Goal: Task Accomplishment & Management: Complete application form

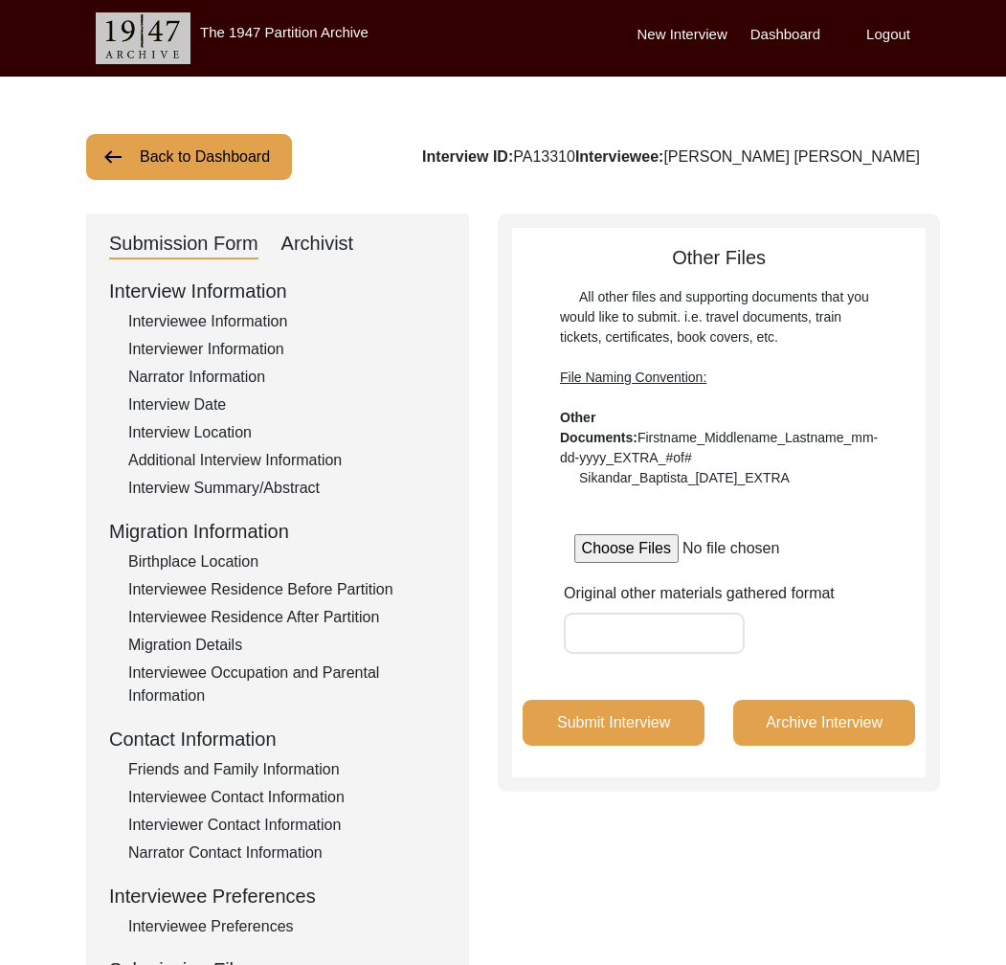
click at [234, 165] on button "Back to Dashboard" at bounding box center [189, 157] width 206 height 46
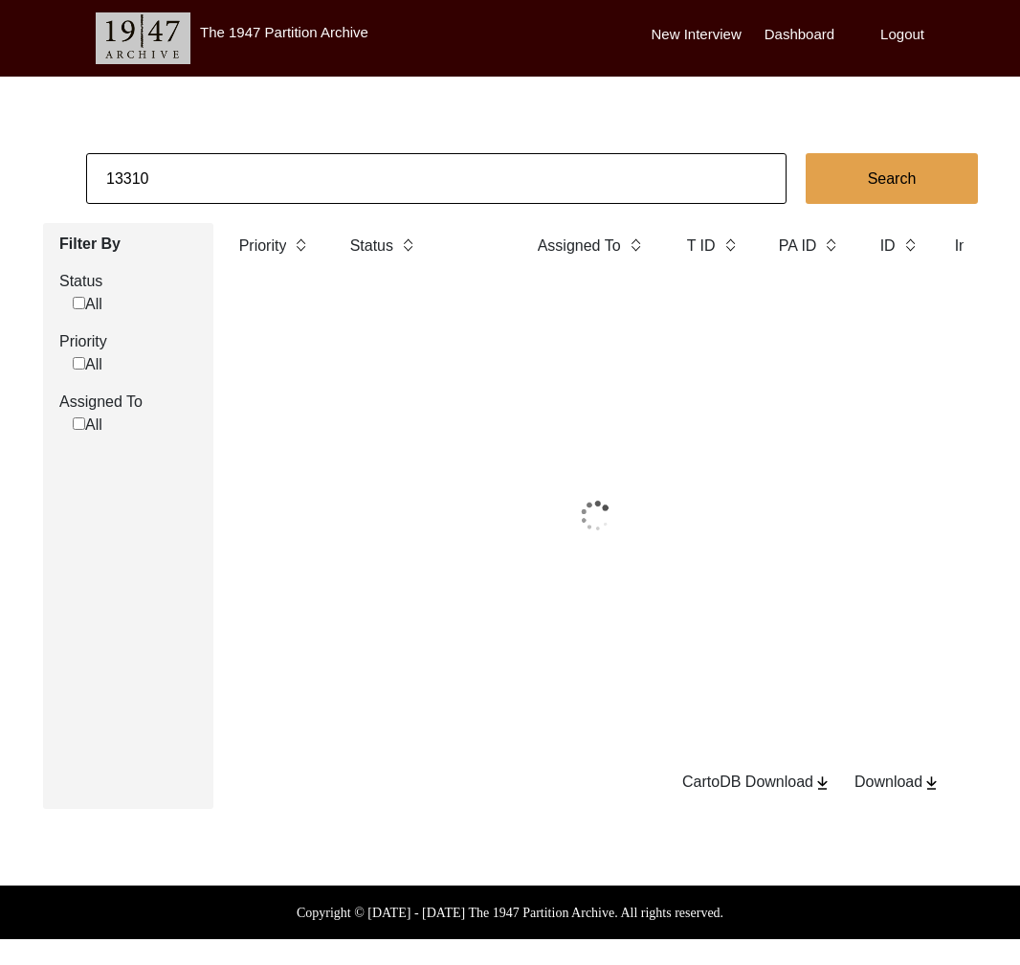
click at [267, 178] on input "13310" at bounding box center [436, 178] width 701 height 51
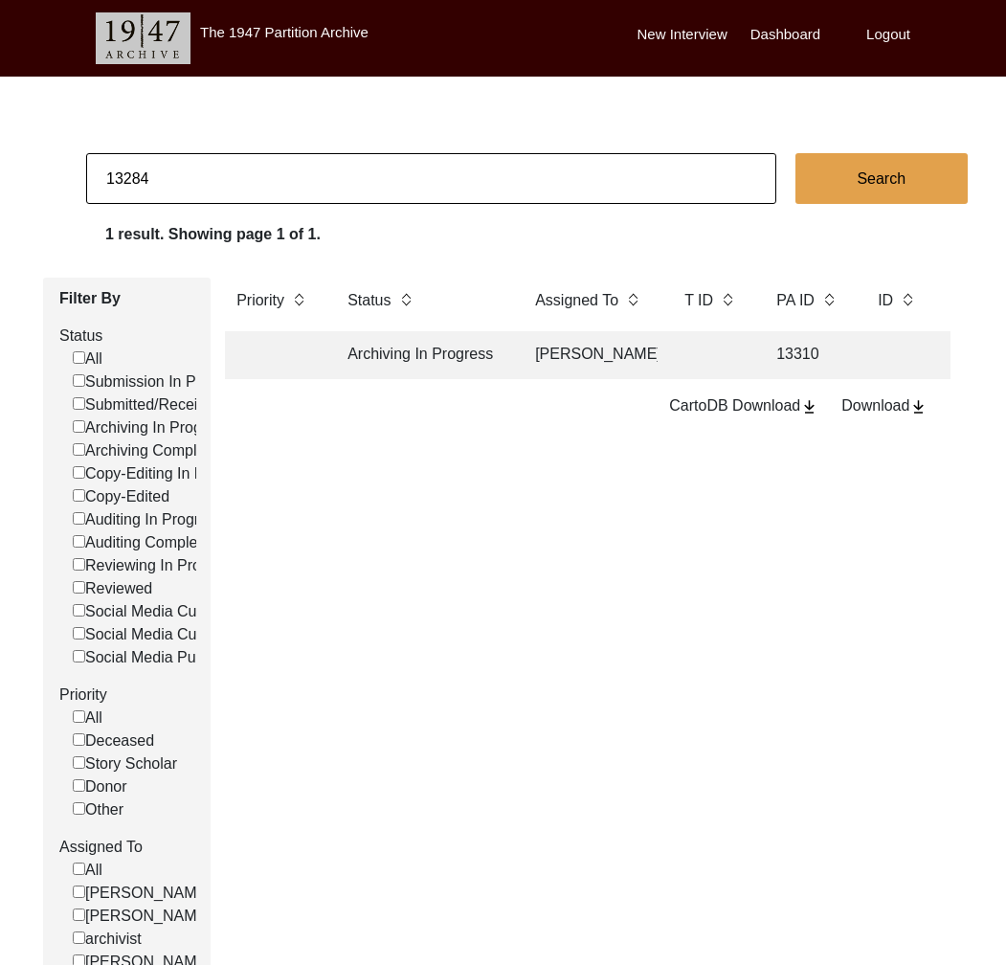
type input "13284"
checkbox input "false"
click at [443, 369] on td "Submitted/Received" at bounding box center [422, 355] width 172 height 48
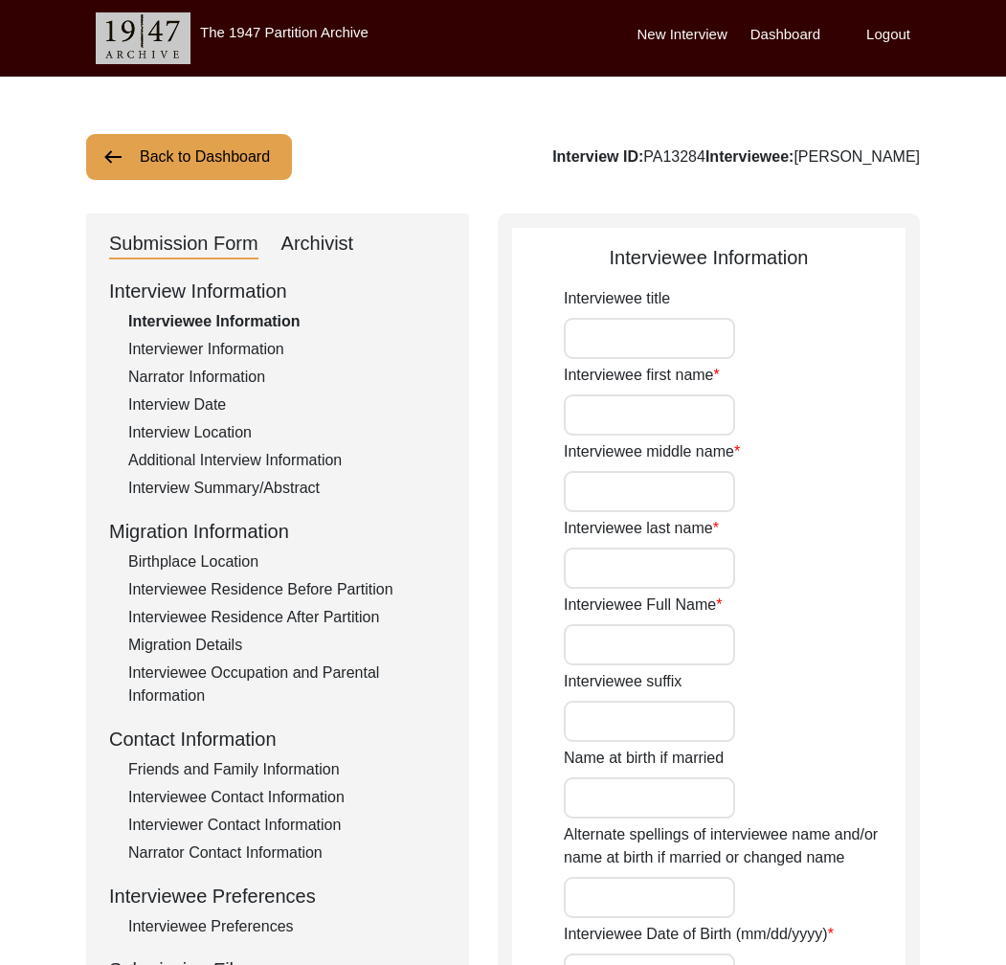
type input "Mr."
type input "[PERSON_NAME]"
type input "Saleem"
type input "Shamsie"
type input "[PERSON_NAME]"
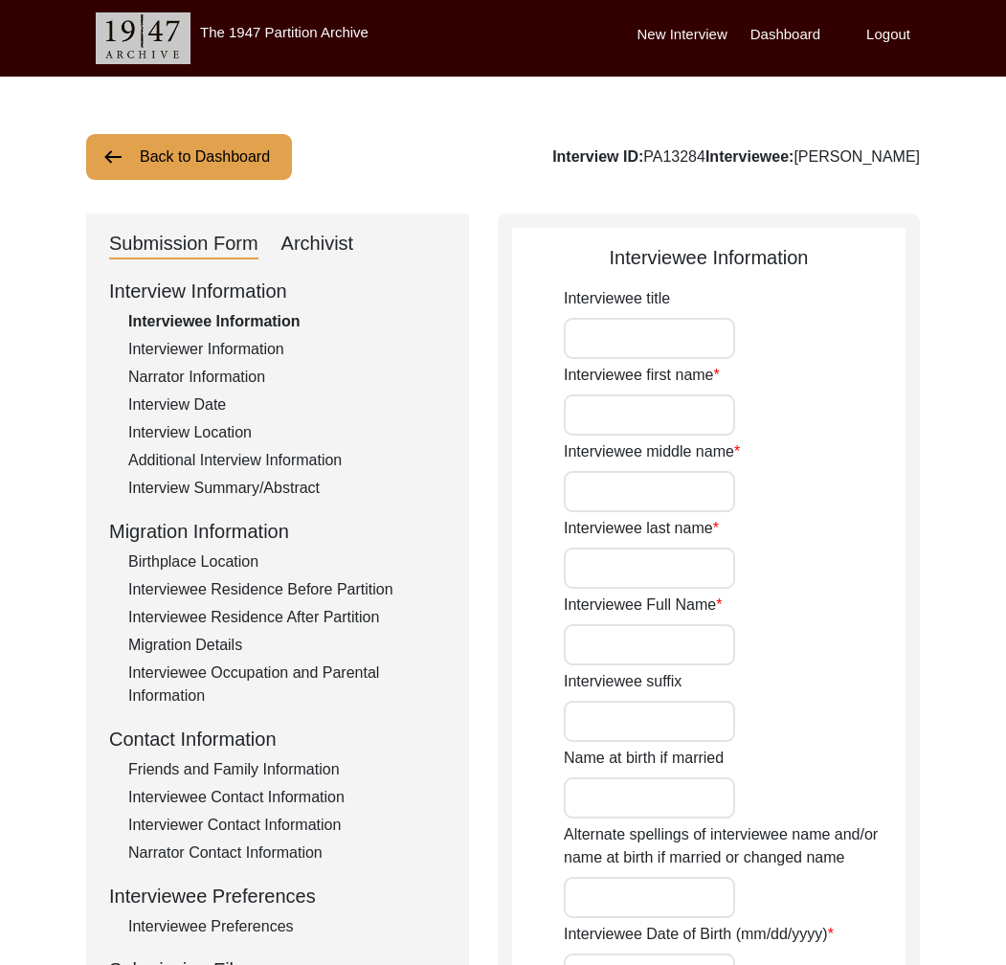
type input "[PERSON_NAME] [PERSON_NAME]"
type input "[DATE]"
type input "1937"
type input "89"
type input "[DEMOGRAPHIC_DATA]"
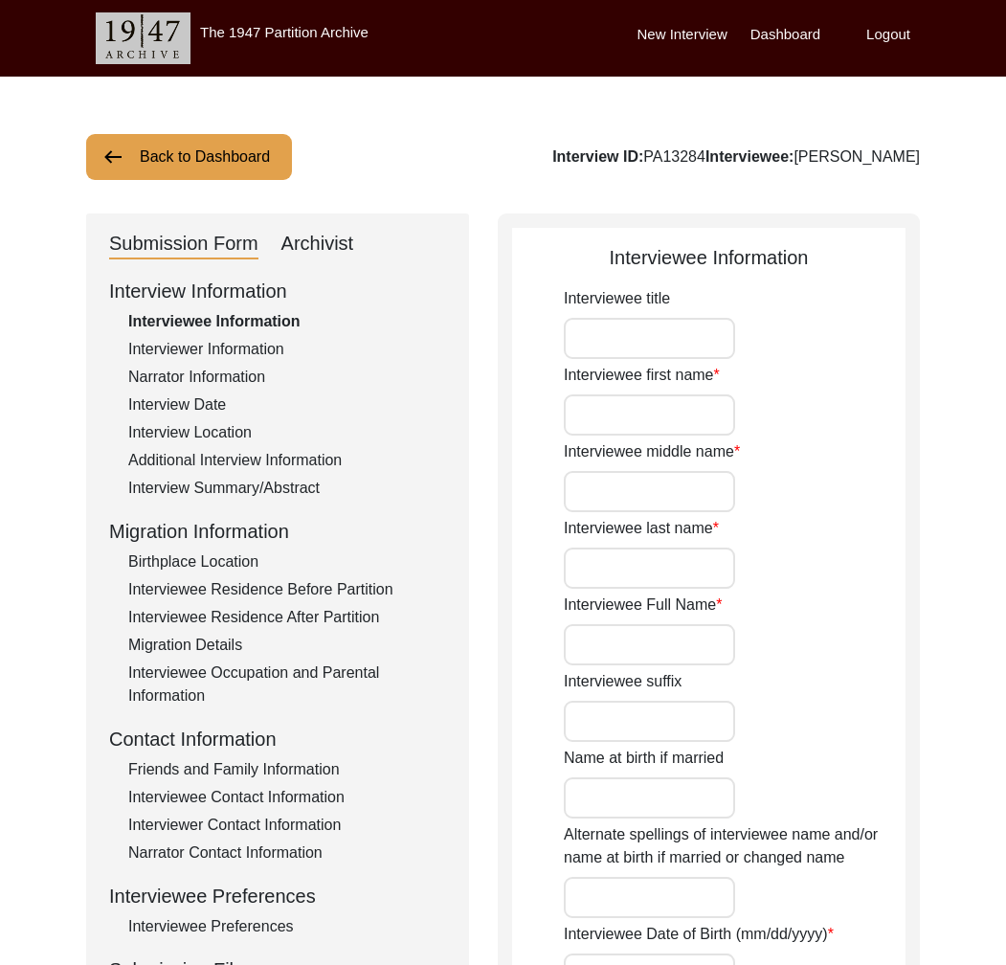
type input "English"
type input "[DEMOGRAPHIC_DATA]"
type input "German Indian"
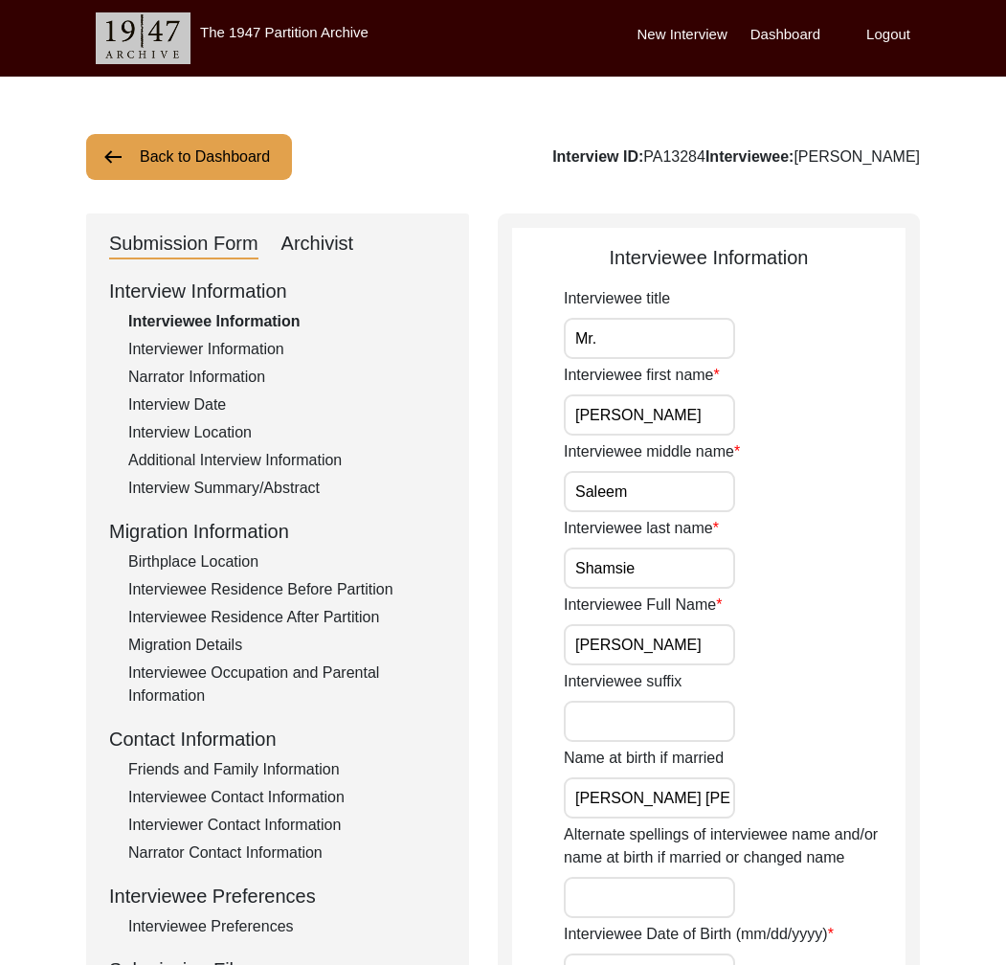
click at [324, 244] on div "Archivist" at bounding box center [317, 244] width 73 height 31
select select "Submitted/Received"
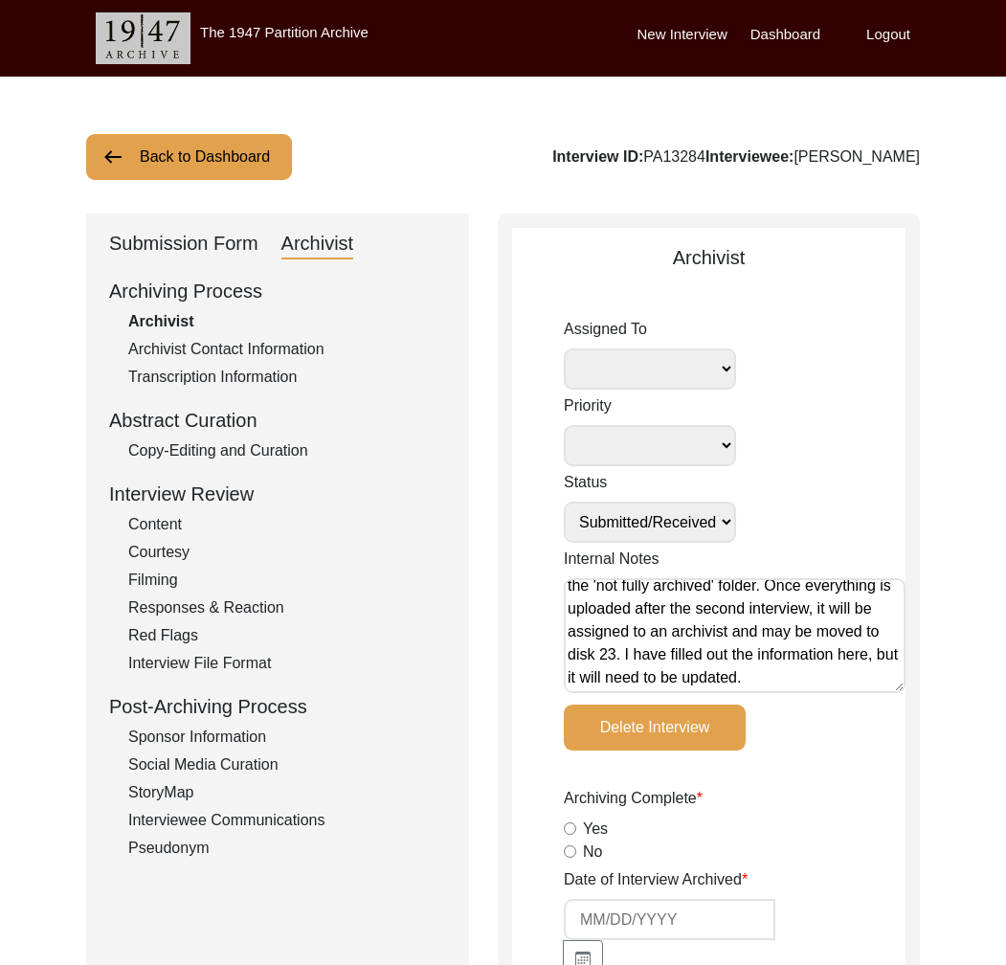
click at [239, 242] on div "Submission Form" at bounding box center [183, 244] width 149 height 31
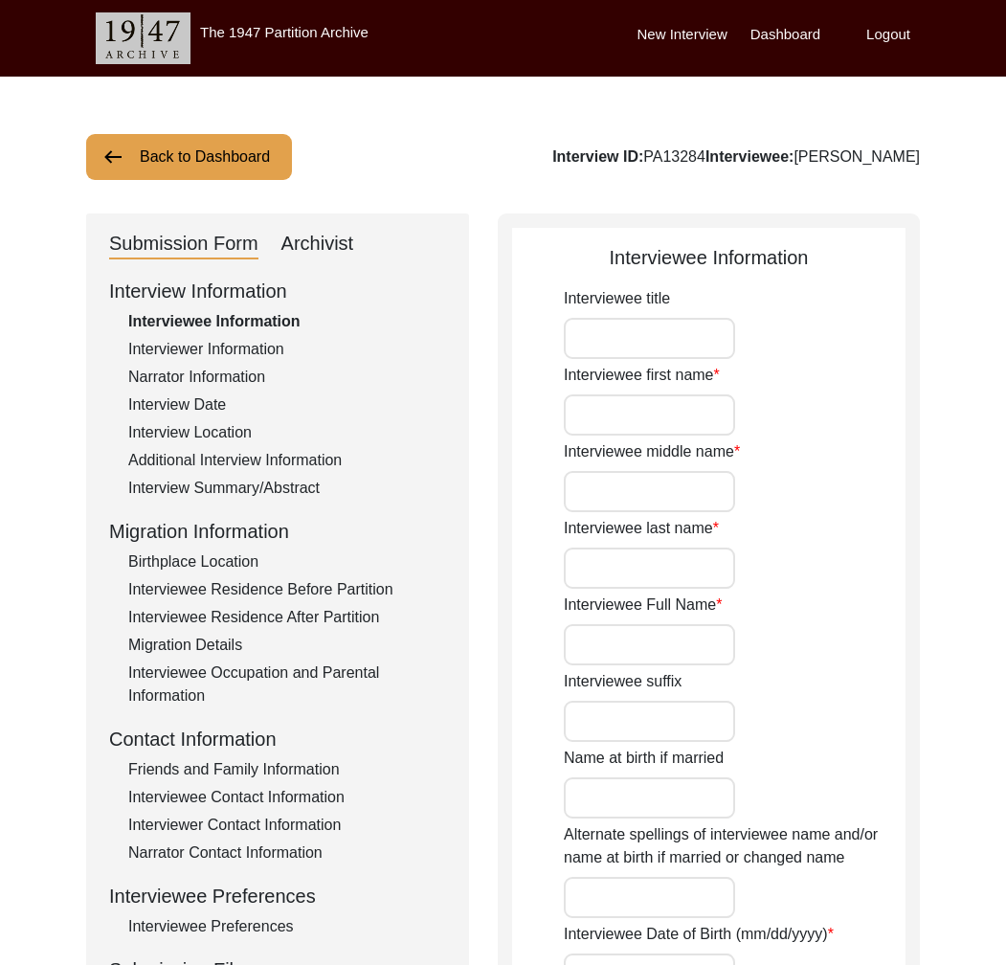
type input "Mr."
type input "[PERSON_NAME]"
type input "Saleem"
type input "Shamsie"
type input "[PERSON_NAME]"
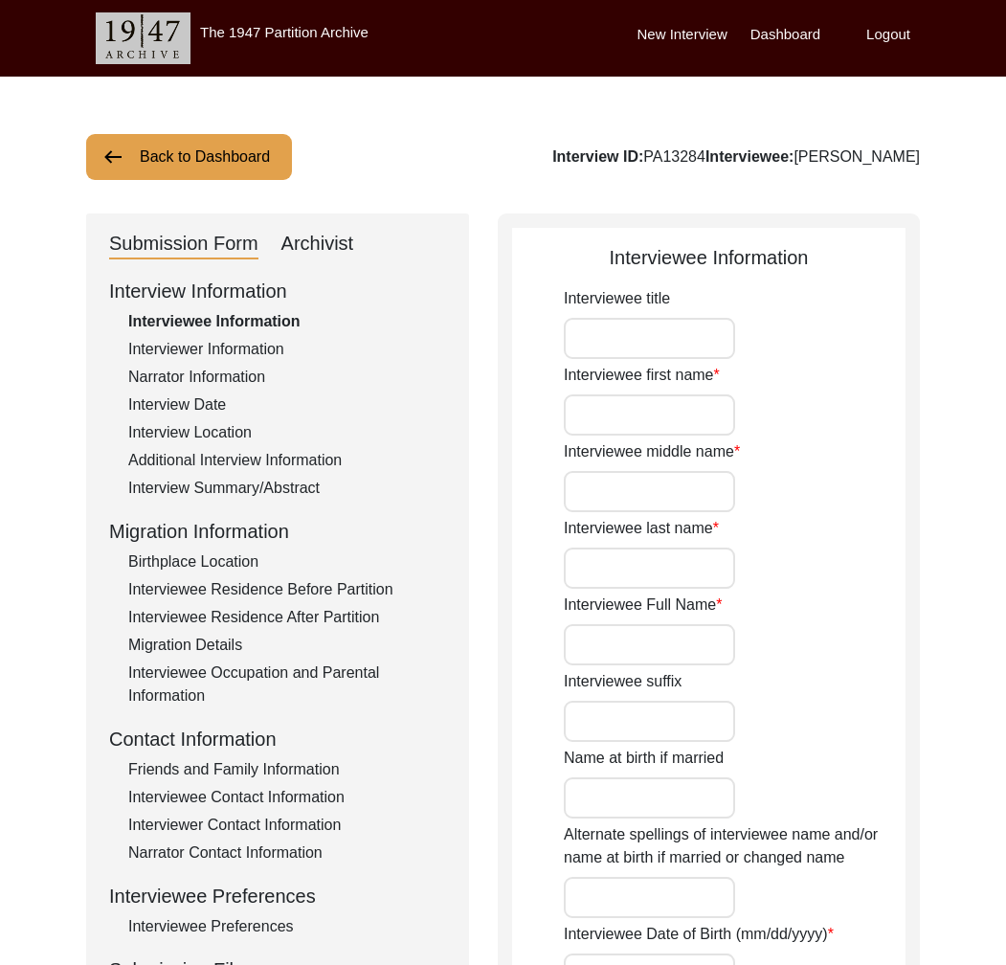
type input "[PERSON_NAME] [PERSON_NAME]"
type input "[DATE]"
type input "1937"
type input "89"
type input "[DEMOGRAPHIC_DATA]"
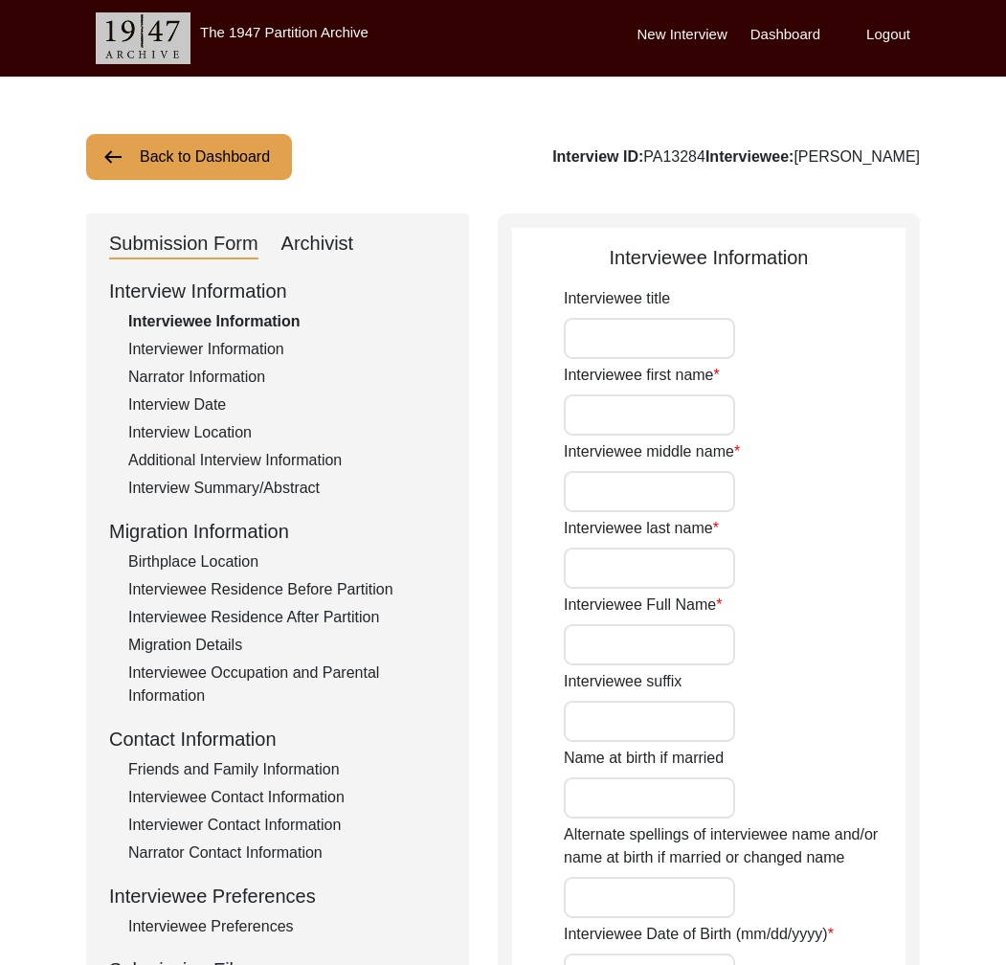
type input "English"
type input "[DEMOGRAPHIC_DATA]"
type input "German Indian"
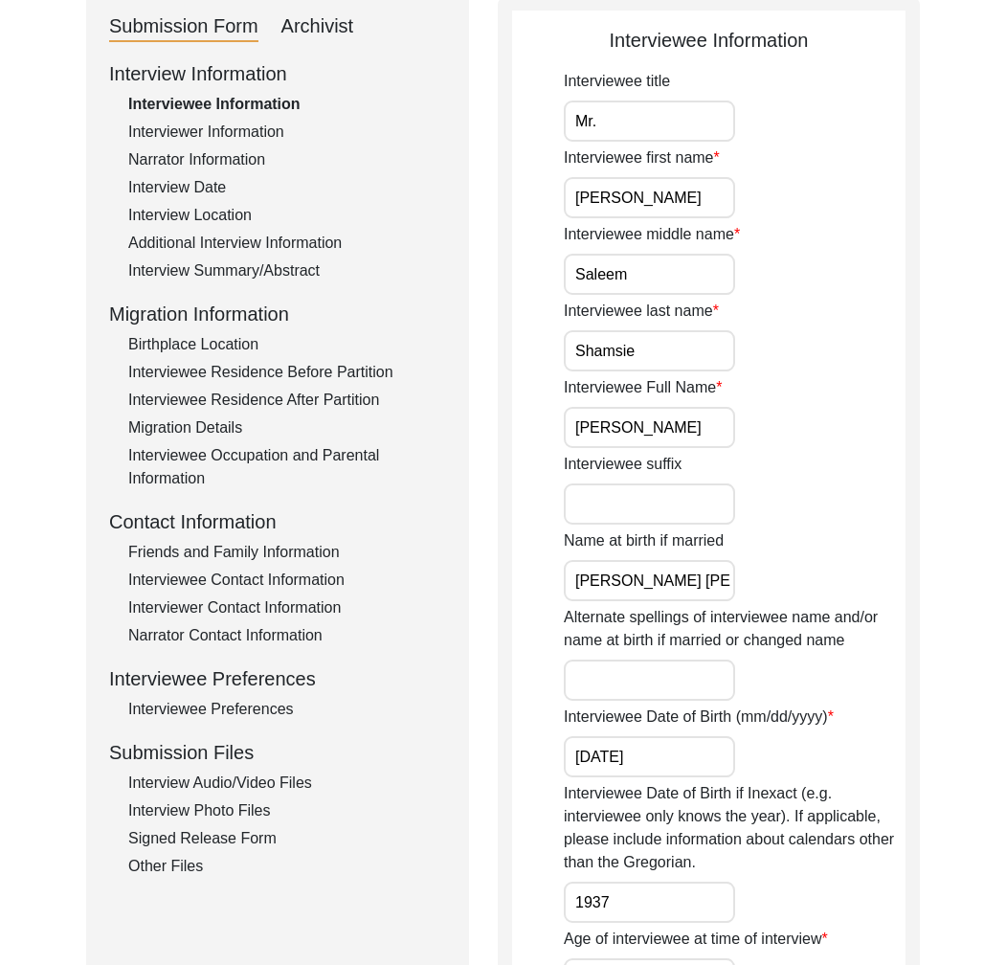
scroll to position [571, 0]
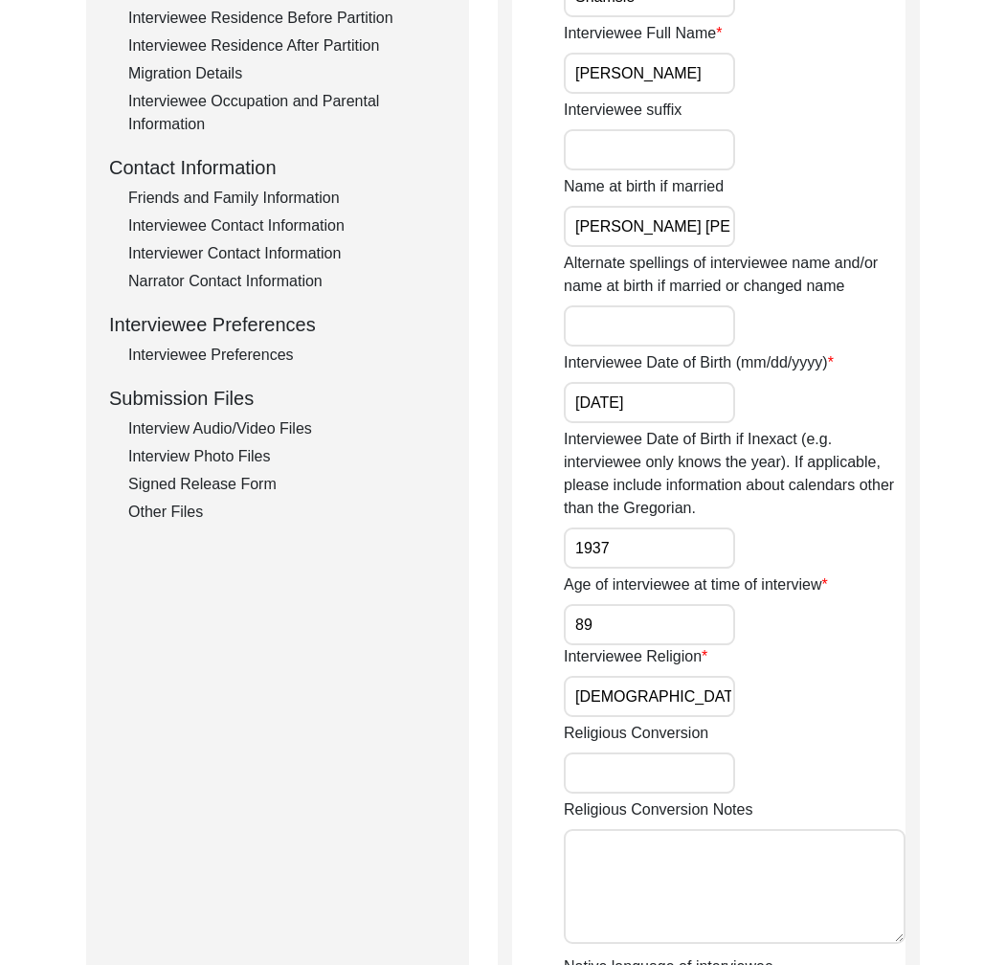
click at [235, 429] on div "Interview Audio/Video Files" at bounding box center [287, 428] width 318 height 23
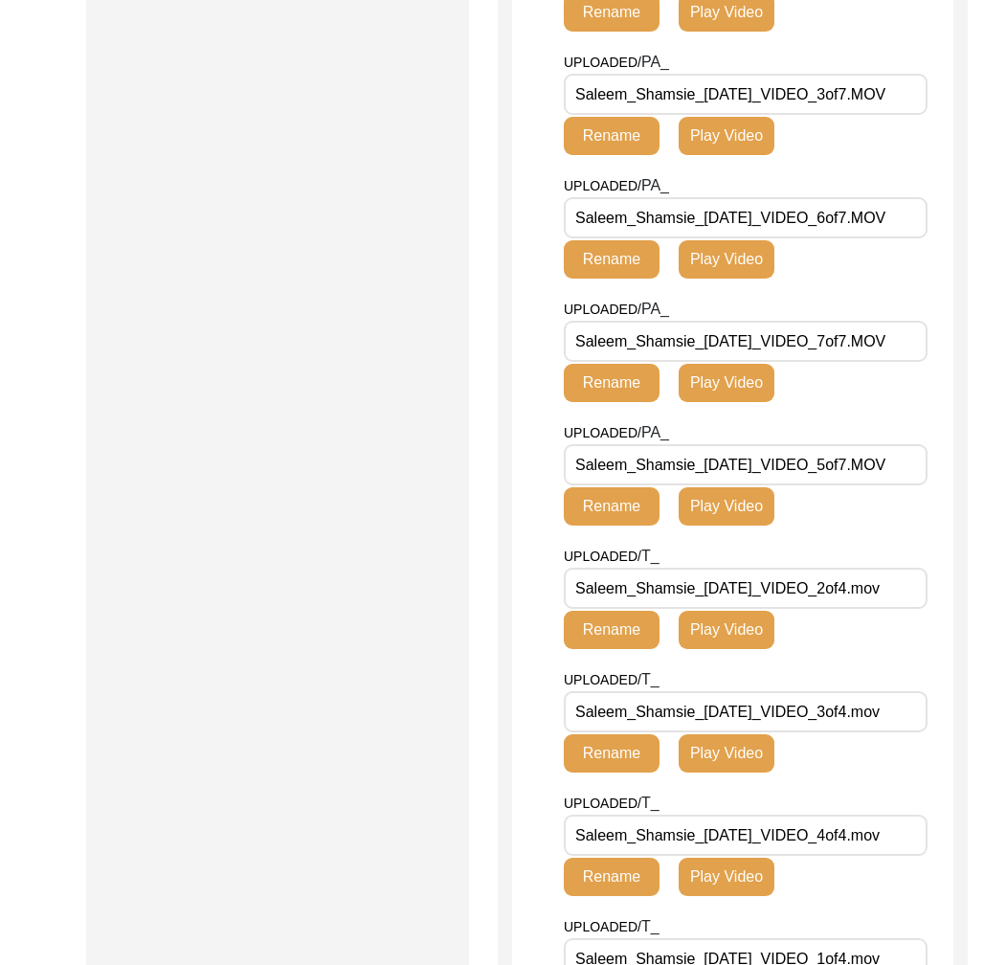
scroll to position [0, 0]
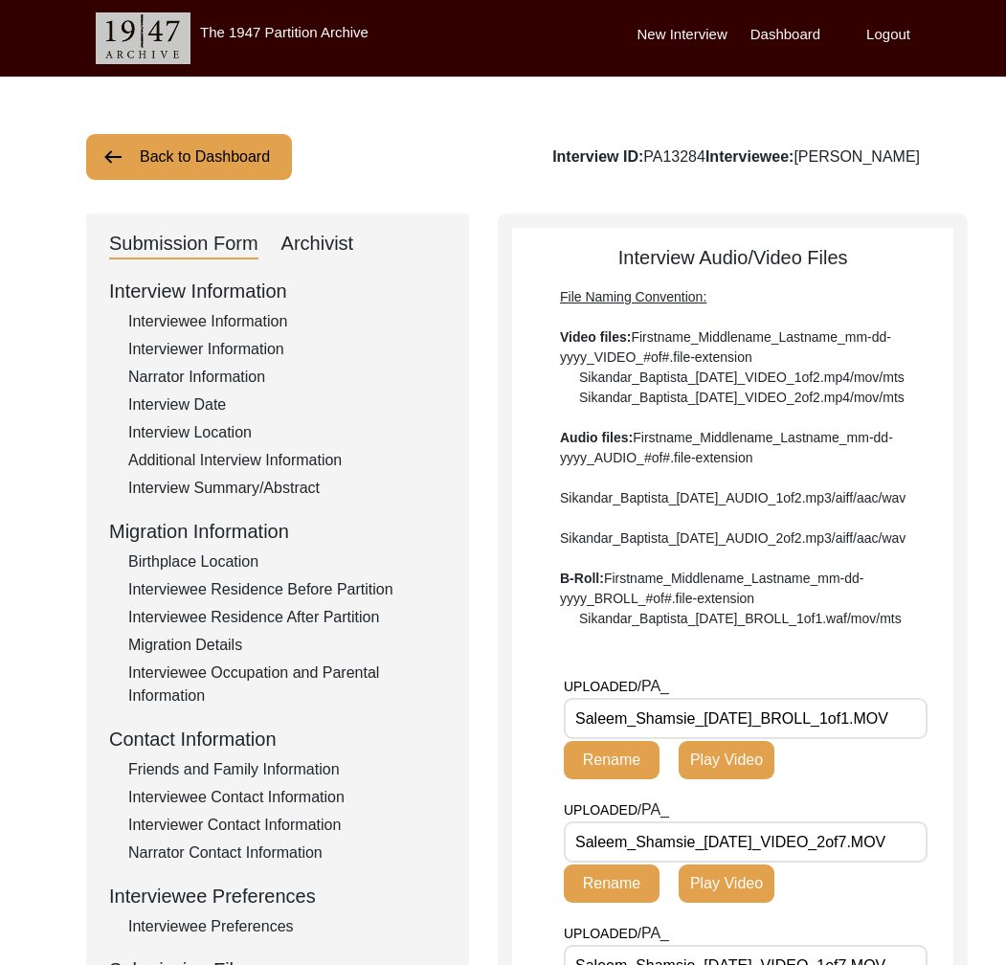
click at [338, 235] on div "Archivist" at bounding box center [317, 244] width 73 height 31
select select "Submitted/Received"
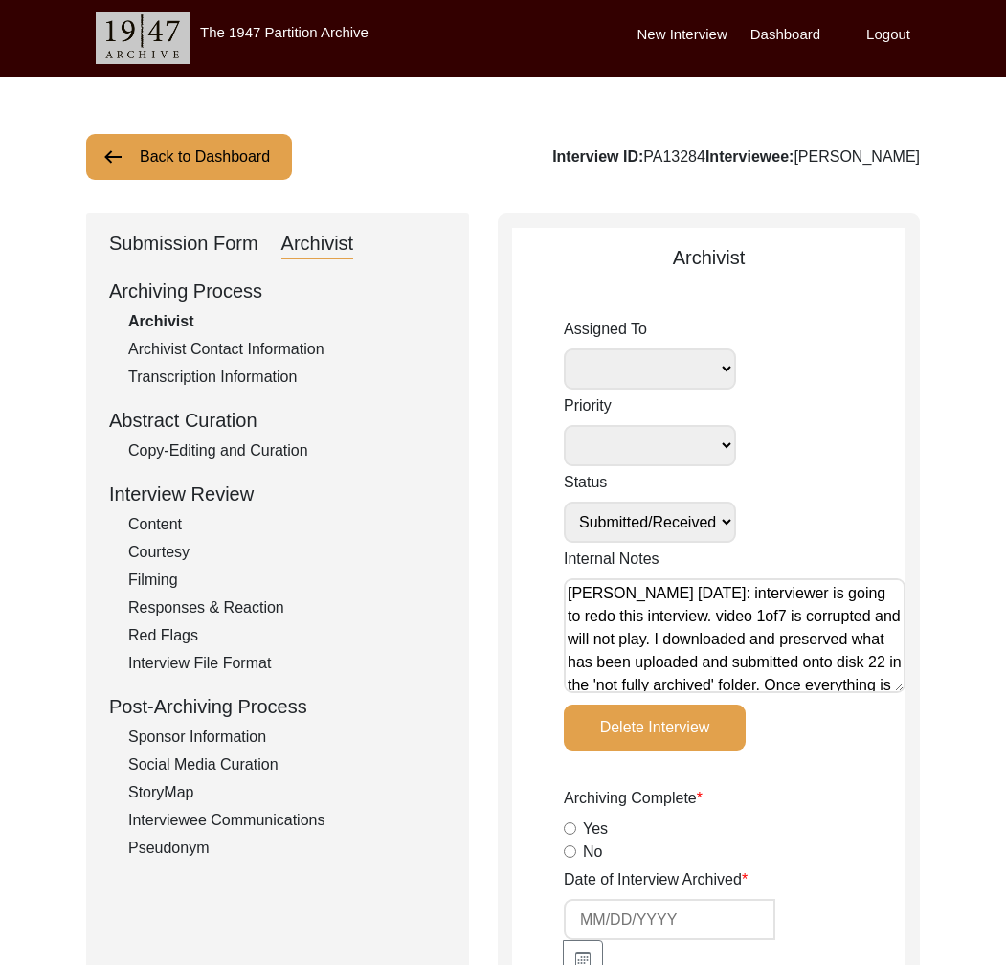
click at [568, 594] on textarea "[PERSON_NAME] [DATE]: interviewer is going to redo this interview. video 1of7 i…" at bounding box center [735, 635] width 342 height 115
click at [587, 592] on textarea "[PERSON_NAME] [DATE]: interviewer is going to redo this interview. video 1of7 i…" at bounding box center [735, 635] width 342 height 115
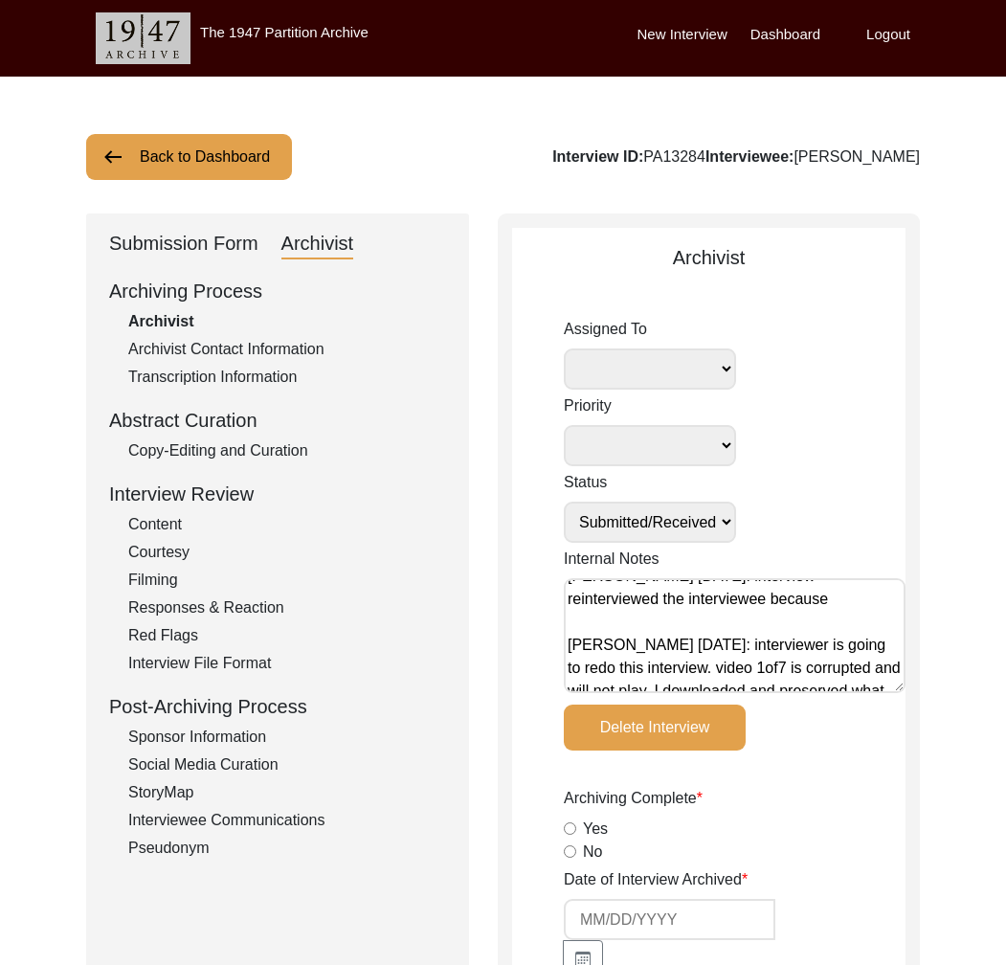
scroll to position [19, 0]
drag, startPoint x: 691, startPoint y: 672, endPoint x: 574, endPoint y: 616, distance: 129.3
click at [574, 616] on textarea "[PERSON_NAME] [DATE]: interview reinterviewed the interviewee because [PERSON_N…" at bounding box center [735, 635] width 342 height 115
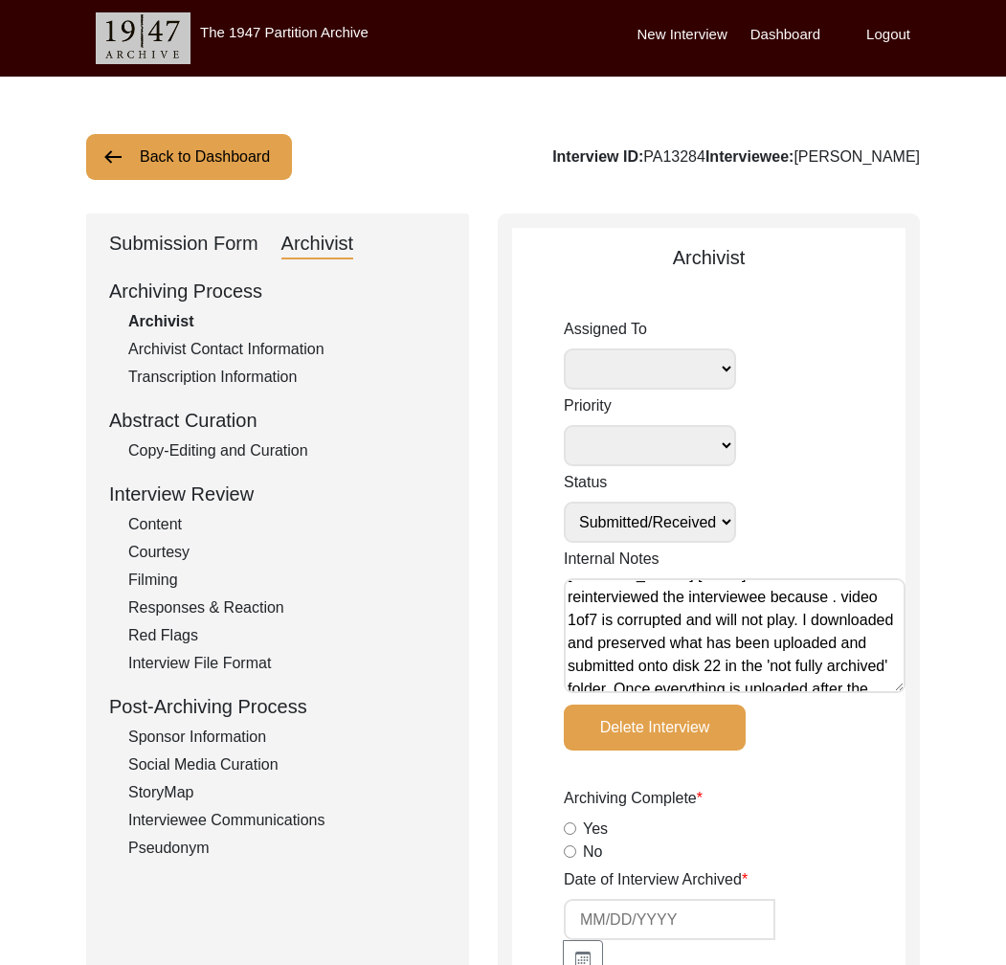
scroll to position [0, 0]
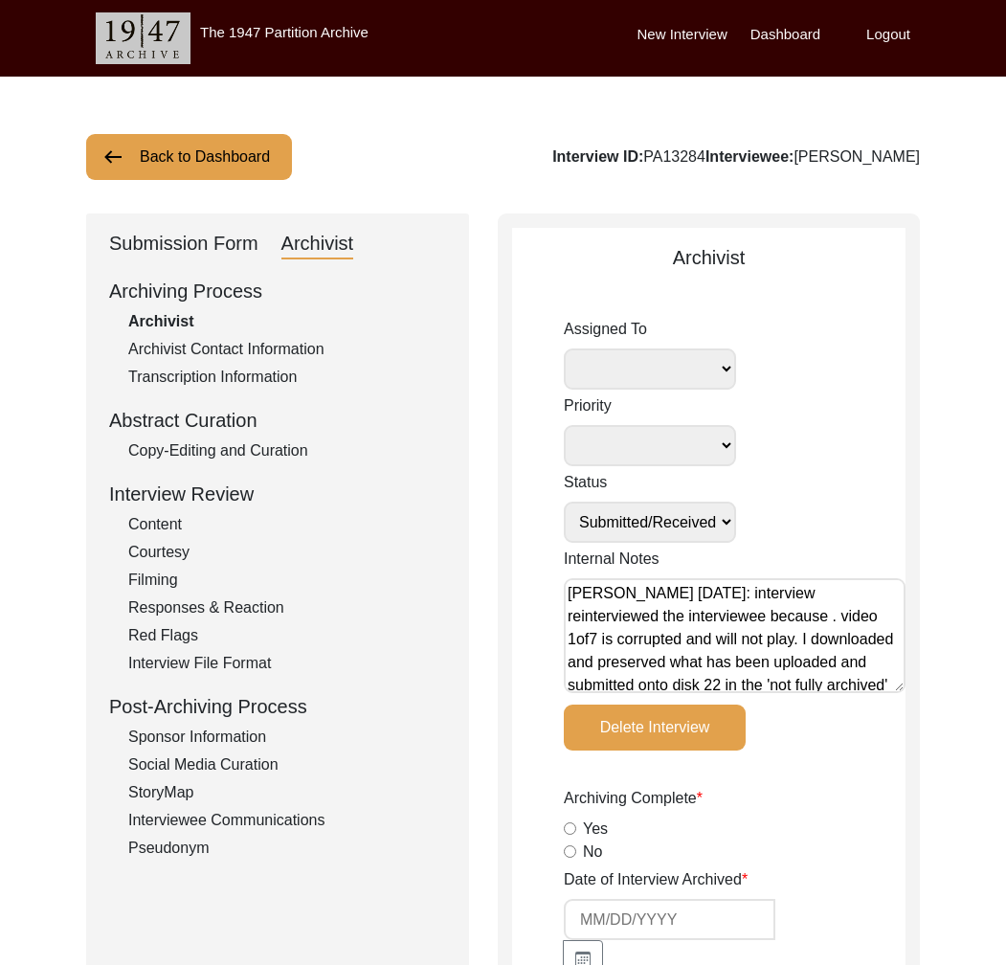
click at [846, 616] on textarea "[PERSON_NAME] [DATE]: interview reinterviewed the interviewee because . video 1…" at bounding box center [735, 635] width 342 height 115
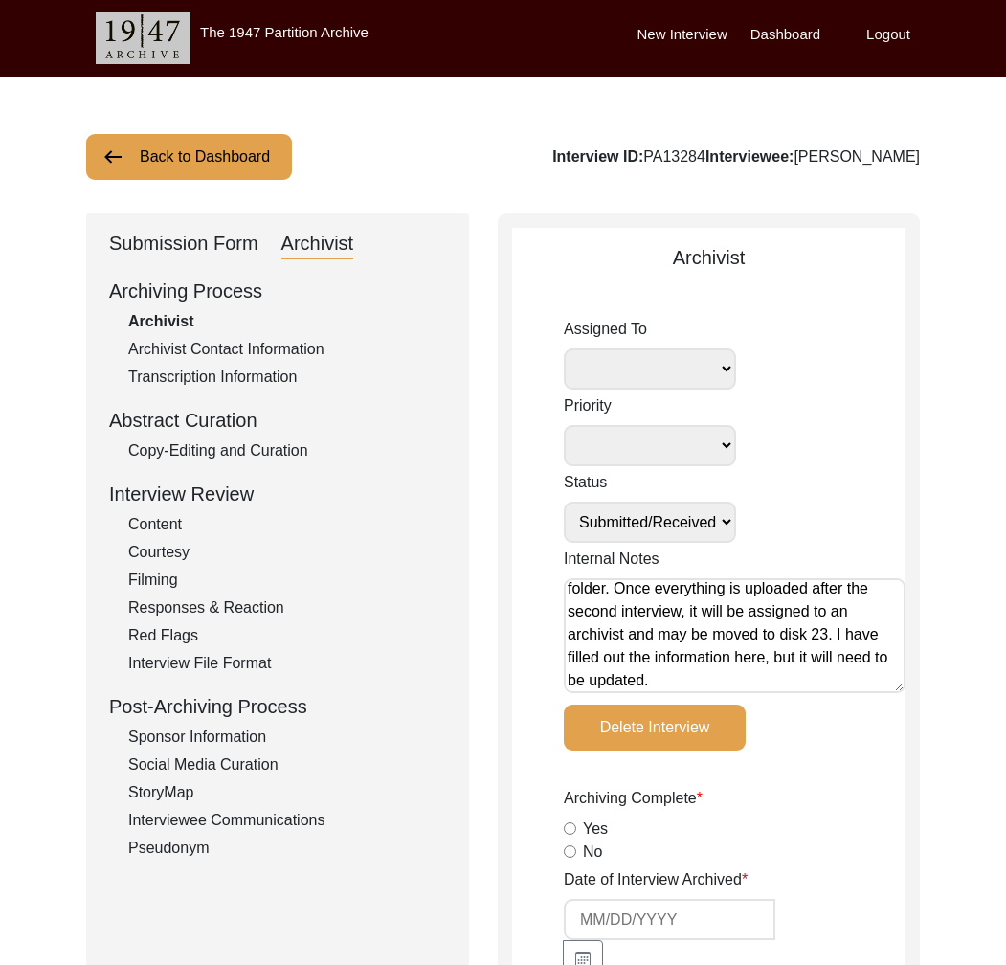
scroll to position [123, 0]
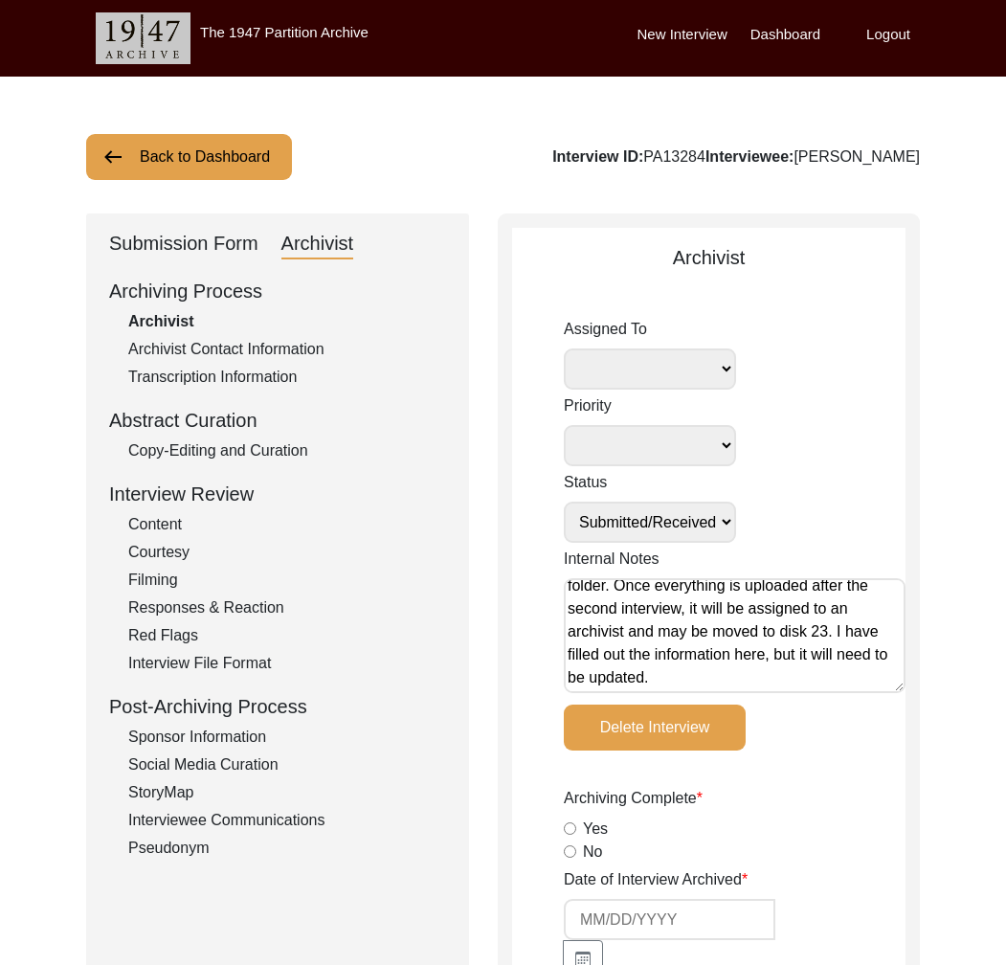
drag, startPoint x: 620, startPoint y: 660, endPoint x: 742, endPoint y: 591, distance: 139.7
click at [742, 591] on textarea "[PERSON_NAME] [DATE]: interview reinterviewed the interviewee because video 1of…" at bounding box center [735, 635] width 342 height 115
click at [885, 678] on textarea "[PERSON_NAME] [DATE]: interview reinterviewed the interviewee because video 1of…" at bounding box center [735, 635] width 342 height 115
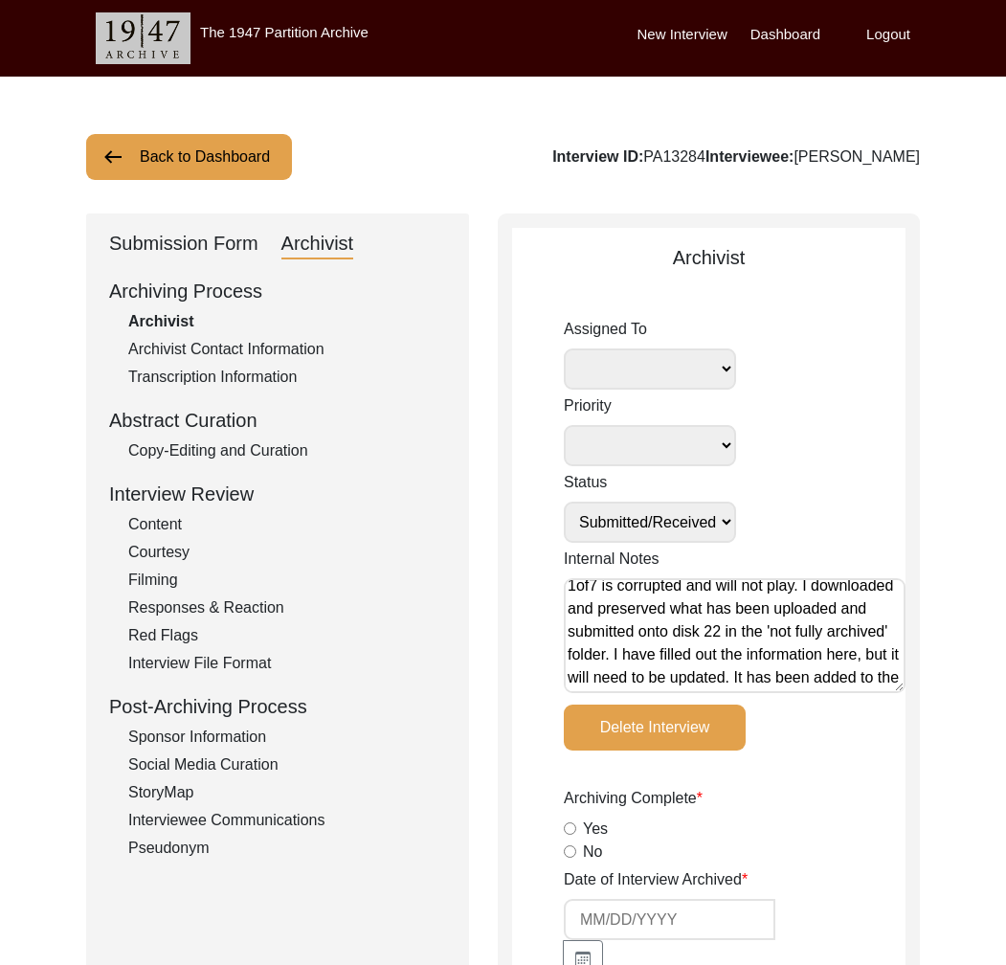
scroll to position [0, 0]
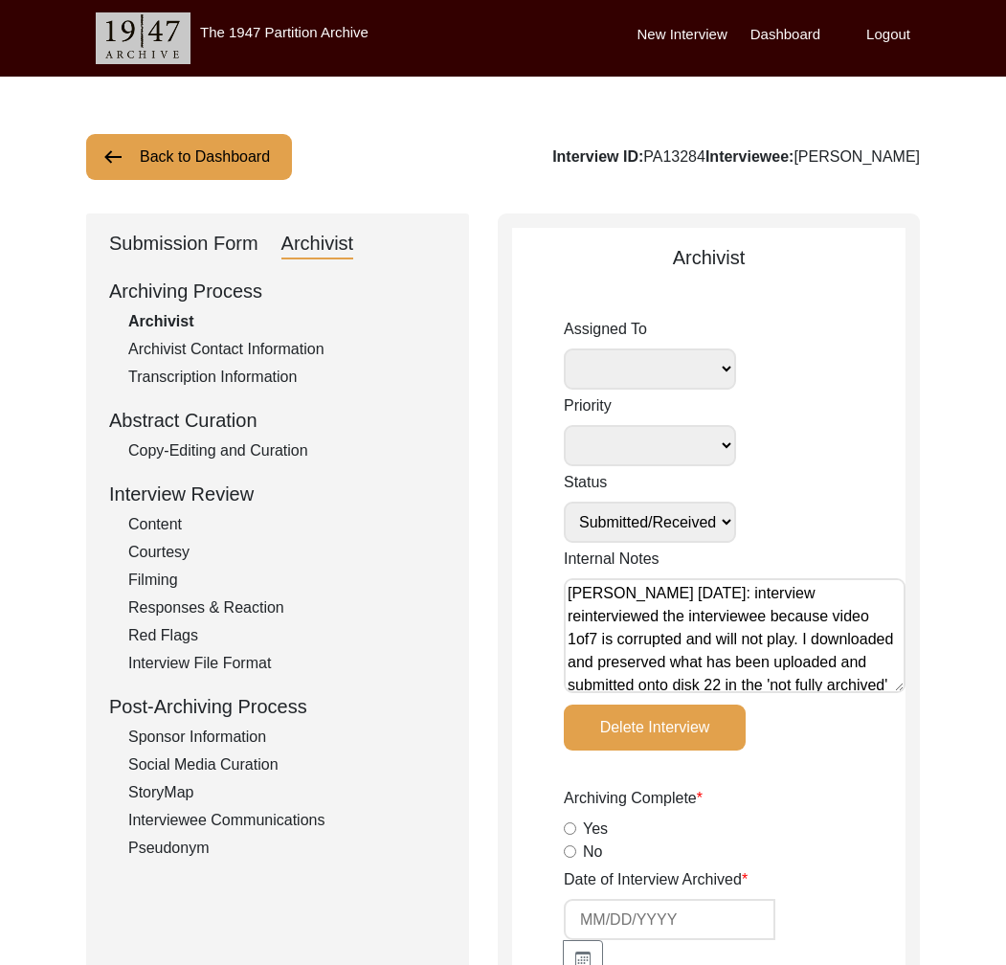
click at [787, 591] on textarea "[PERSON_NAME] [DATE]: interview reinterviewed the interviewee because video 1of…" at bounding box center [735, 635] width 342 height 115
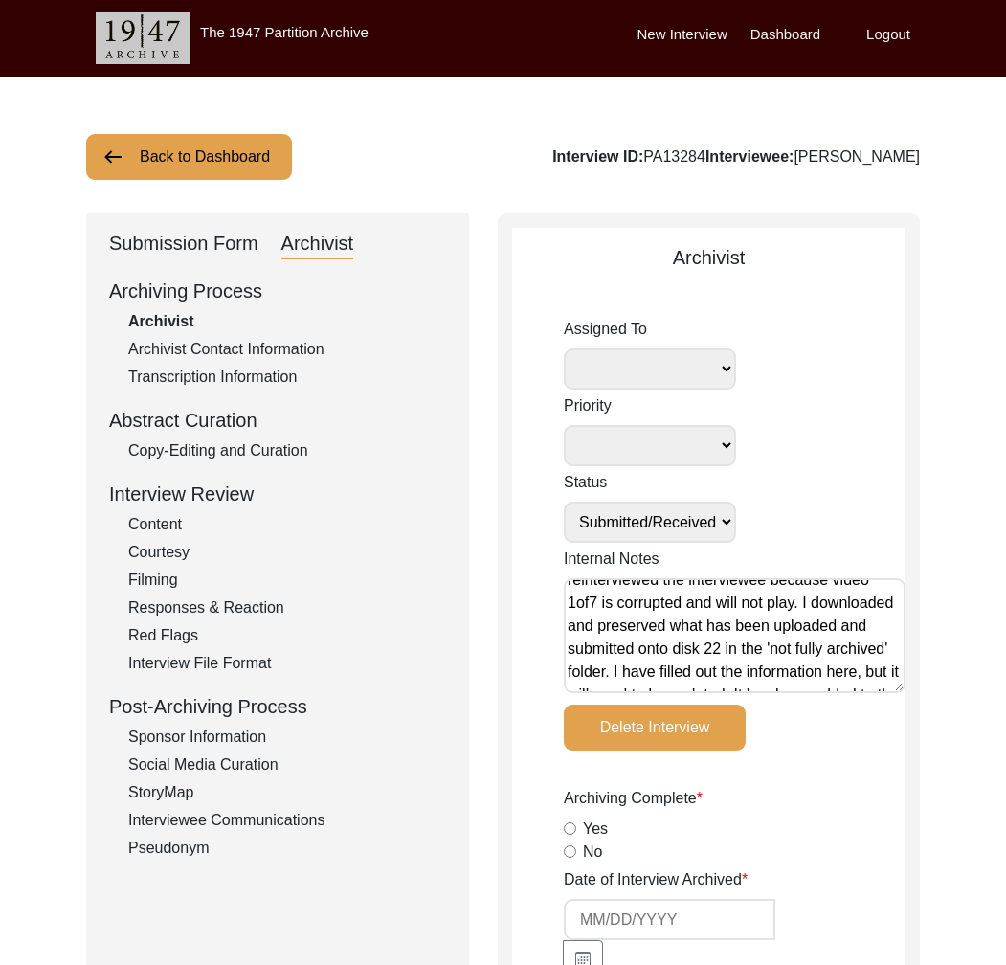
scroll to position [77, 0]
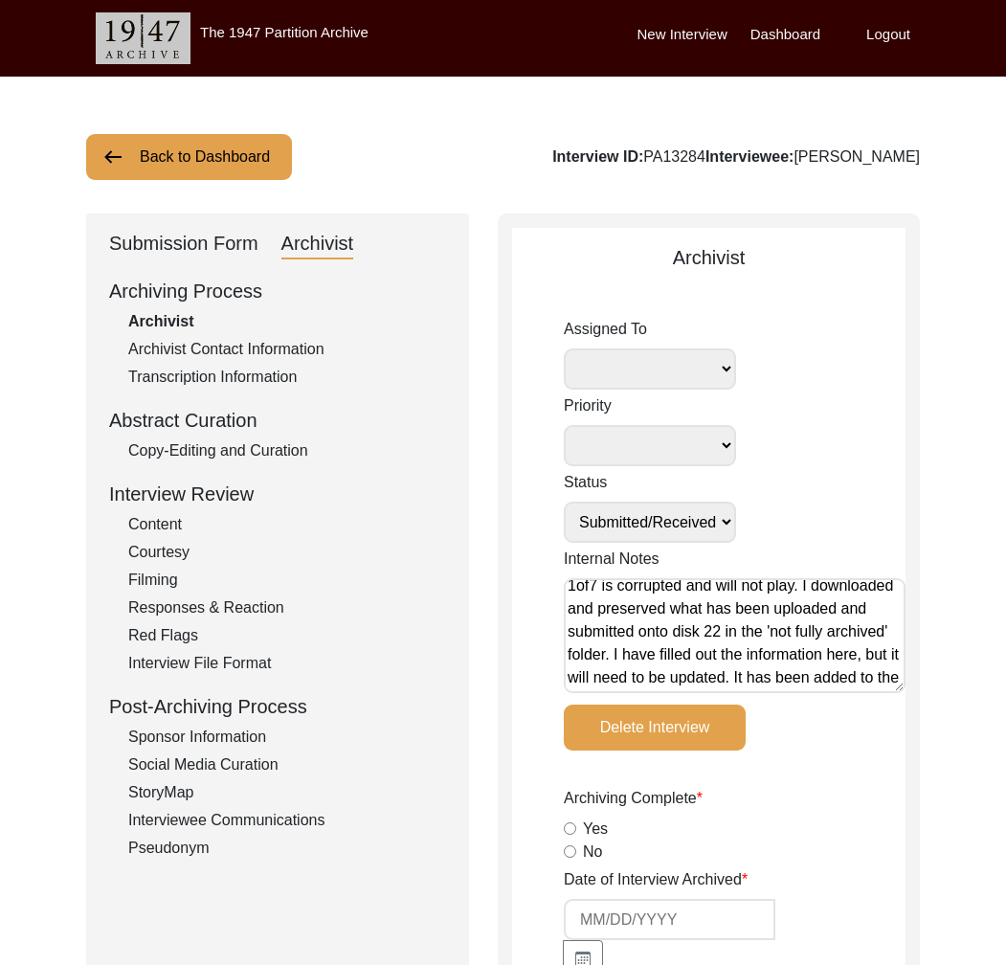
drag, startPoint x: 831, startPoint y: 678, endPoint x: 627, endPoint y: 678, distance: 203.9
click at [627, 678] on textarea "[PERSON_NAME] [DATE]: T files. interview reinterviewed the interviewee because …" at bounding box center [735, 635] width 342 height 115
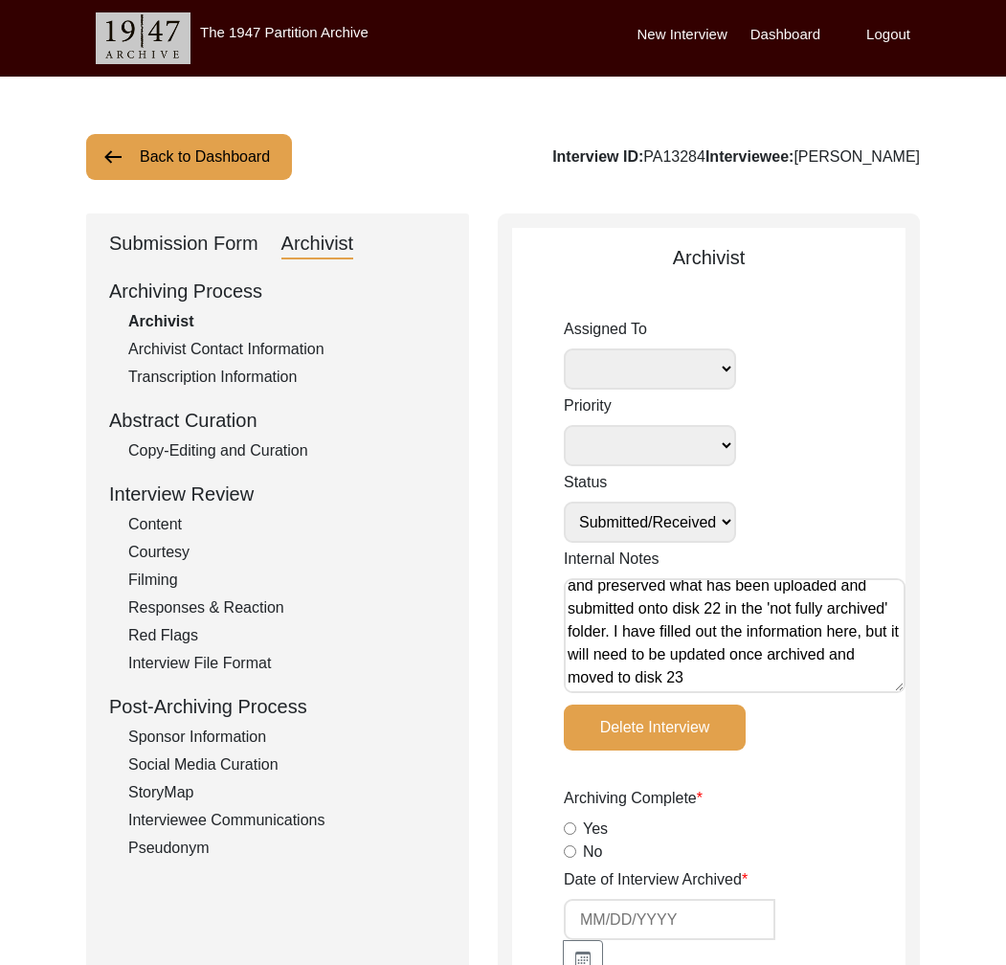
type textarea "[PERSON_NAME] [DATE]: T files. interview reinterviewed the interviewee because …"
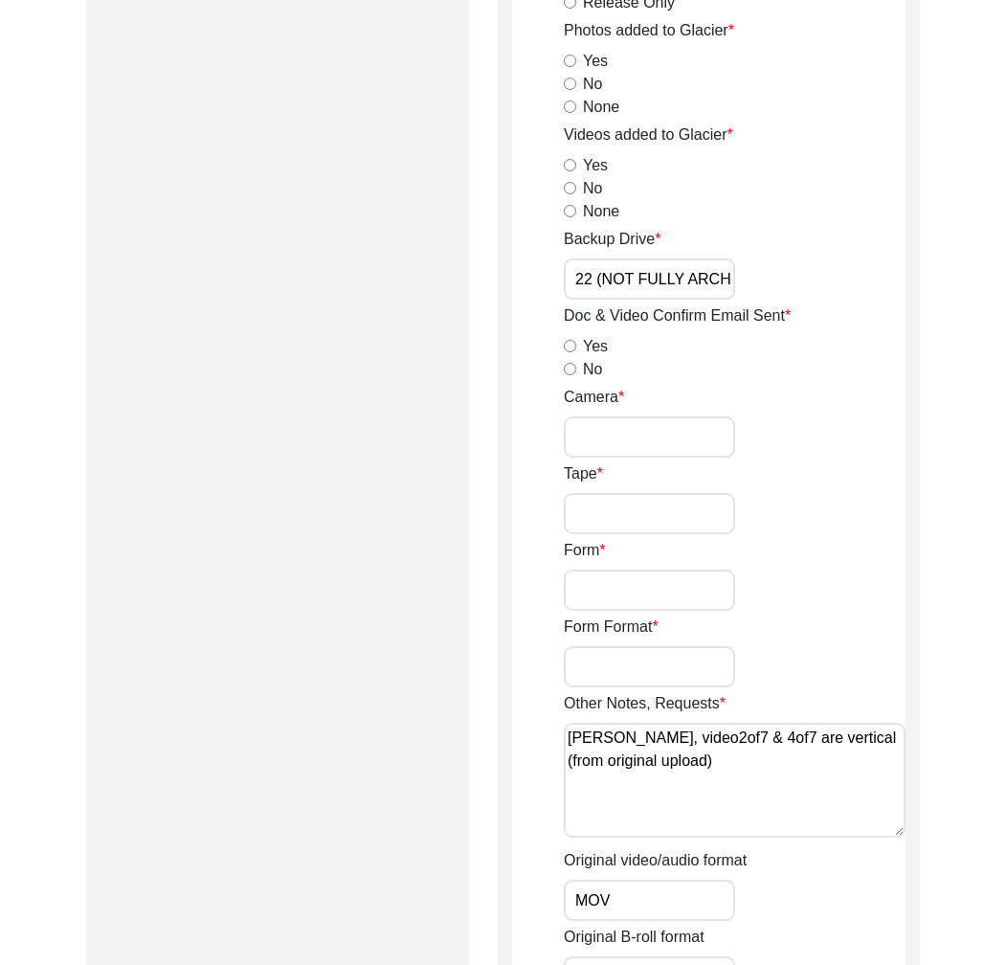
scroll to position [3241, 0]
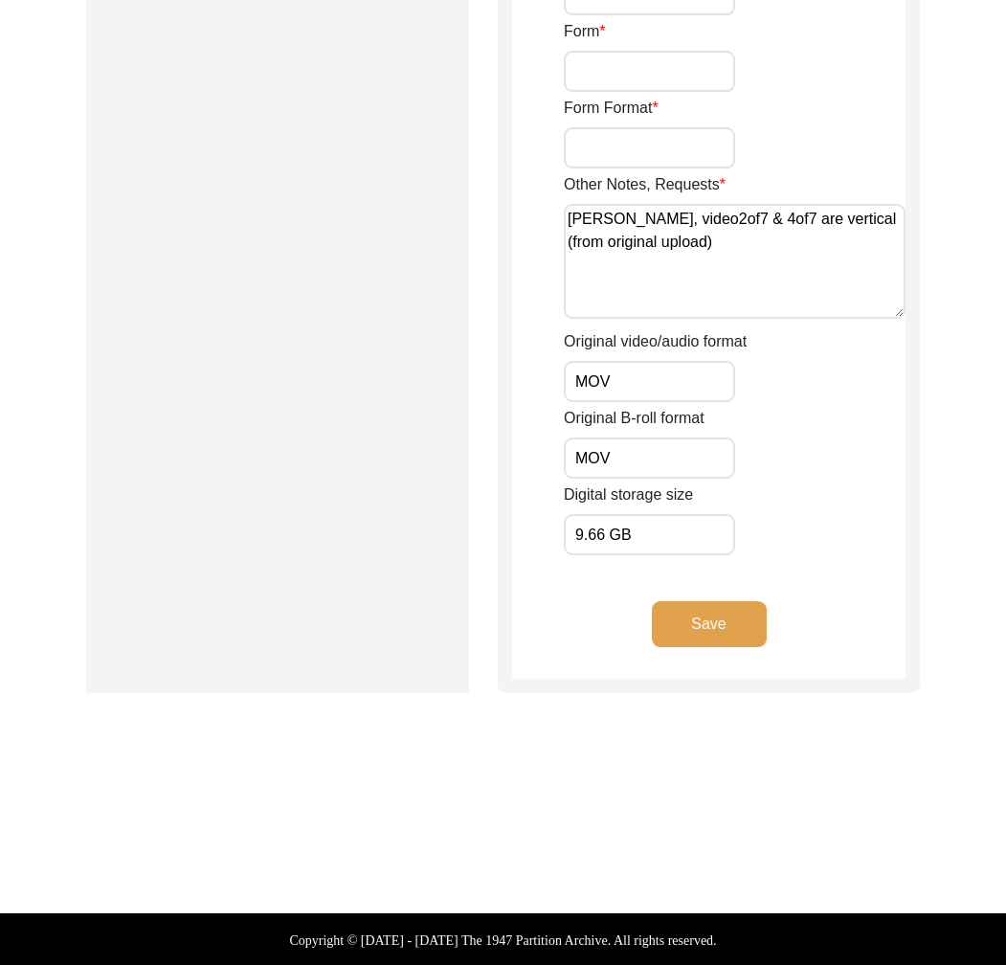
click at [724, 629] on button "Save" at bounding box center [709, 624] width 115 height 46
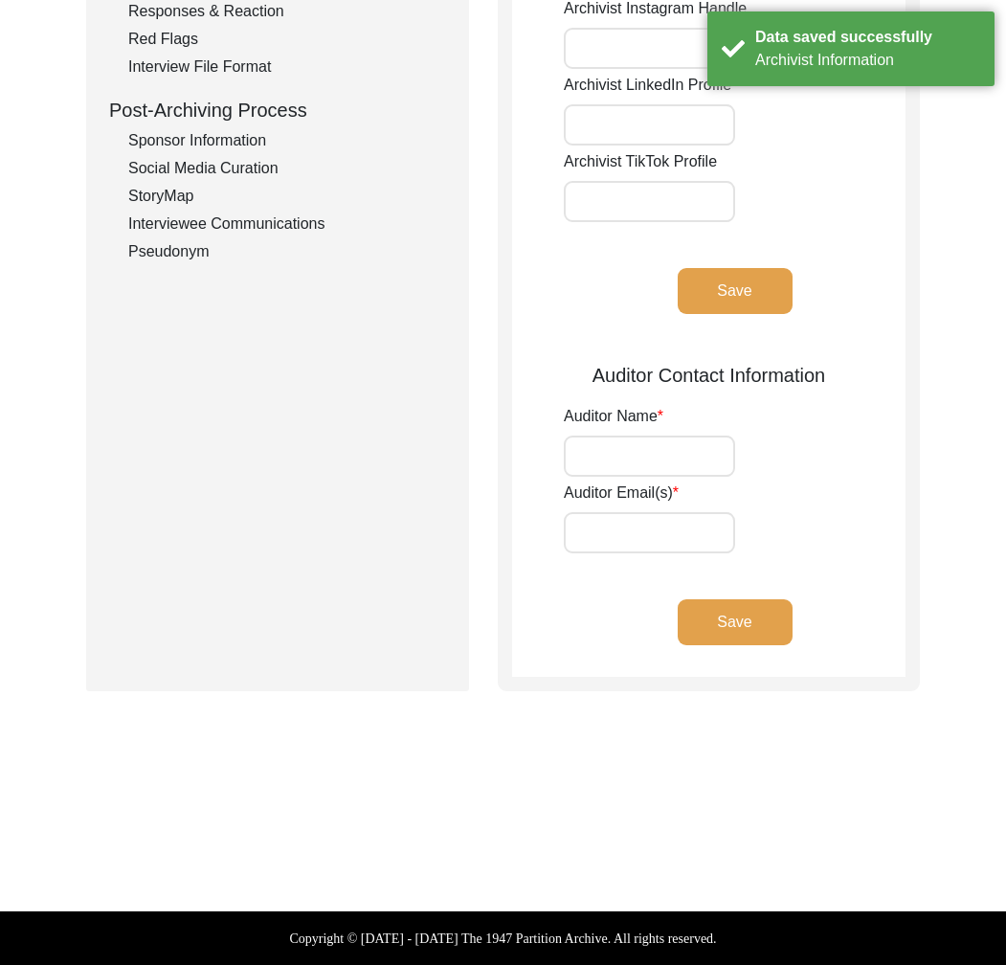
scroll to position [0, 0]
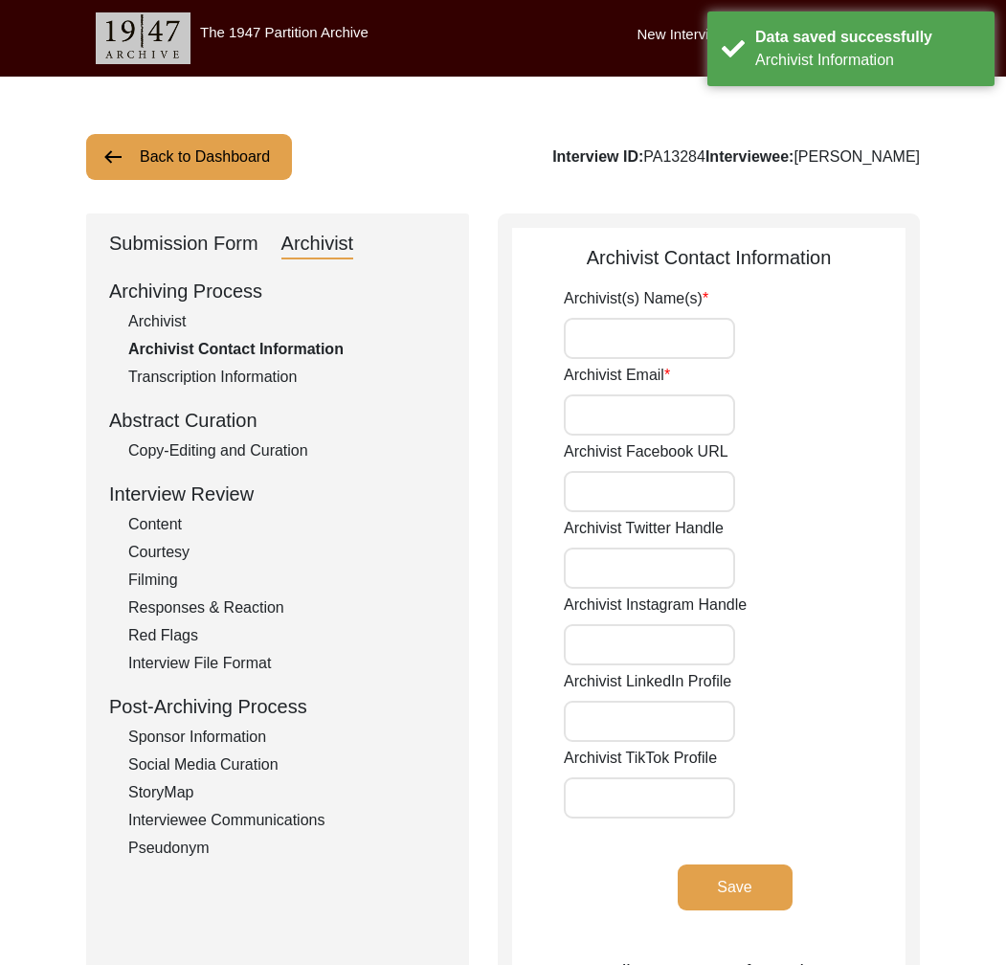
click at [678, 159] on div "Interview ID: PA13284 Interviewee: [PERSON_NAME]" at bounding box center [736, 156] width 368 height 23
copy div "PA13284"
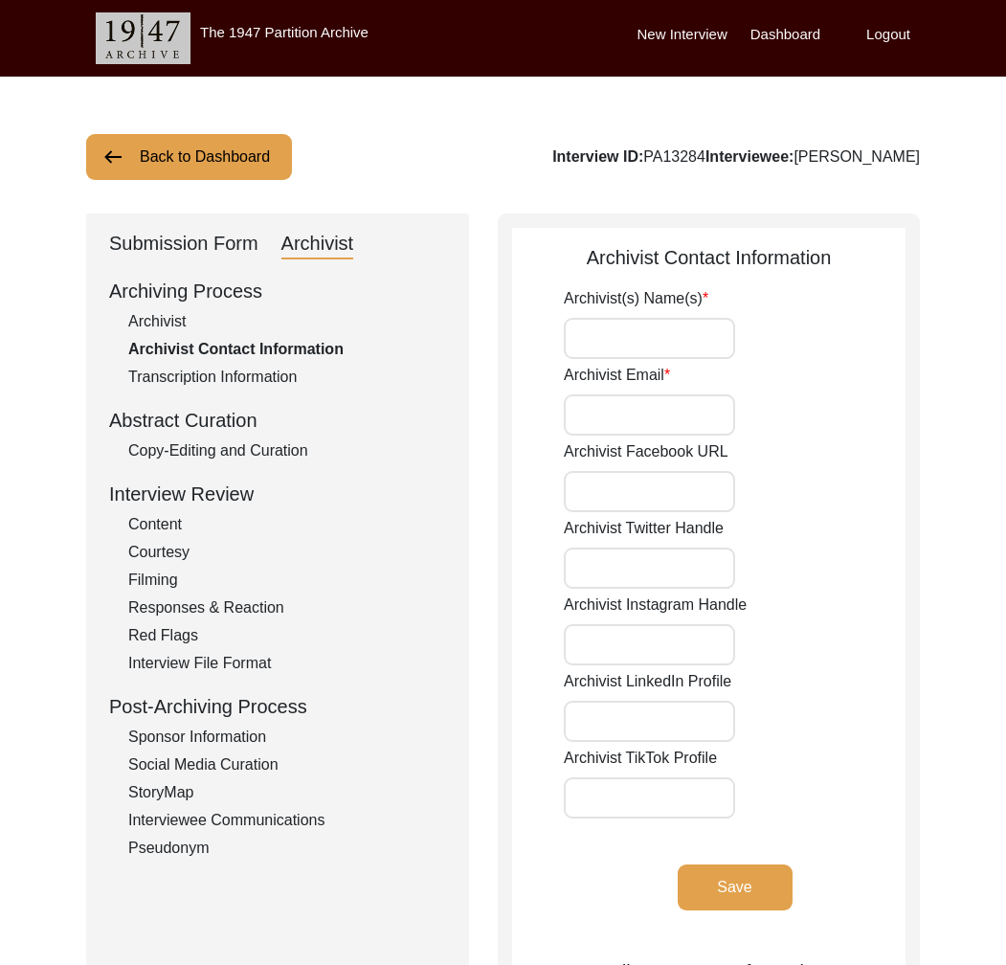
click at [189, 148] on button "Back to Dashboard" at bounding box center [189, 157] width 206 height 46
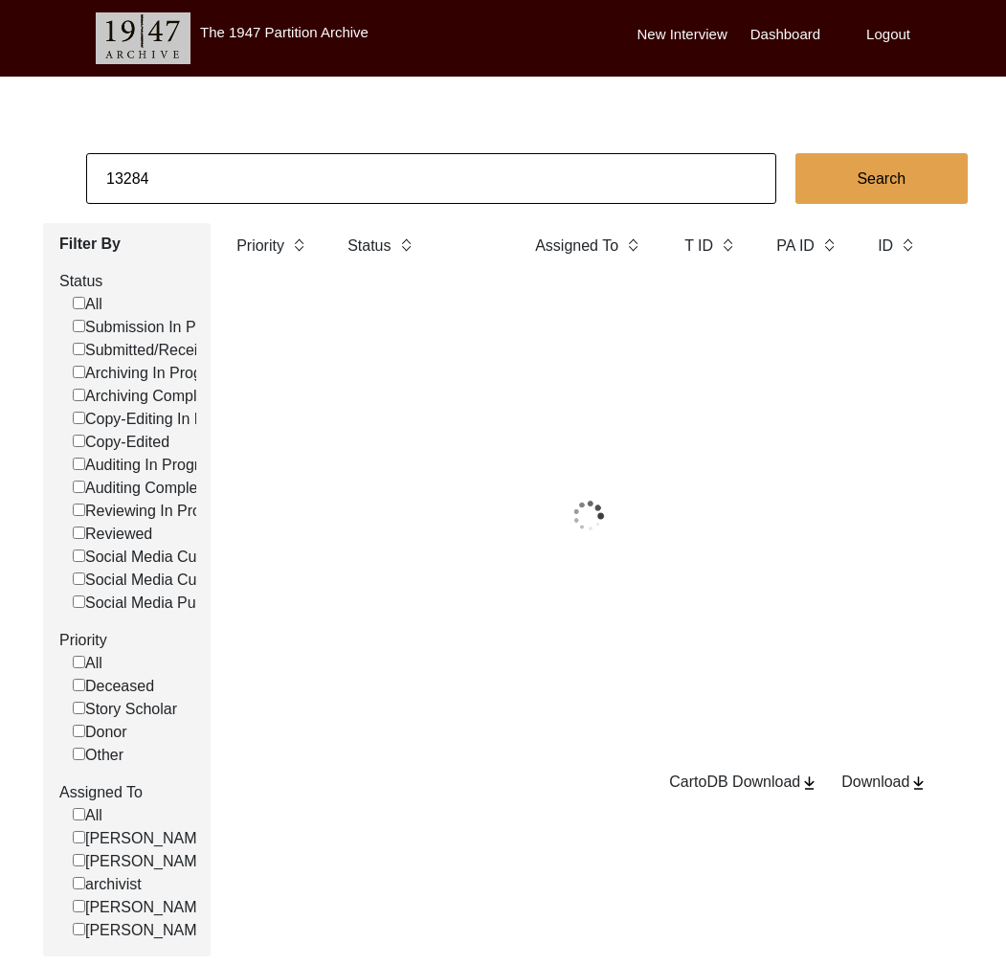
click at [209, 164] on input "13284" at bounding box center [431, 178] width 690 height 51
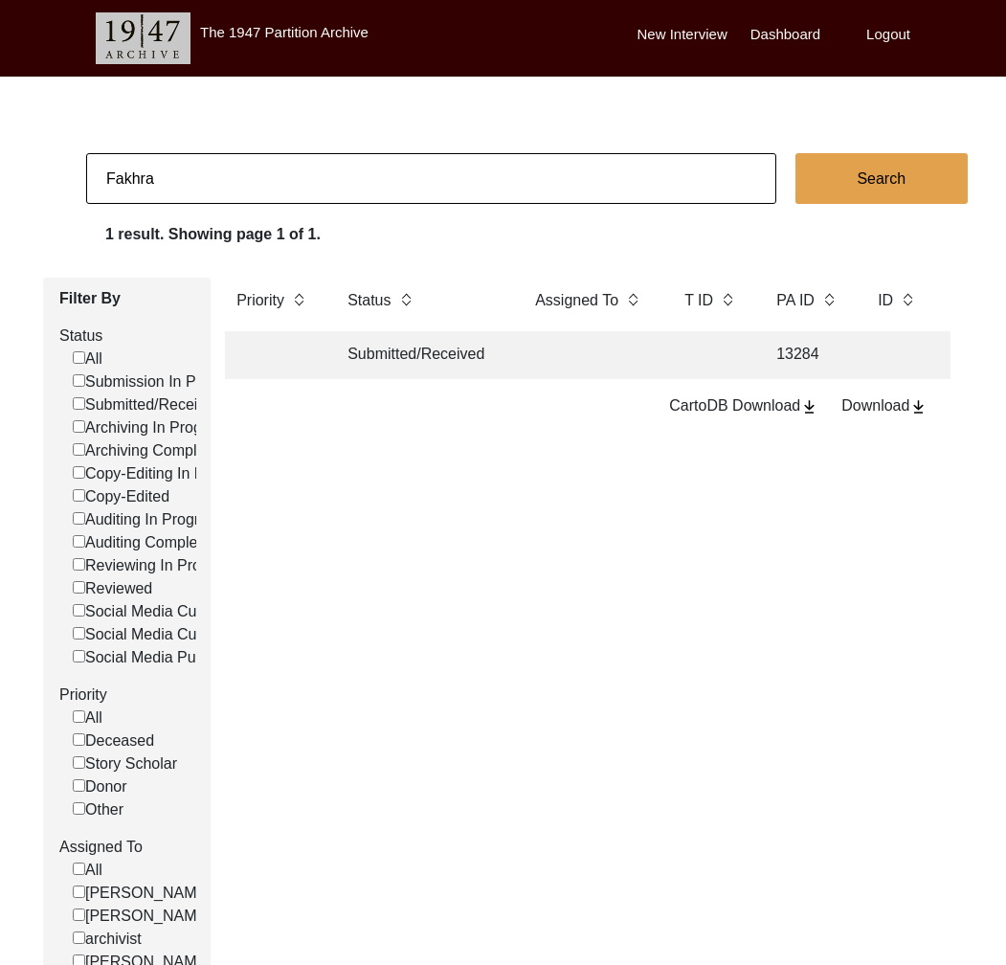
type input "Fakhra"
checkbox input "false"
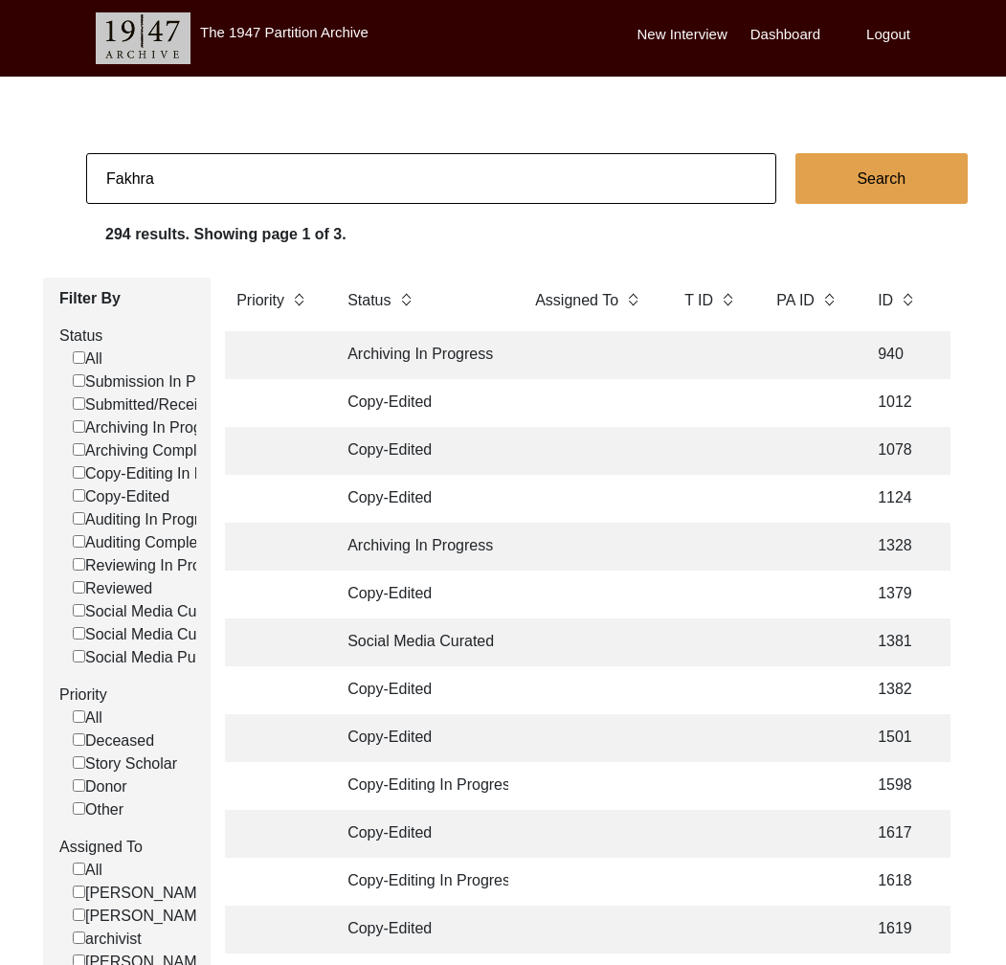
type input "[PERSON_NAME]"
checkbox input "false"
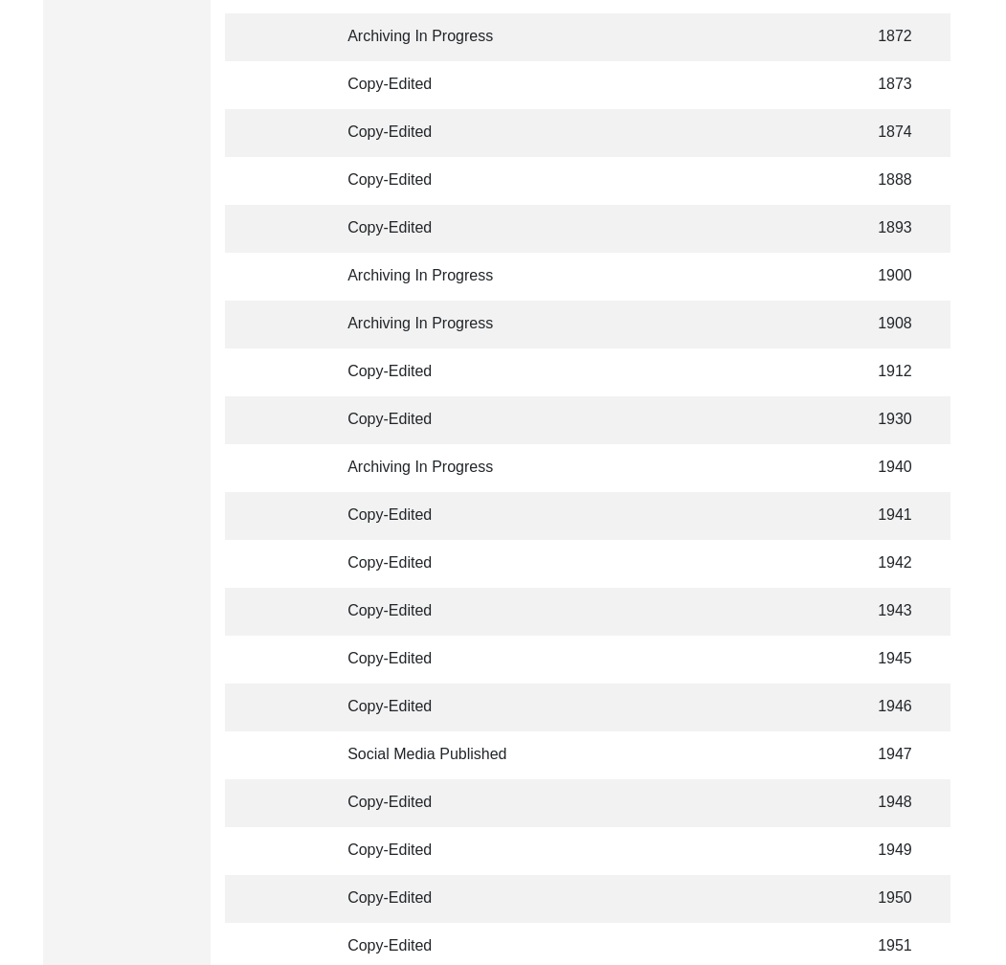
scroll to position [4393, 0]
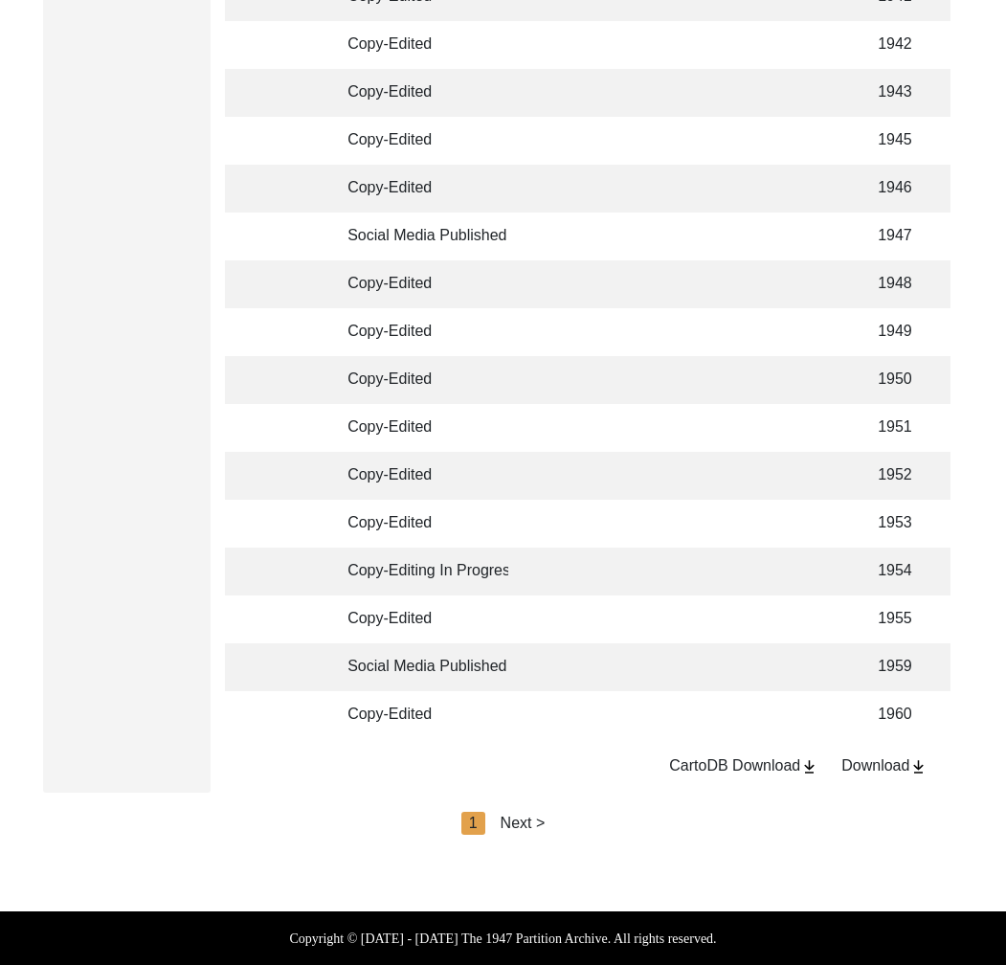
click at [533, 821] on div "Next >" at bounding box center [523, 823] width 45 height 23
click at [563, 823] on div "Next >" at bounding box center [567, 823] width 45 height 23
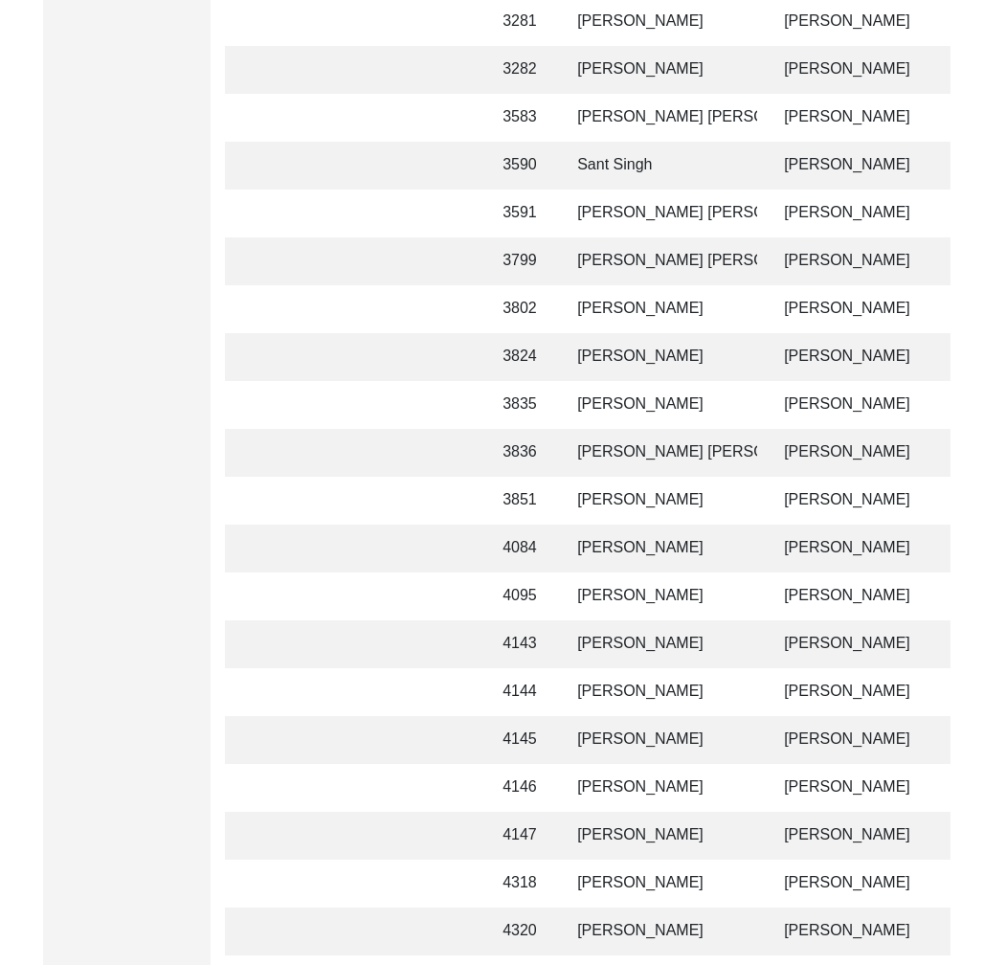
scroll to position [0, 0]
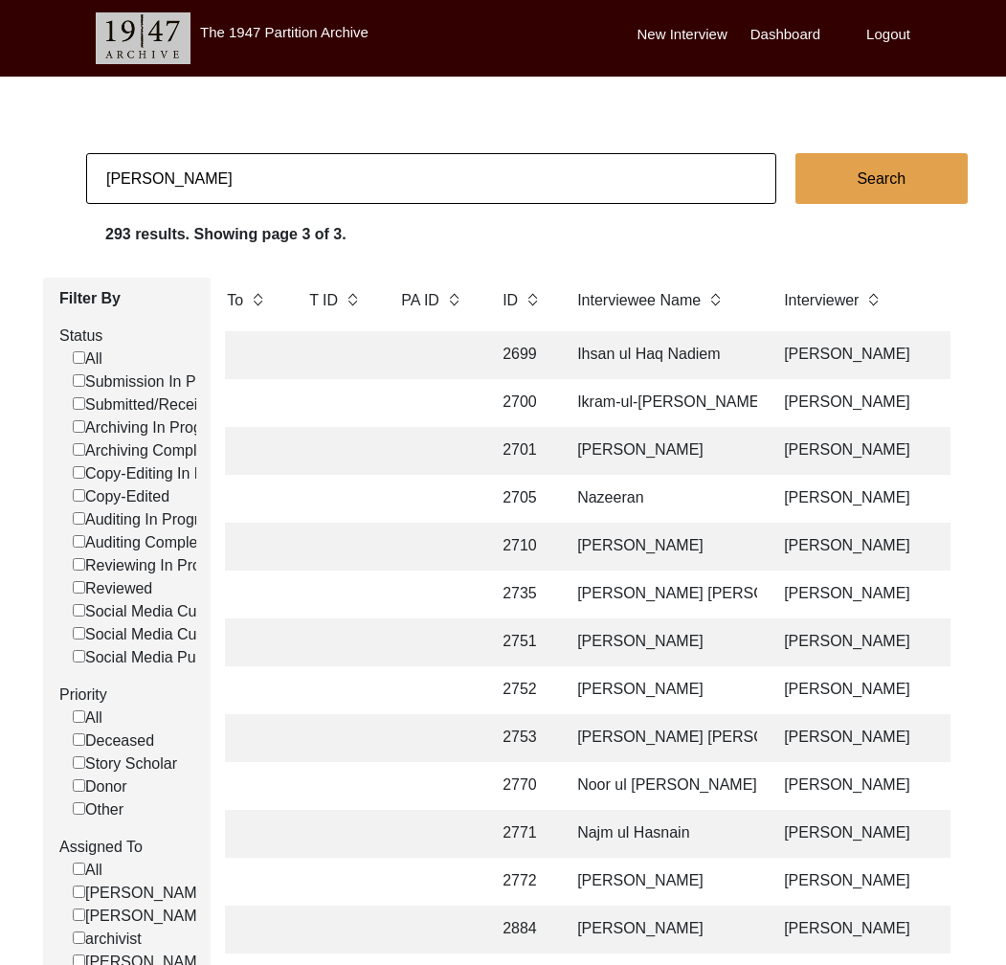
click at [375, 177] on input "[PERSON_NAME]" at bounding box center [431, 178] width 690 height 51
click at [374, 175] on input "[PERSON_NAME]" at bounding box center [431, 178] width 690 height 51
click at [374, 172] on input "[PERSON_NAME]" at bounding box center [431, 178] width 690 height 51
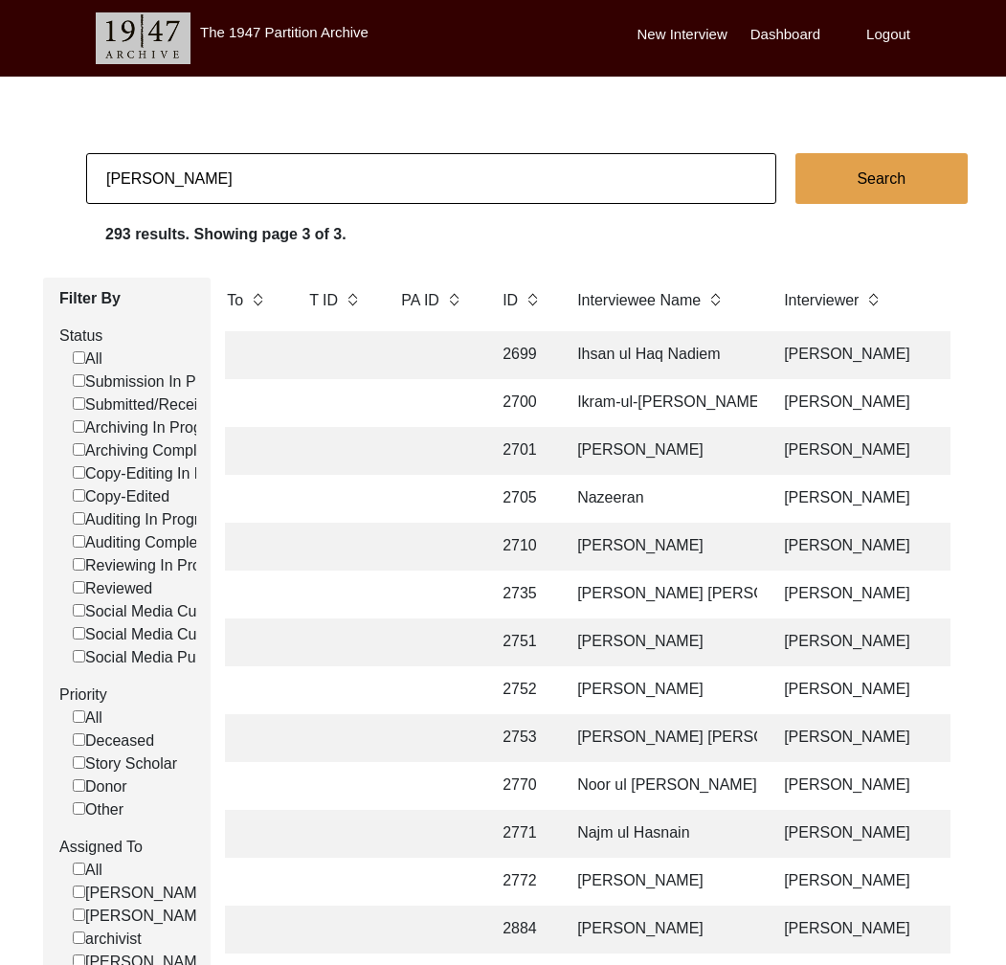
click at [374, 172] on input "[PERSON_NAME]" at bounding box center [431, 178] width 690 height 51
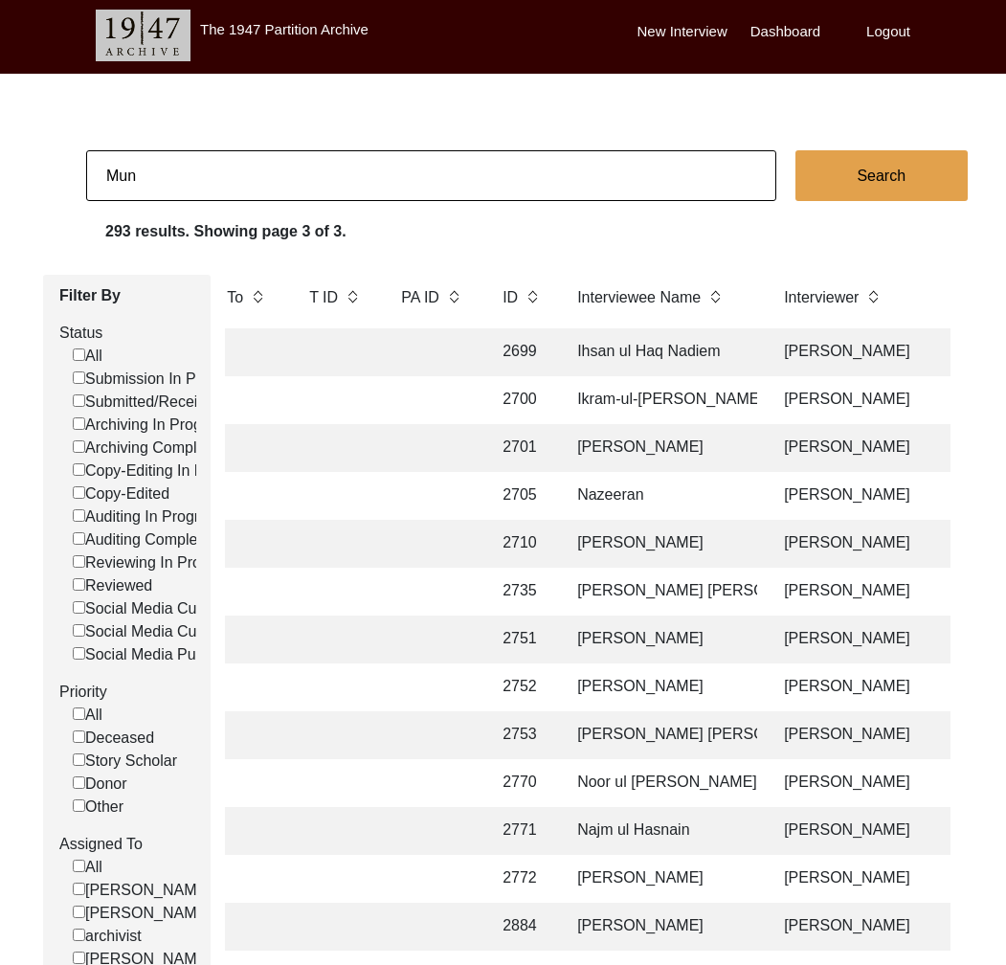
type input "[PERSON_NAME]"
checkbox input "false"
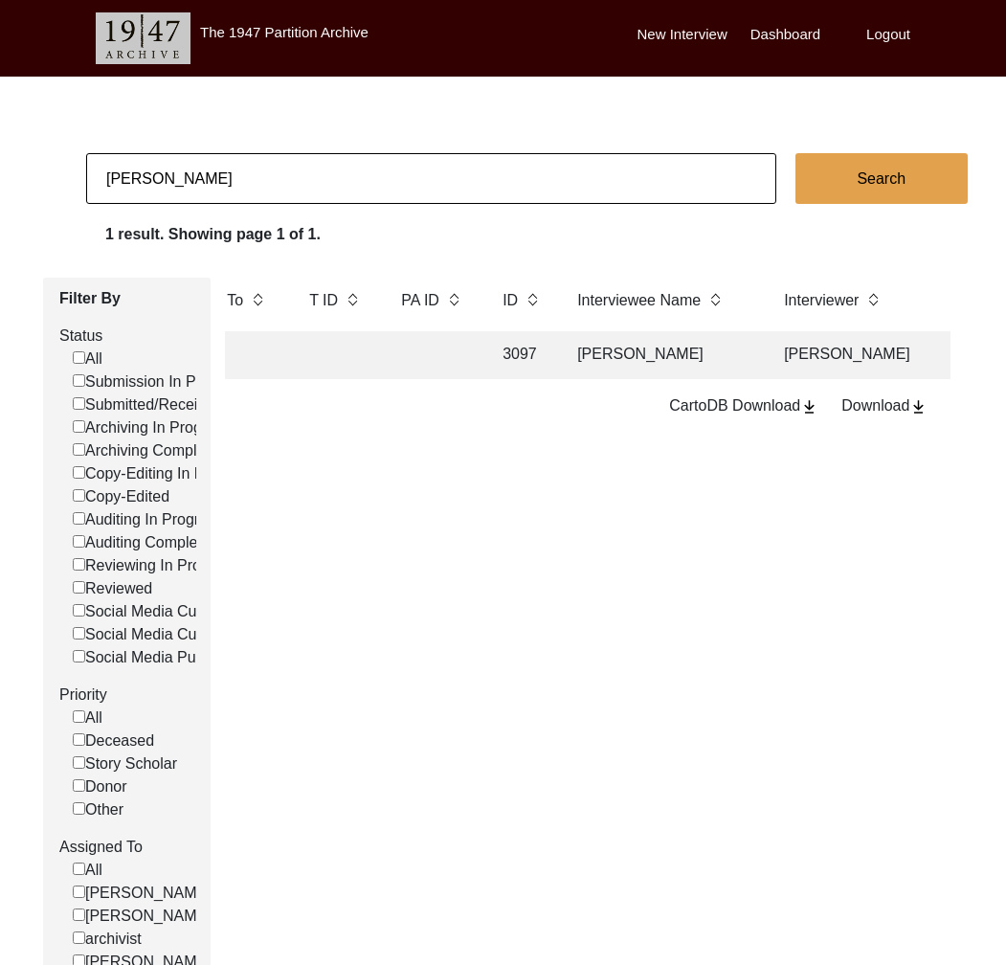
click at [568, 369] on td "[PERSON_NAME]" at bounding box center [661, 355] width 191 height 48
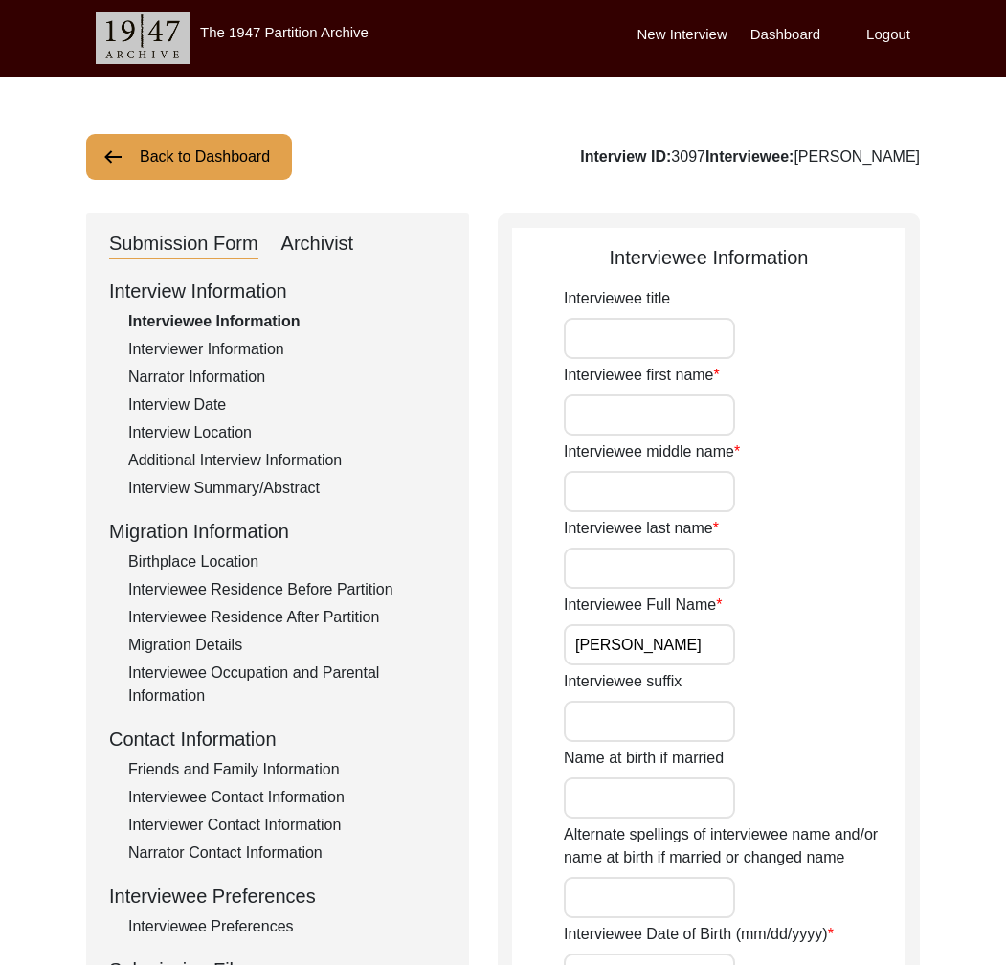
drag, startPoint x: 224, startPoint y: 142, endPoint x: 236, endPoint y: 147, distance: 13.7
click at [224, 142] on button "Back to Dashboard" at bounding box center [189, 157] width 206 height 46
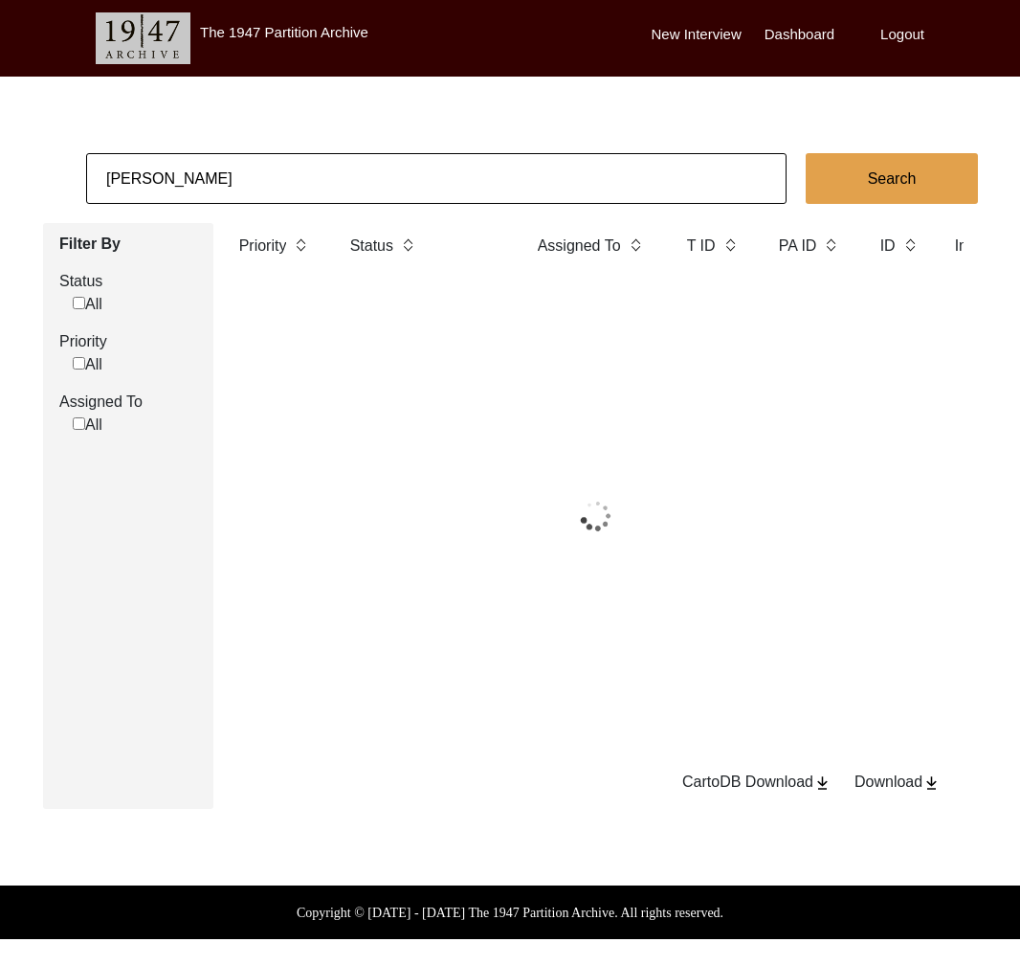
click at [258, 163] on input "[PERSON_NAME]" at bounding box center [436, 178] width 701 height 51
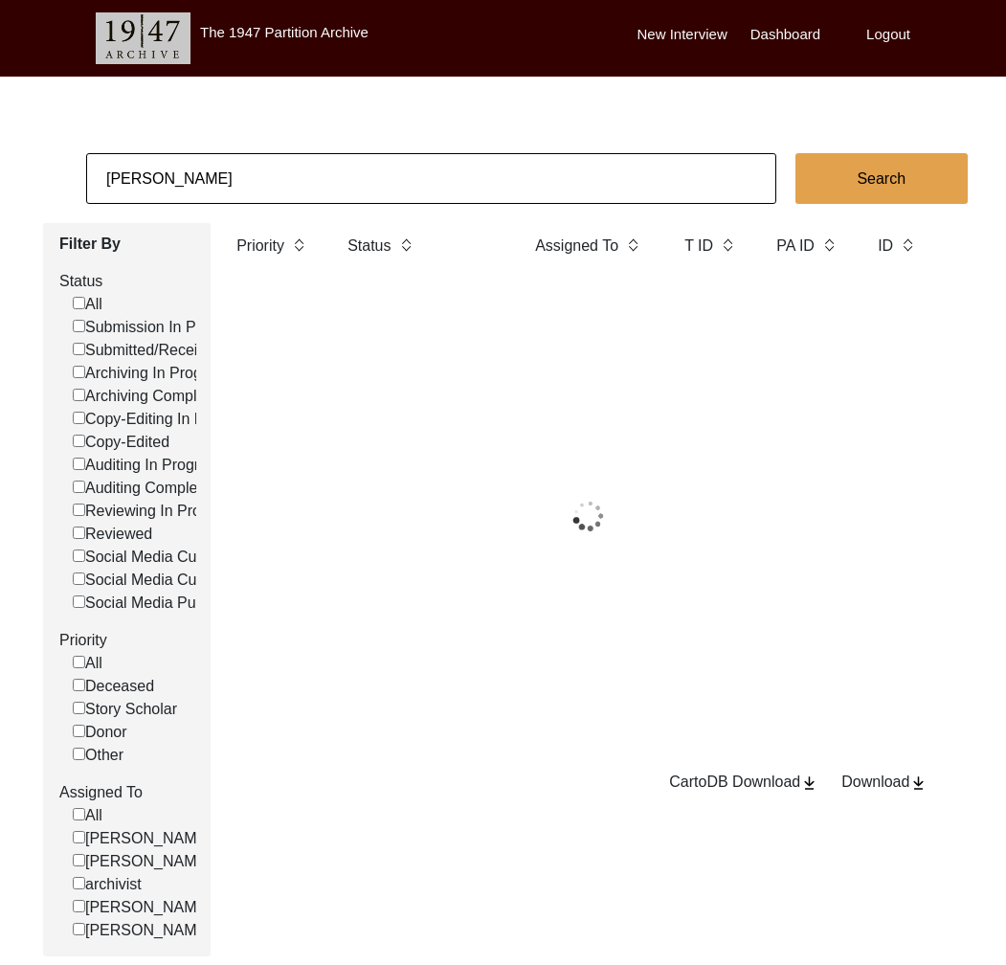
click at [258, 163] on input "[PERSON_NAME]" at bounding box center [431, 178] width 690 height 51
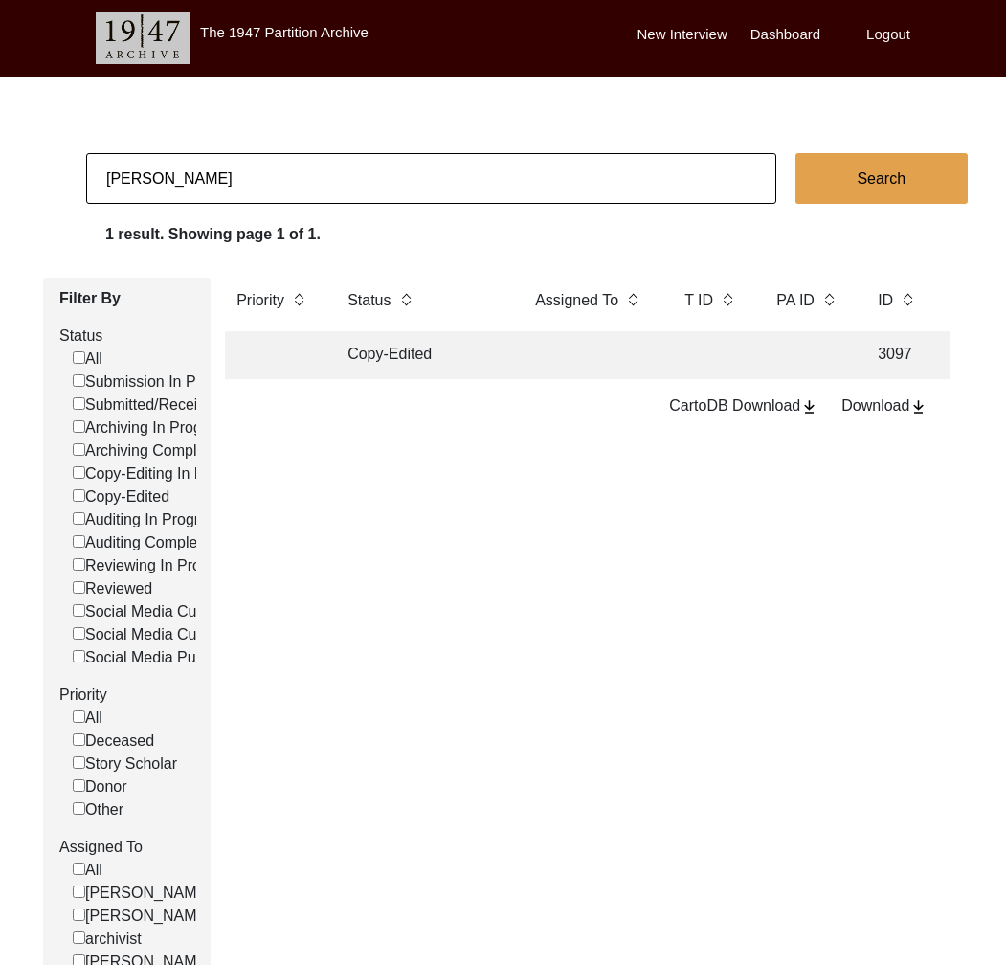
click at [258, 163] on input "[PERSON_NAME]" at bounding box center [431, 178] width 690 height 51
paste input "[PERSON_NAME] [PERSON_NAME]"
type input "[PERSON_NAME] [PERSON_NAME]"
checkbox input "false"
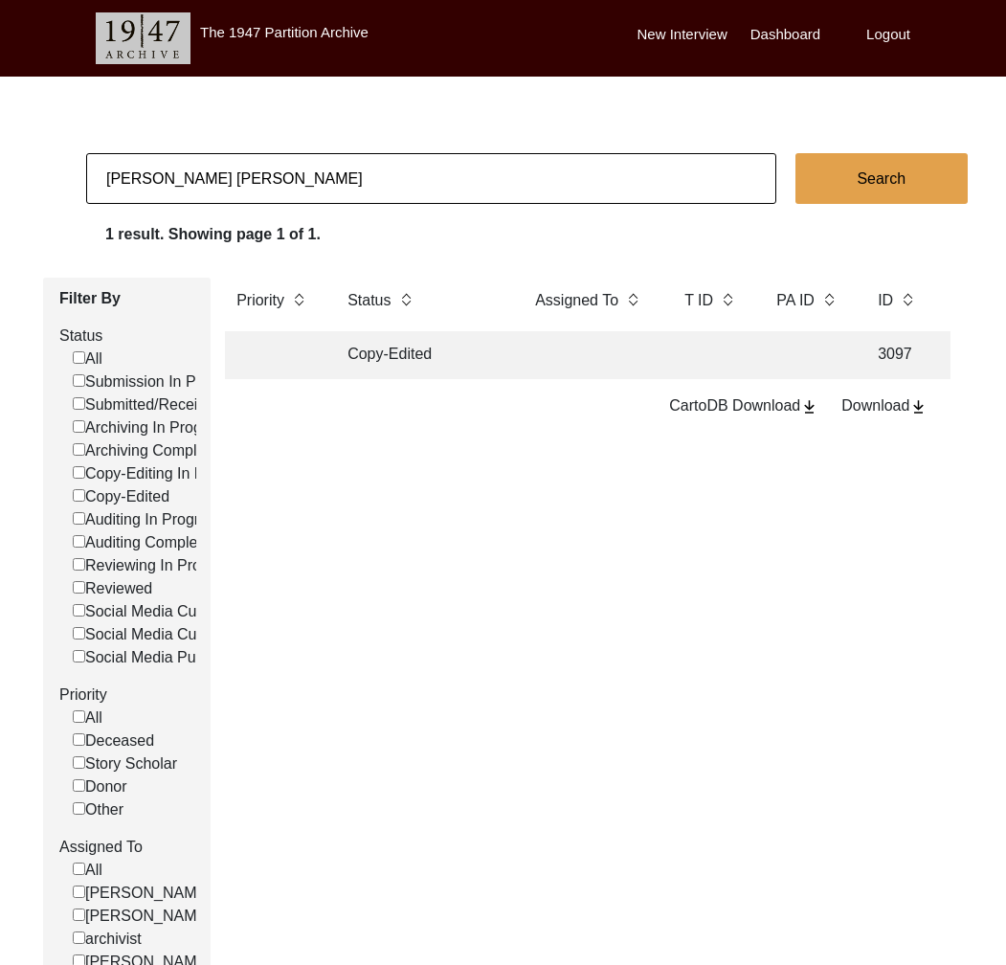
checkbox input "false"
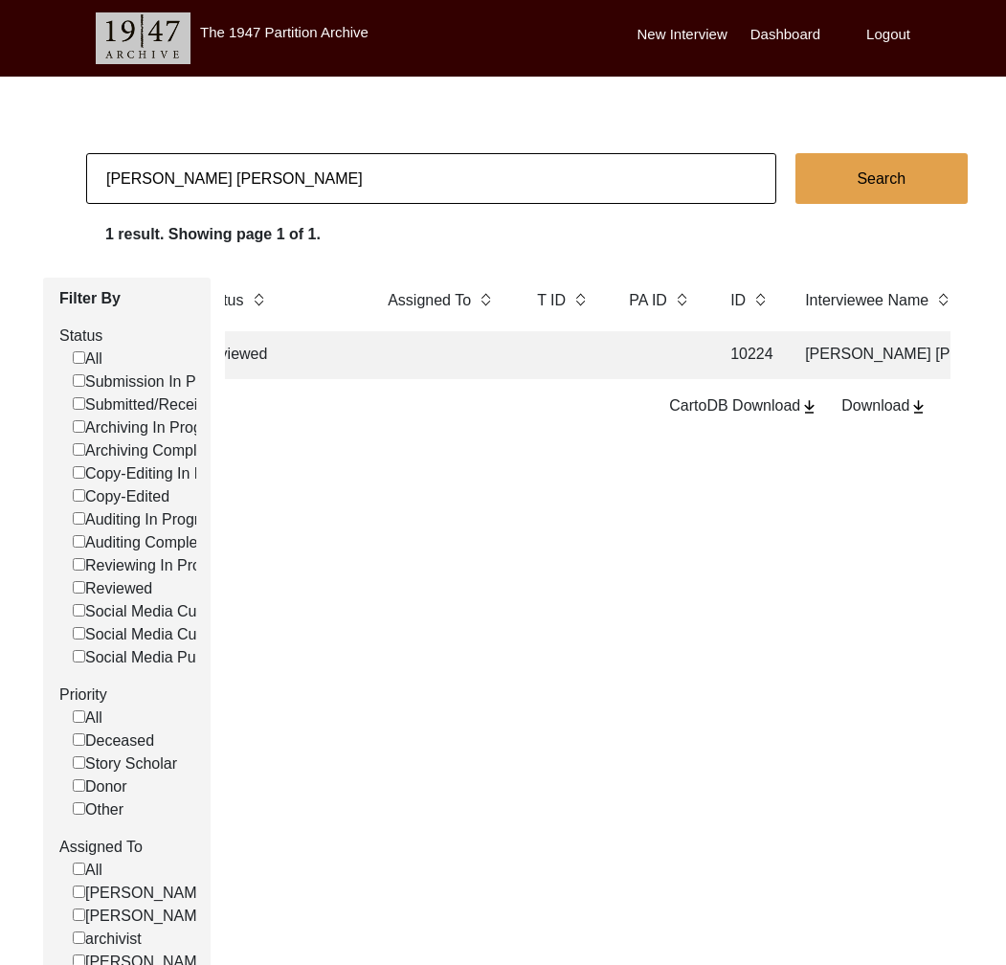
scroll to position [0, 289]
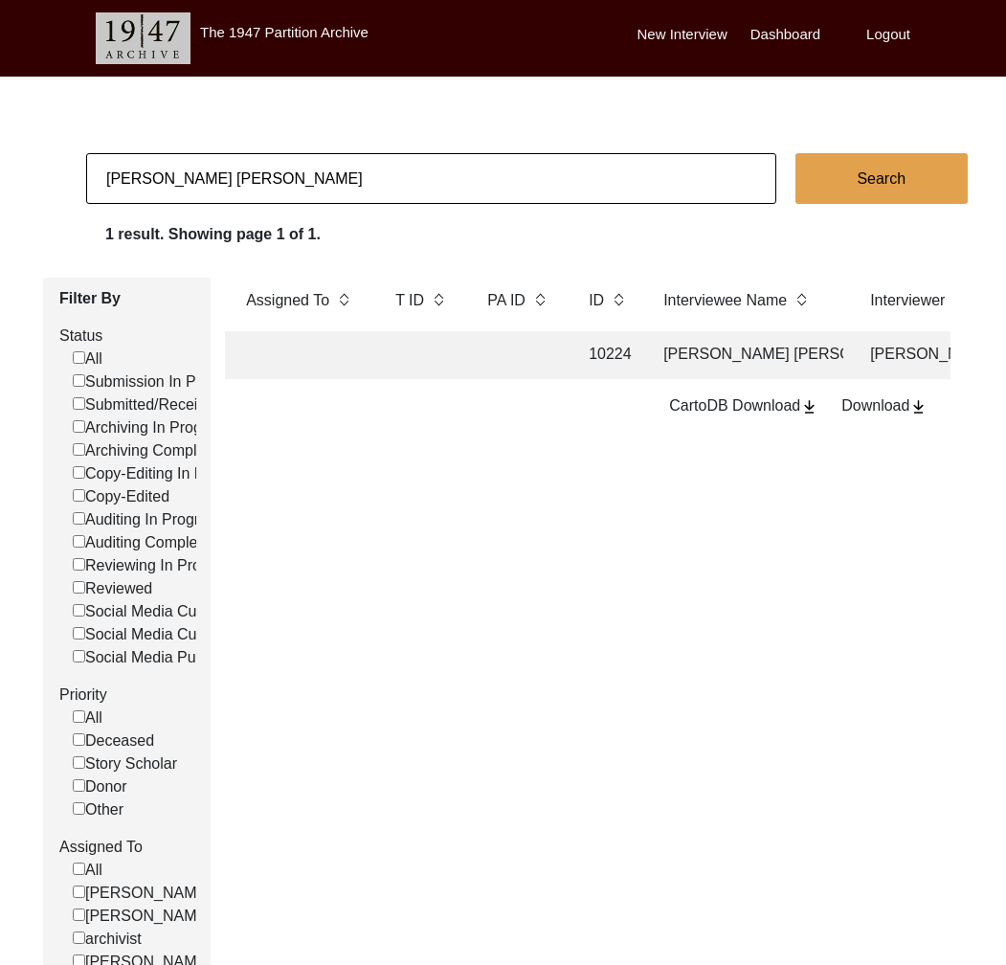
click at [411, 347] on td at bounding box center [422, 355] width 77 height 48
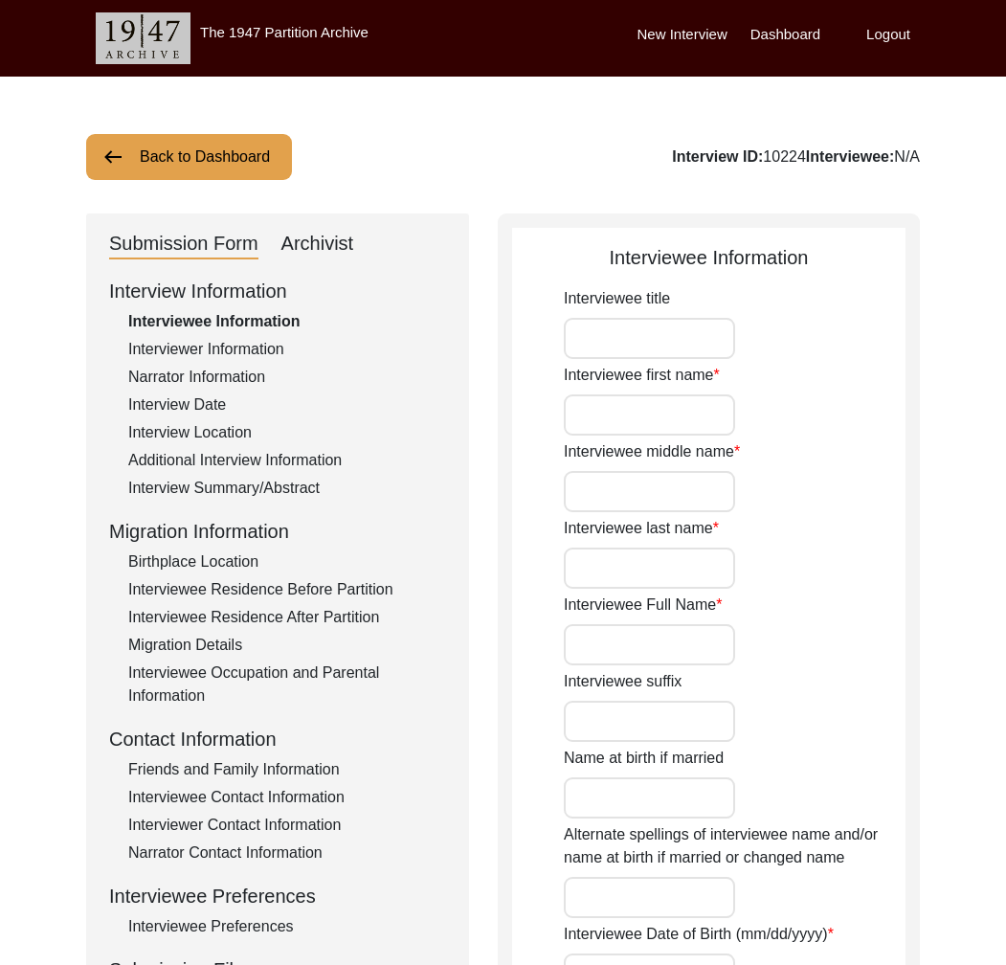
type input "Mr."
type input "[PERSON_NAME]"
type input "[PERSON_NAME] [PERSON_NAME]"
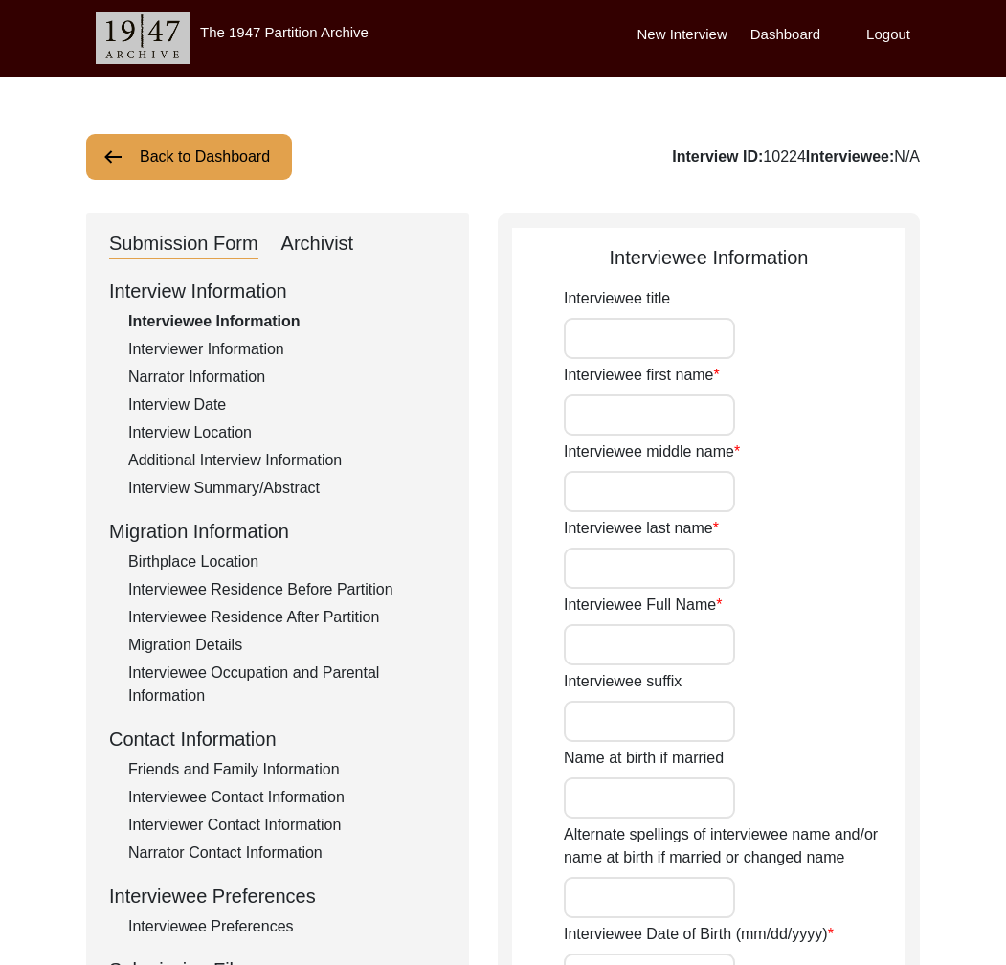
type input "[PERSON_NAME] [PERSON_NAME]"
type input "[DATE]"
type input "86"
type input "[DEMOGRAPHIC_DATA]"
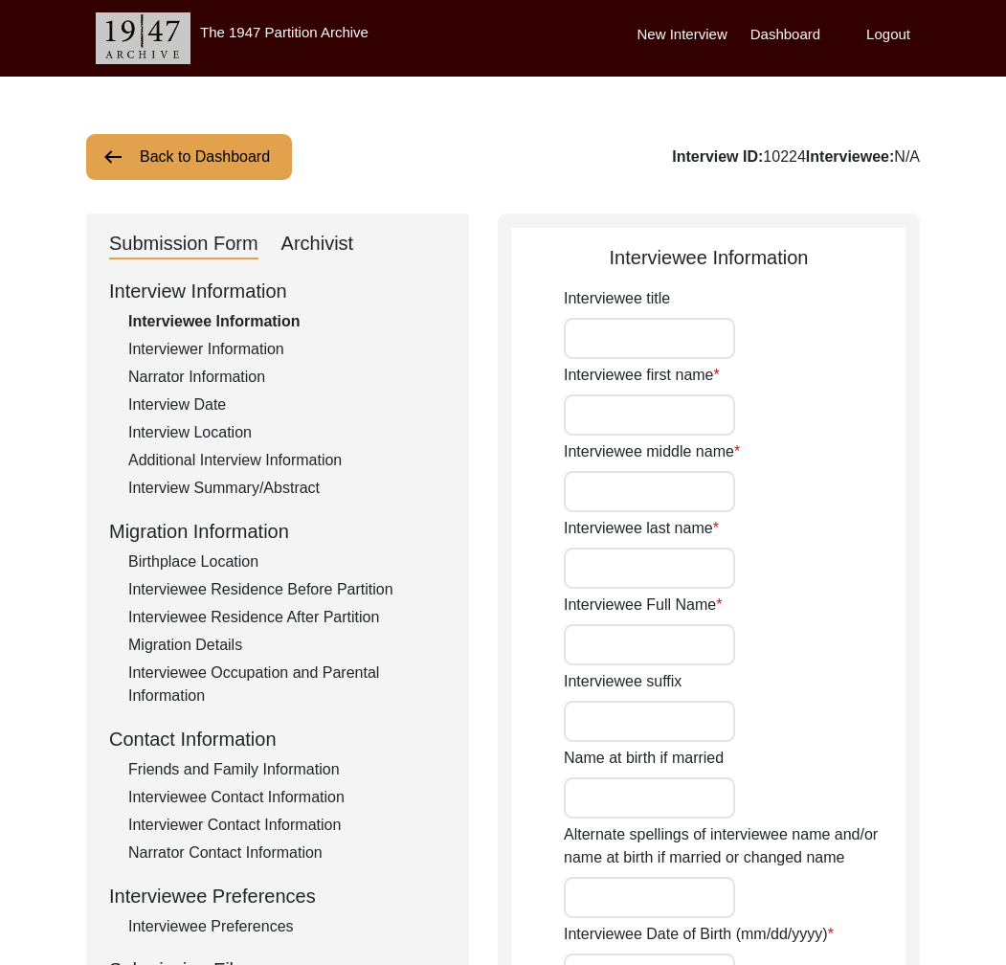
type input "Did not undergo conversion."
type input "Punjabi"
type input "[DEMOGRAPHIC_DATA]"
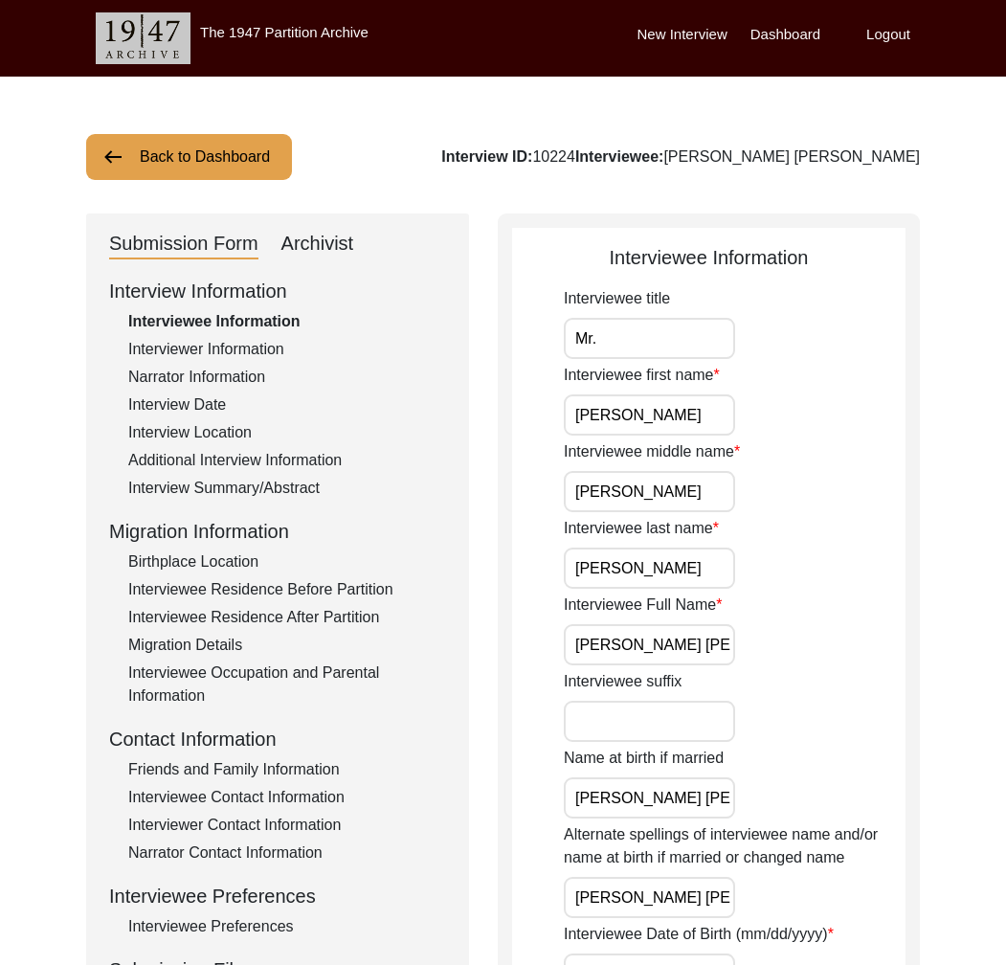
click at [599, 151] on div "Interview ID: 10224 Interviewee: [PERSON_NAME] [PERSON_NAME]" at bounding box center [680, 156] width 479 height 23
copy div "10224"
click at [323, 247] on div "Archivist" at bounding box center [317, 244] width 73 height 31
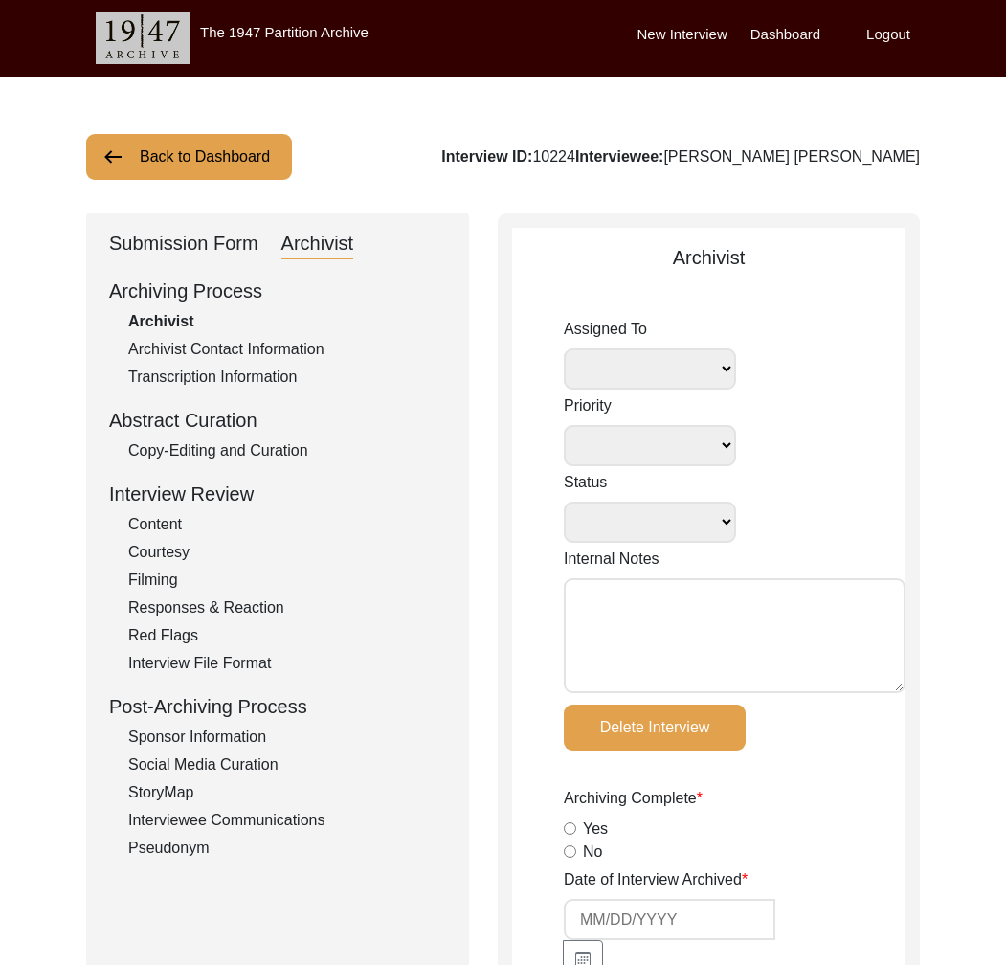
select select
select select "Reviewed"
type textarea "[PERSON_NAME] [DATE]: Assigned to [PERSON_NAME] for video editing. Tori [DATE]:…"
radio input "true"
type input "[DATE]"
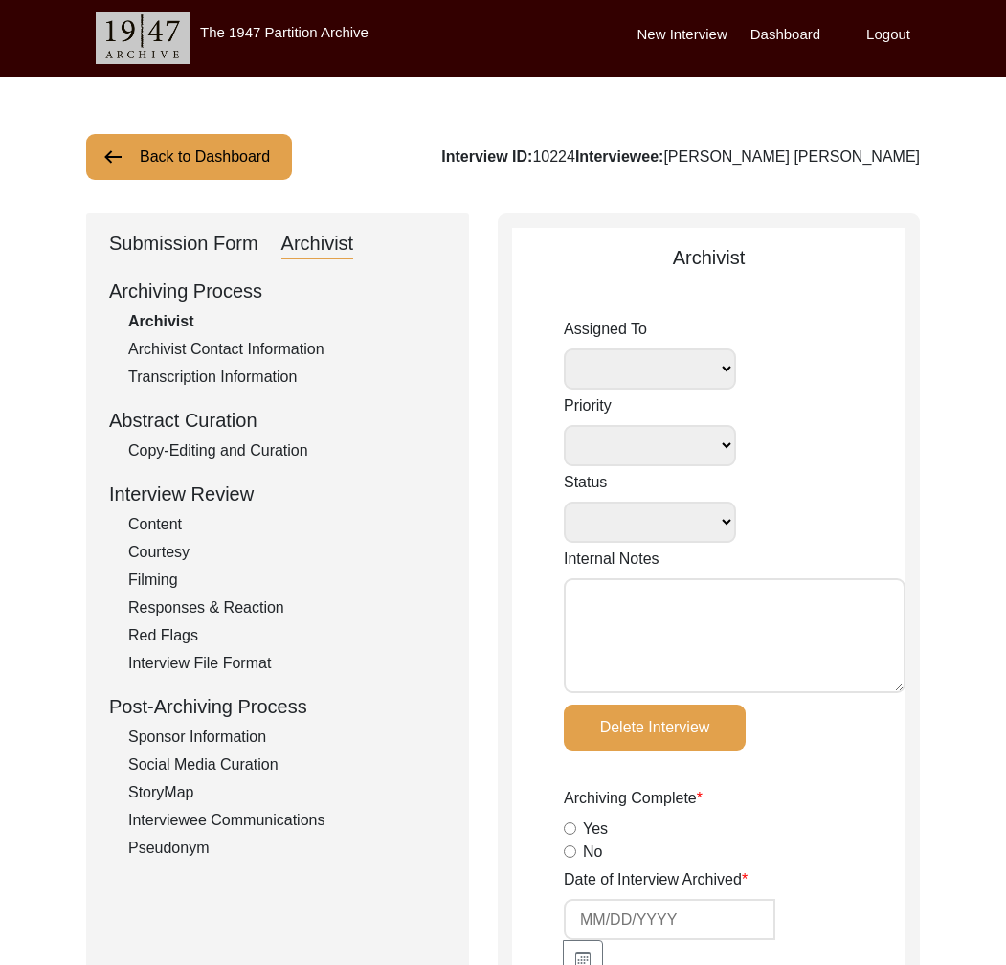
type textarea "Photo 8of9 missing."
radio input "true"
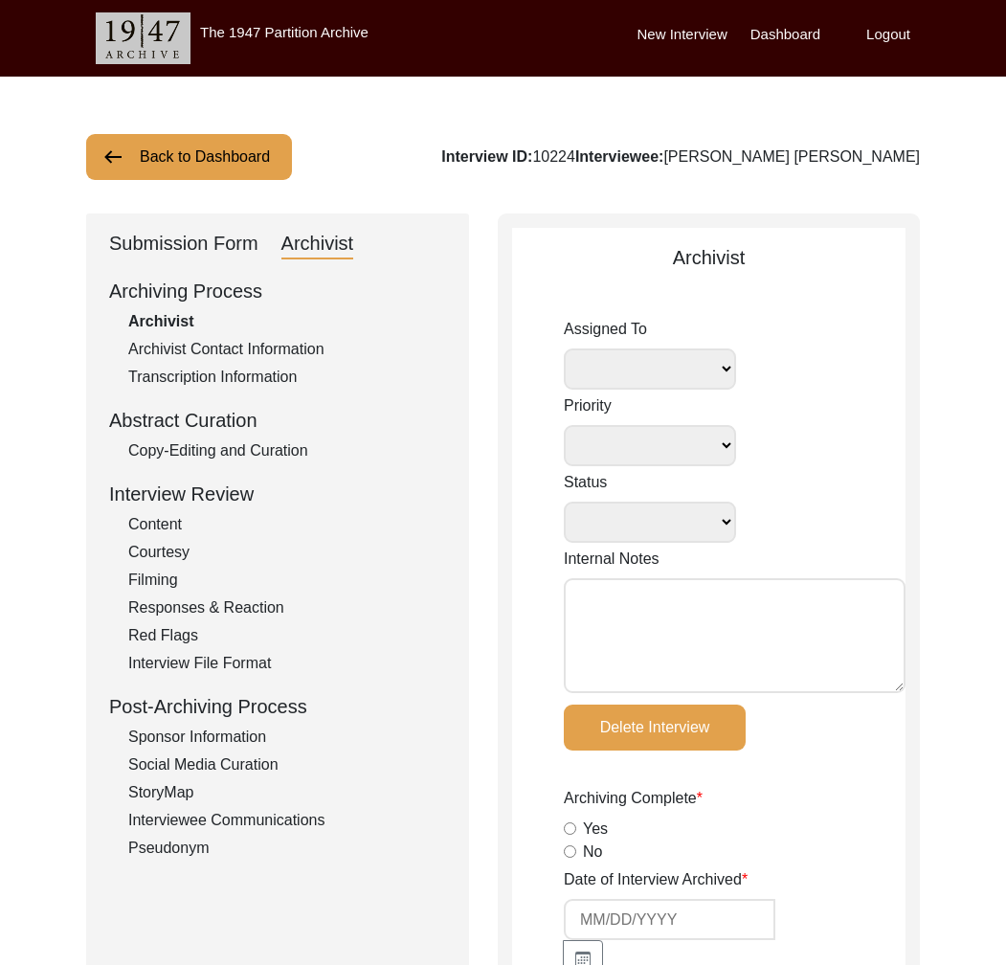
radio input "true"
type input "3:24:03"
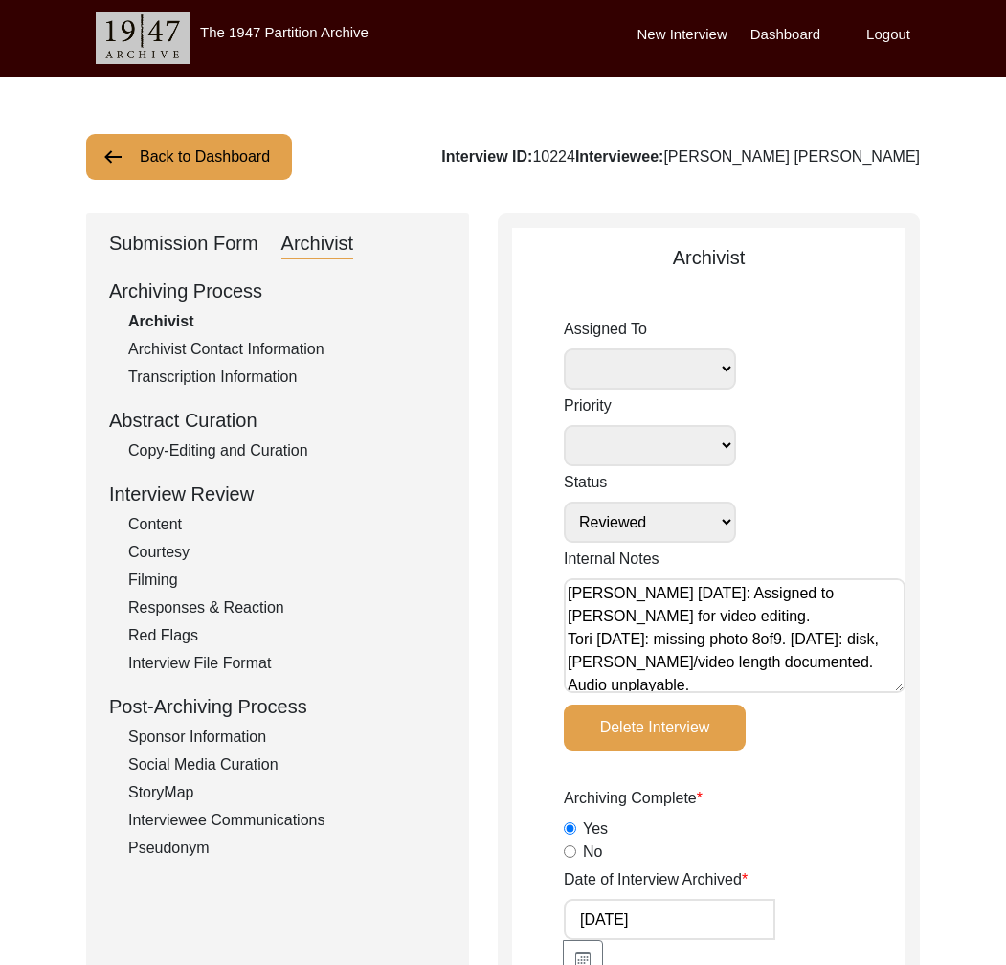
radio input "true"
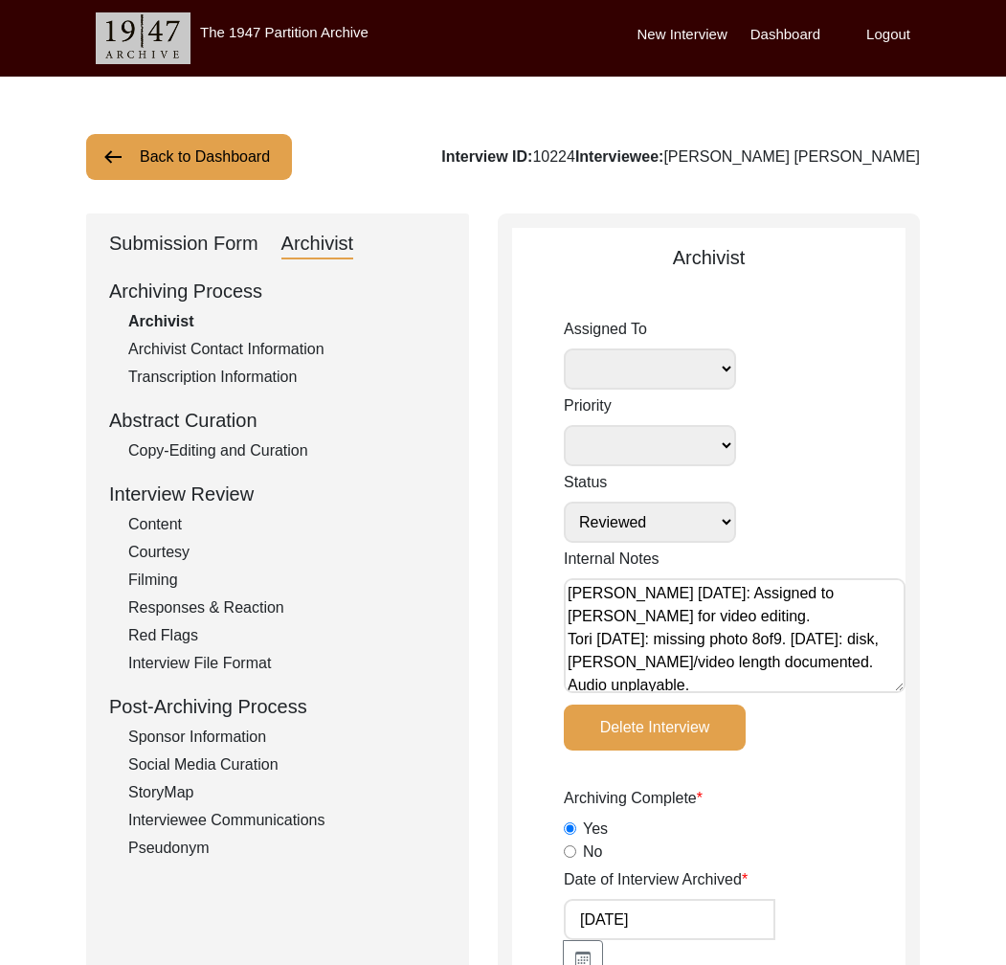
type input "20, 20.2"
radio input "true"
type textarea "[PERSON_NAME] length: 0:19:24"
type input "mov, aac"
type input "mov"
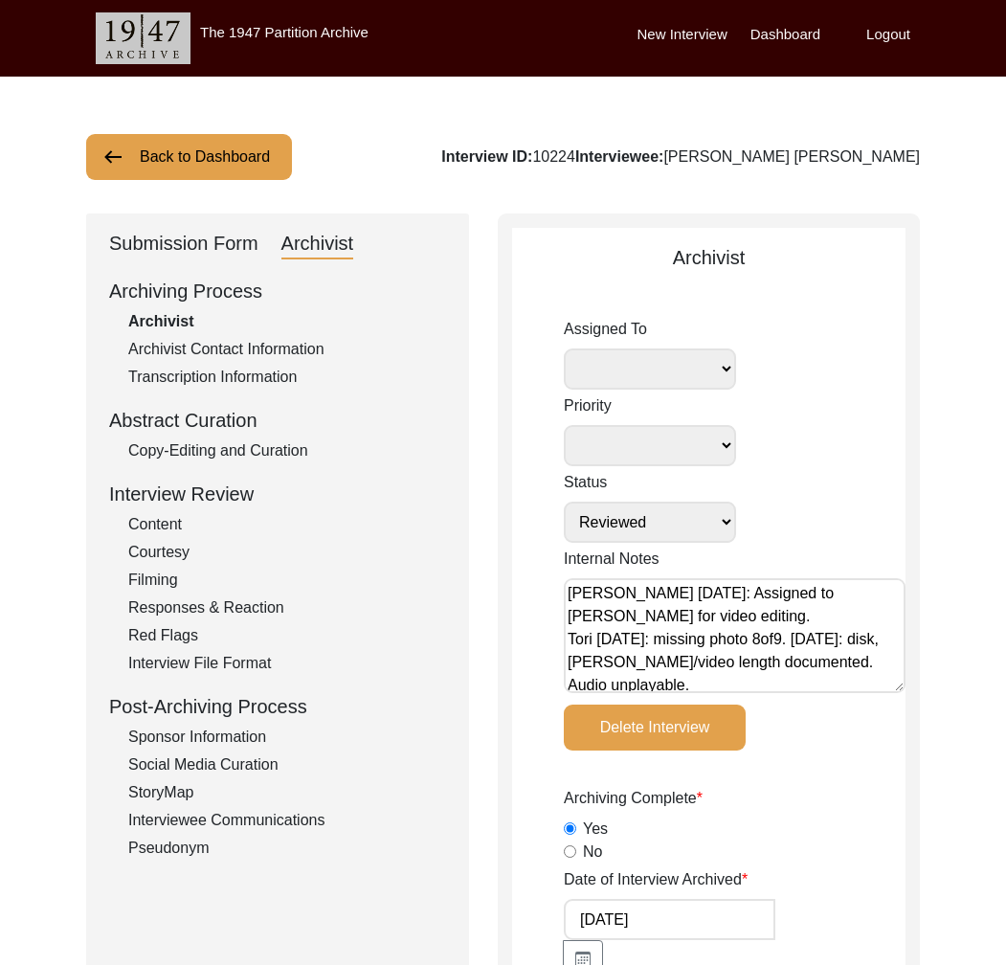
select select
click at [285, 816] on div "Interviewee Communications" at bounding box center [287, 820] width 318 height 23
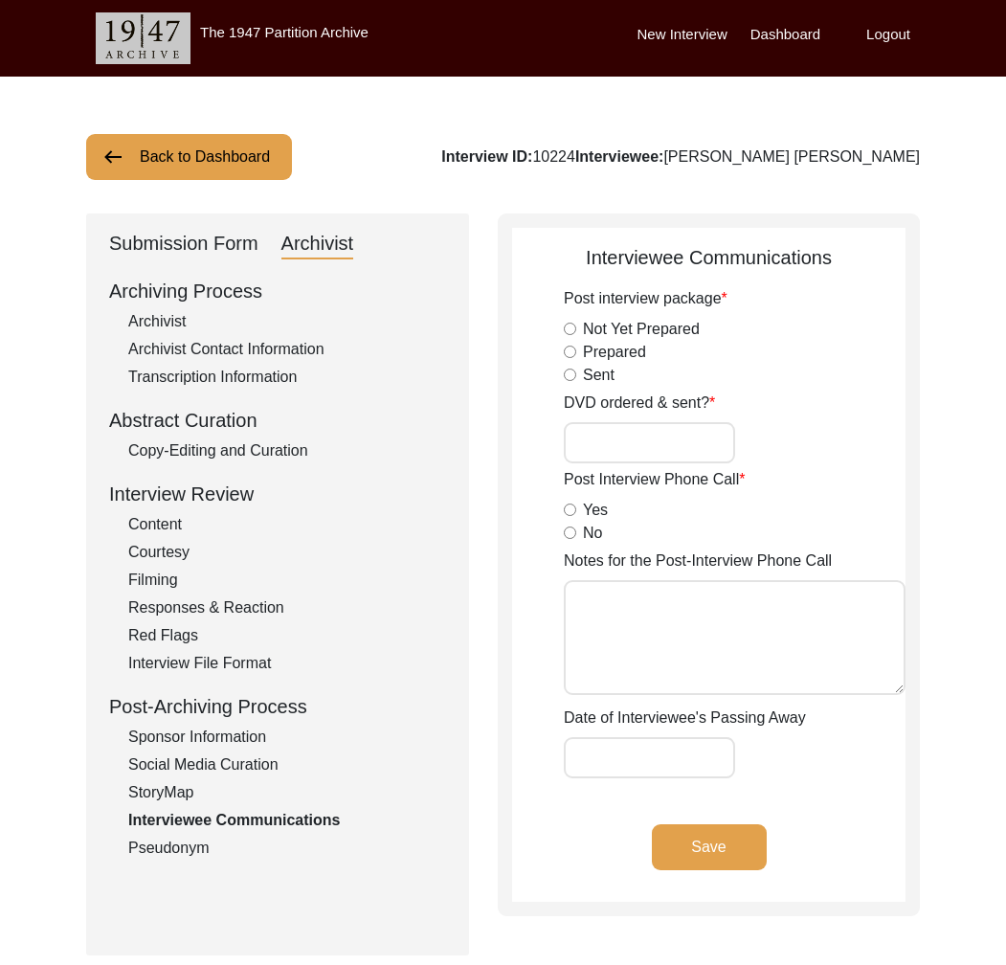
click at [222, 251] on div "Submission Form" at bounding box center [183, 244] width 149 height 31
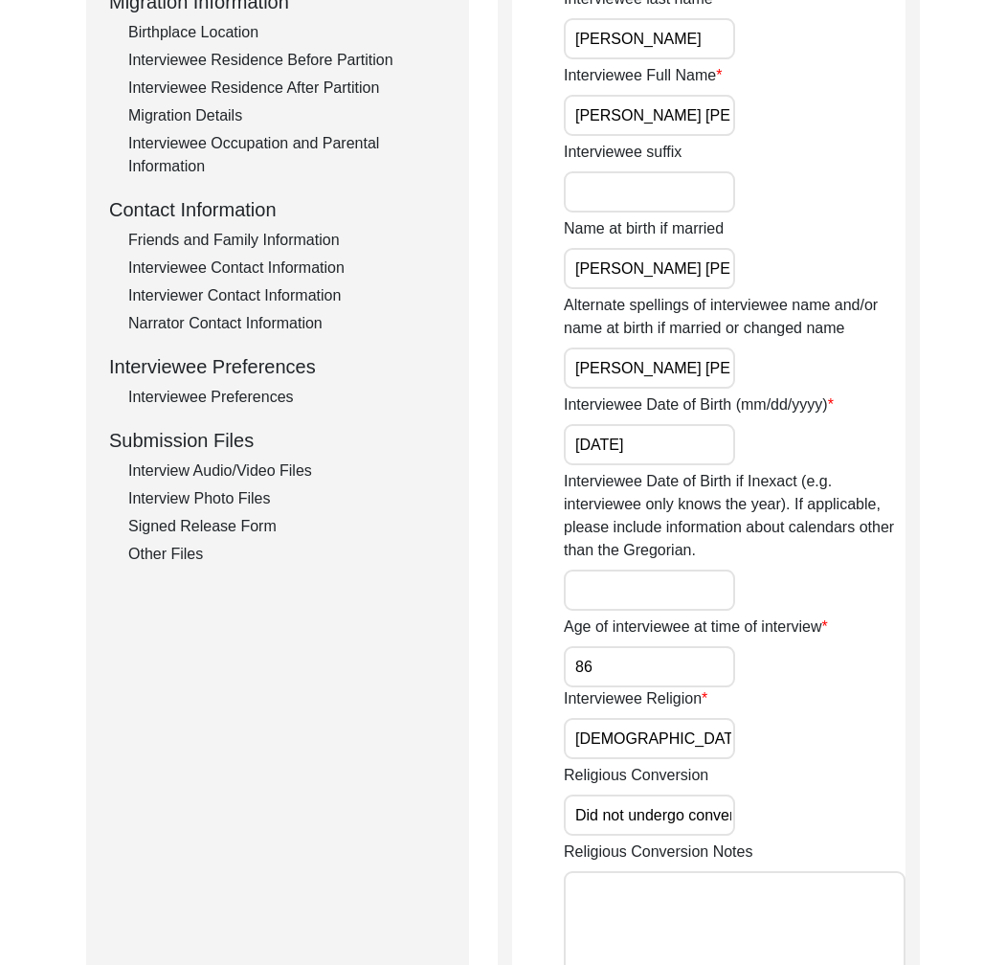
click at [178, 543] on div "Other Files" at bounding box center [287, 554] width 318 height 23
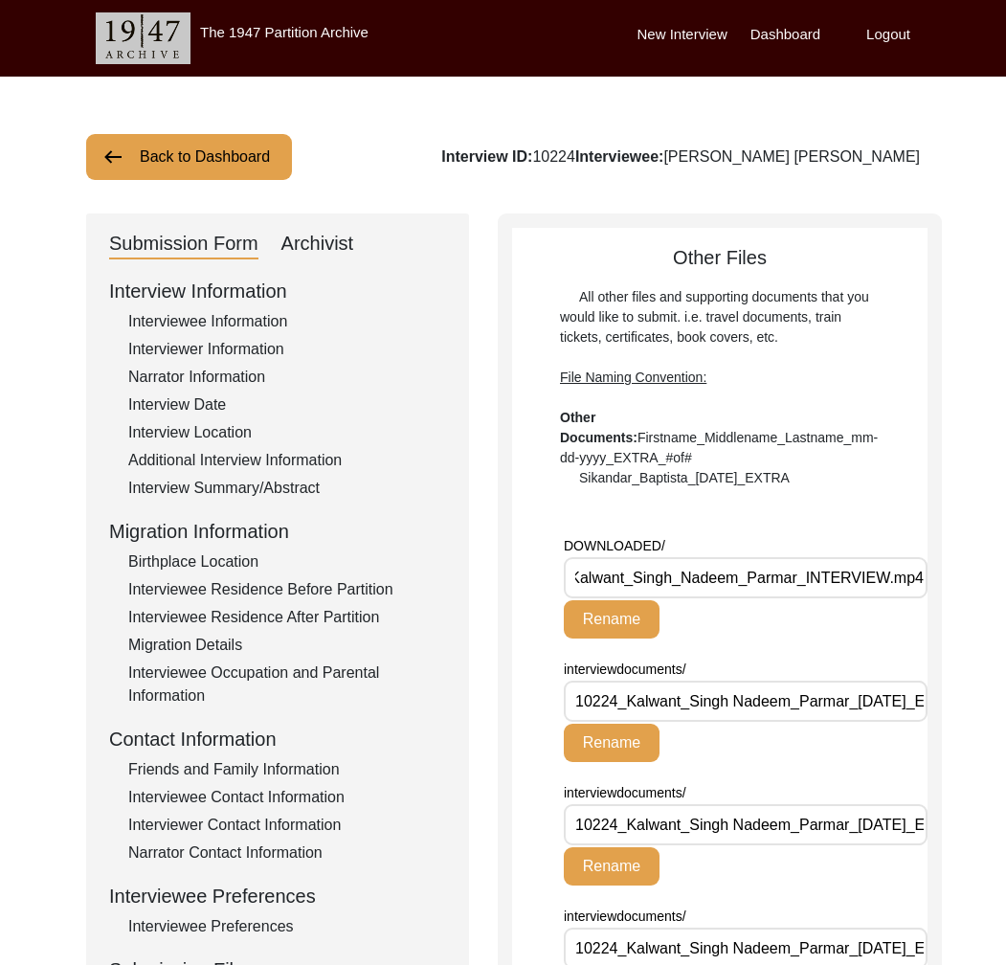
click at [242, 150] on button "Back to Dashboard" at bounding box center [189, 157] width 206 height 46
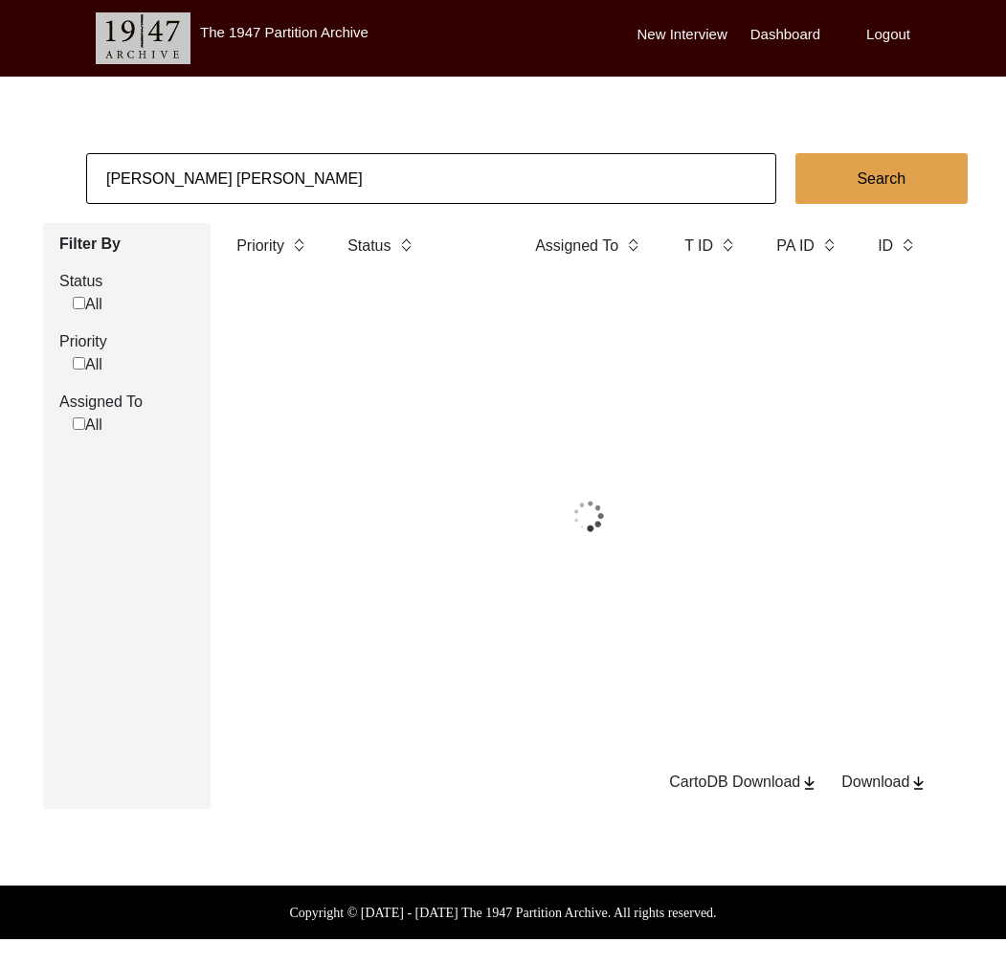
click at [243, 172] on input "[PERSON_NAME] [PERSON_NAME]" at bounding box center [431, 178] width 690 height 51
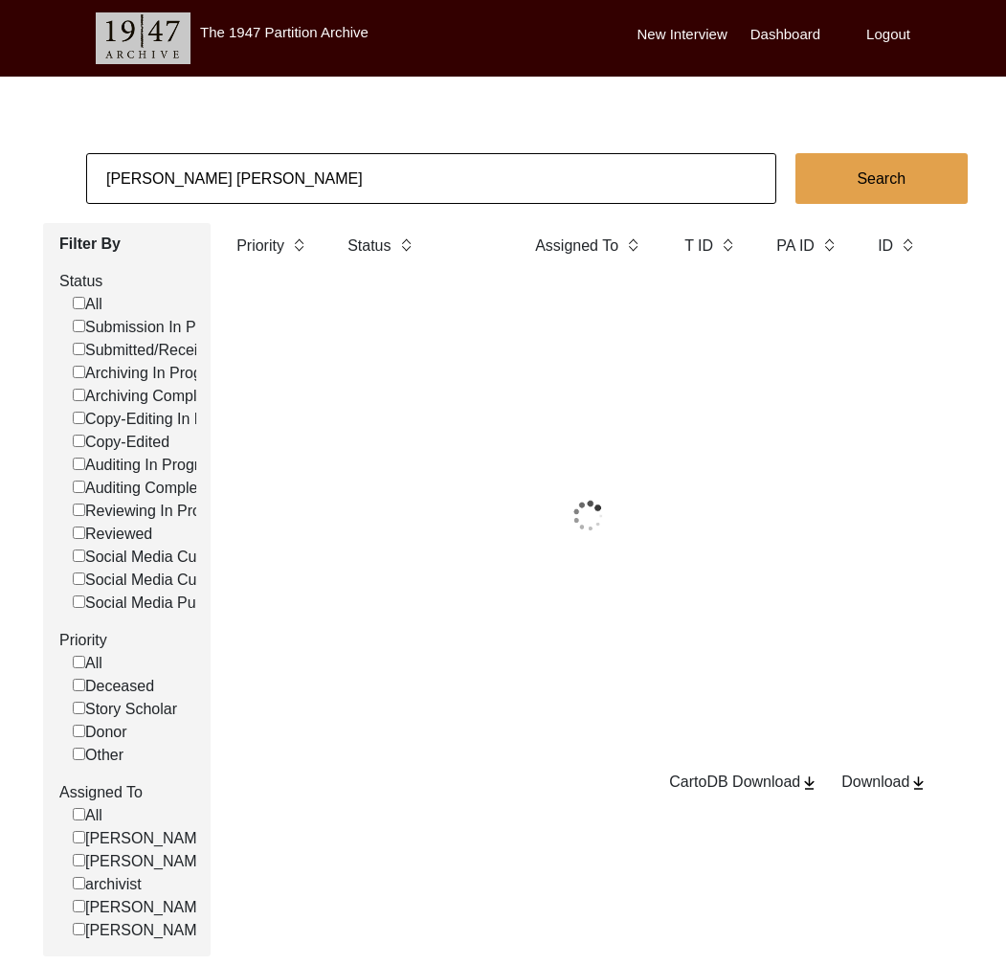
click at [243, 172] on input "[PERSON_NAME] [PERSON_NAME]" at bounding box center [431, 178] width 690 height 51
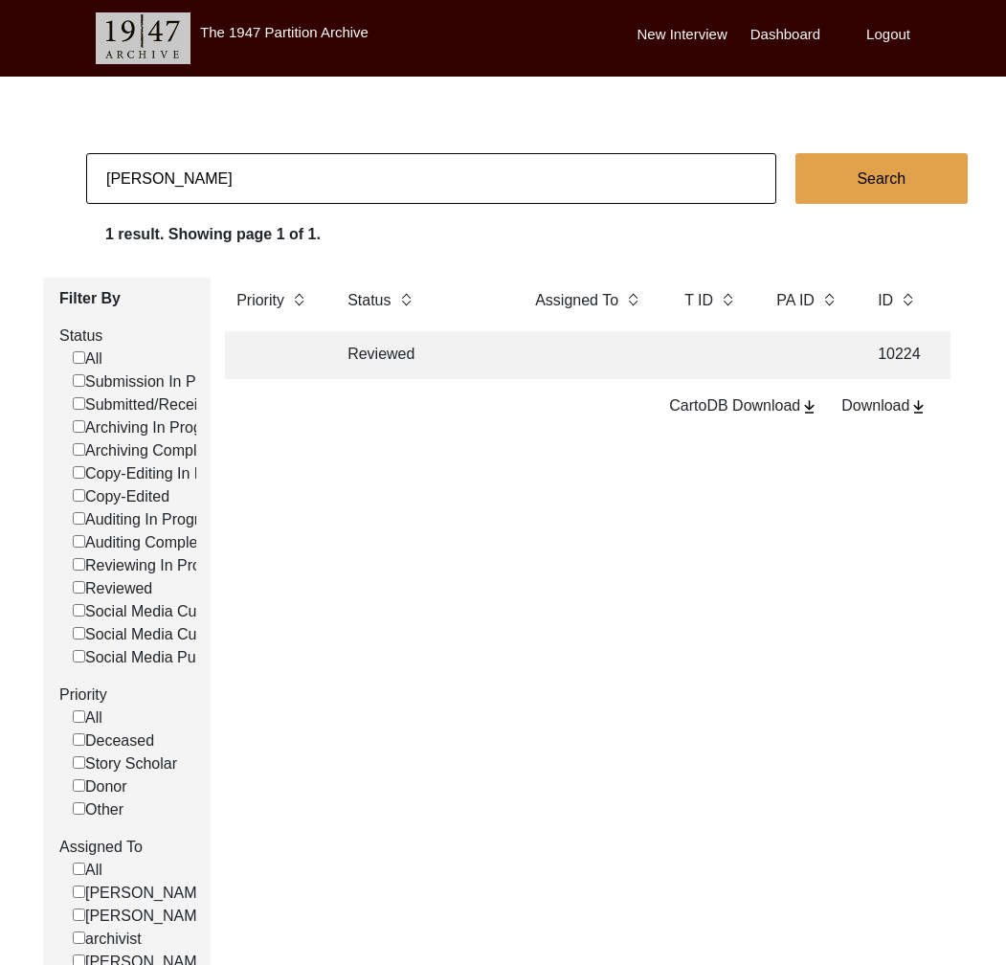
type input "[PERSON_NAME]"
checkbox input "false"
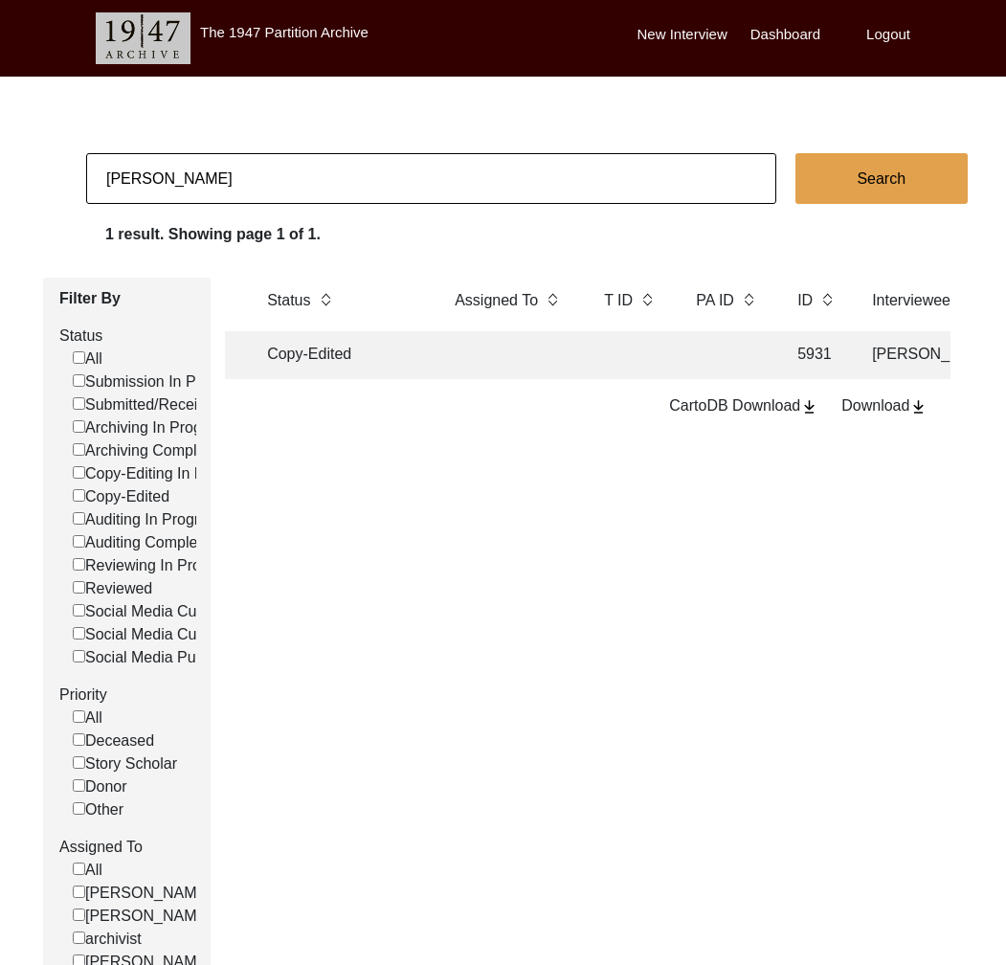
click at [229, 198] on input "[PERSON_NAME]" at bounding box center [431, 178] width 690 height 51
paste input "Qaim [PERSON_NAME]"
type input "Qaim [PERSON_NAME]"
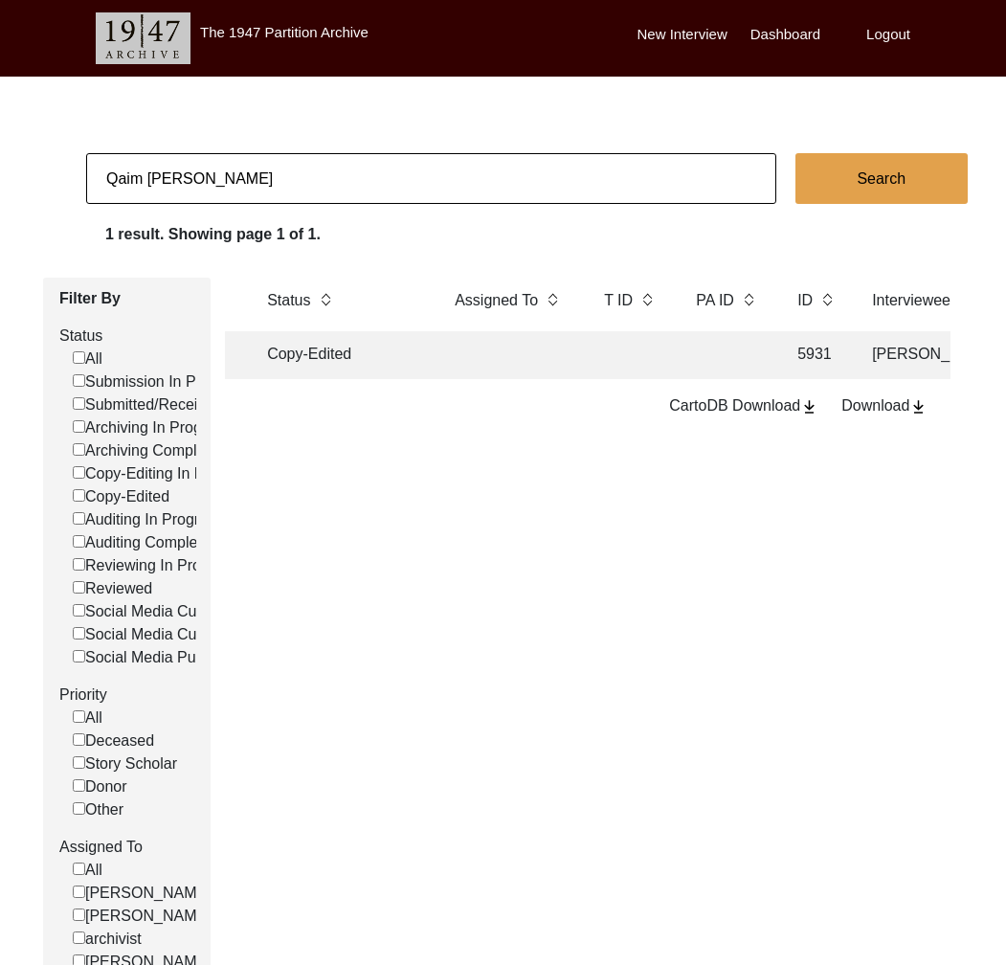
checkbox input "false"
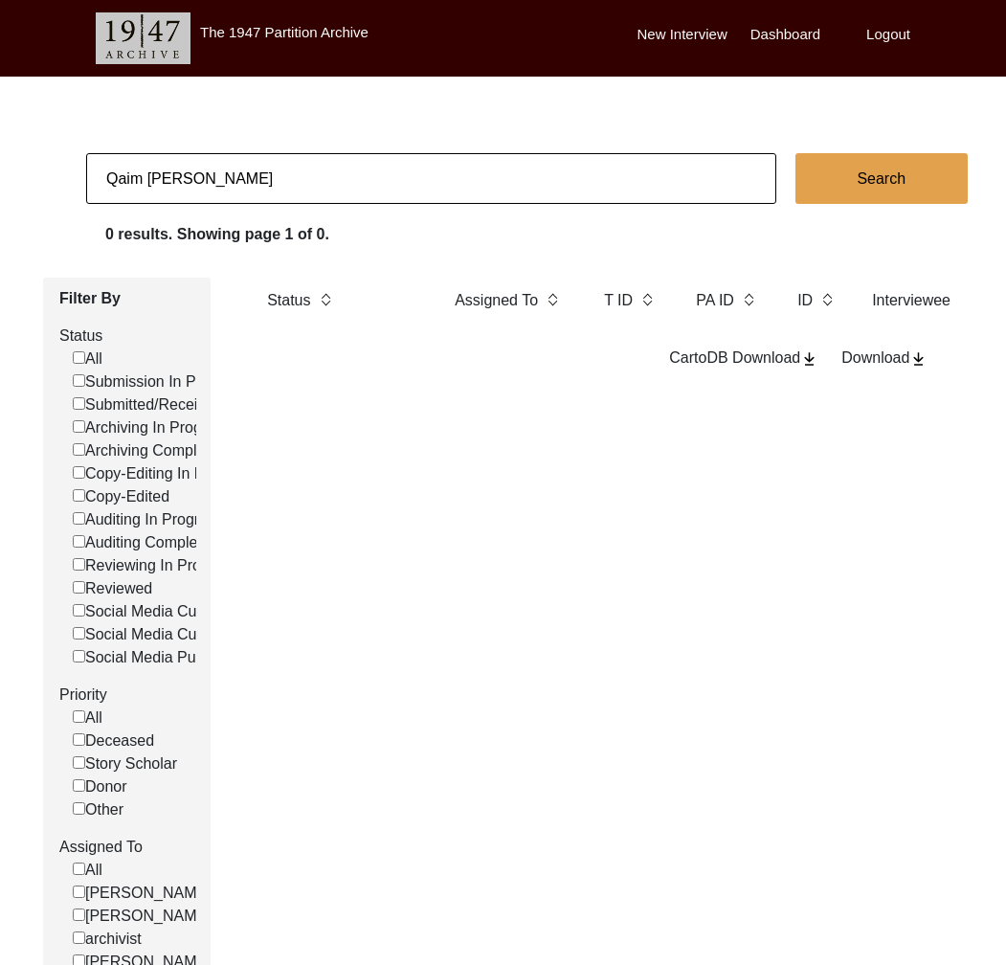
click at [244, 176] on input "Qaim [PERSON_NAME]" at bounding box center [431, 178] width 690 height 51
paste input "[PERSON_NAME]"
type input "[PERSON_NAME]"
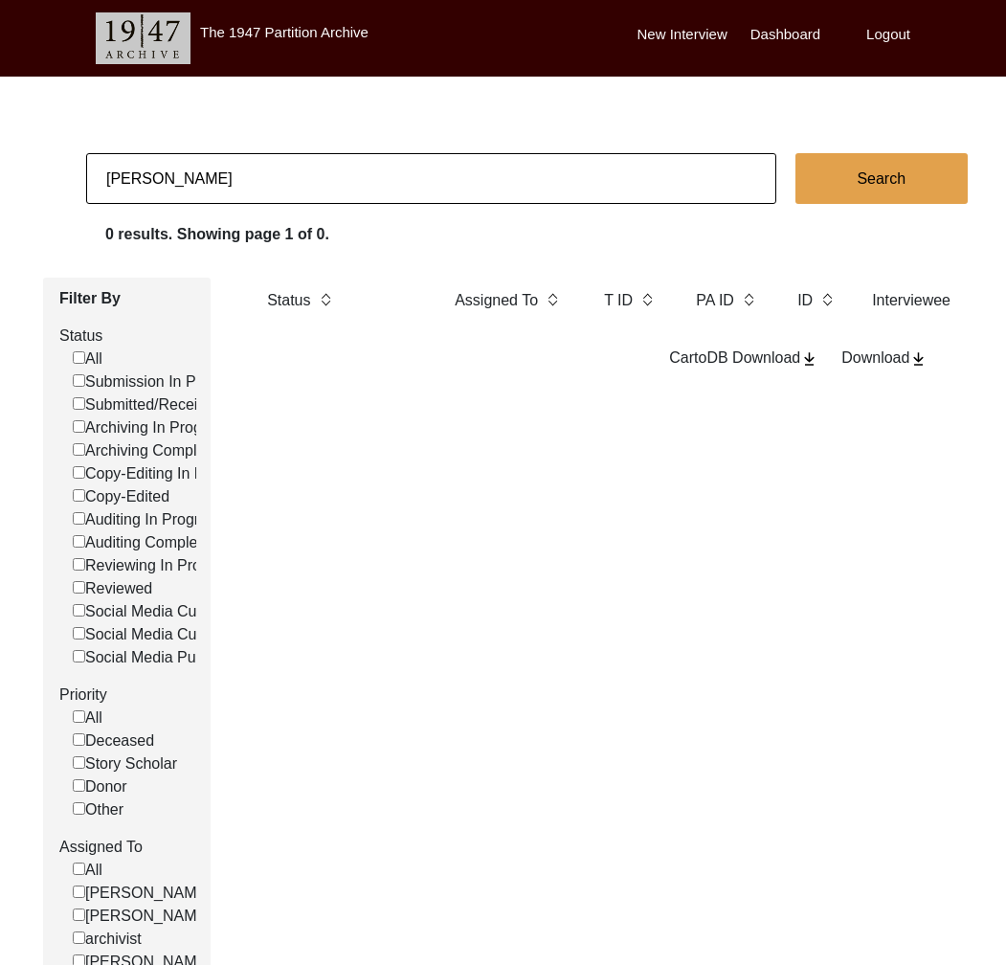
checkbox input "false"
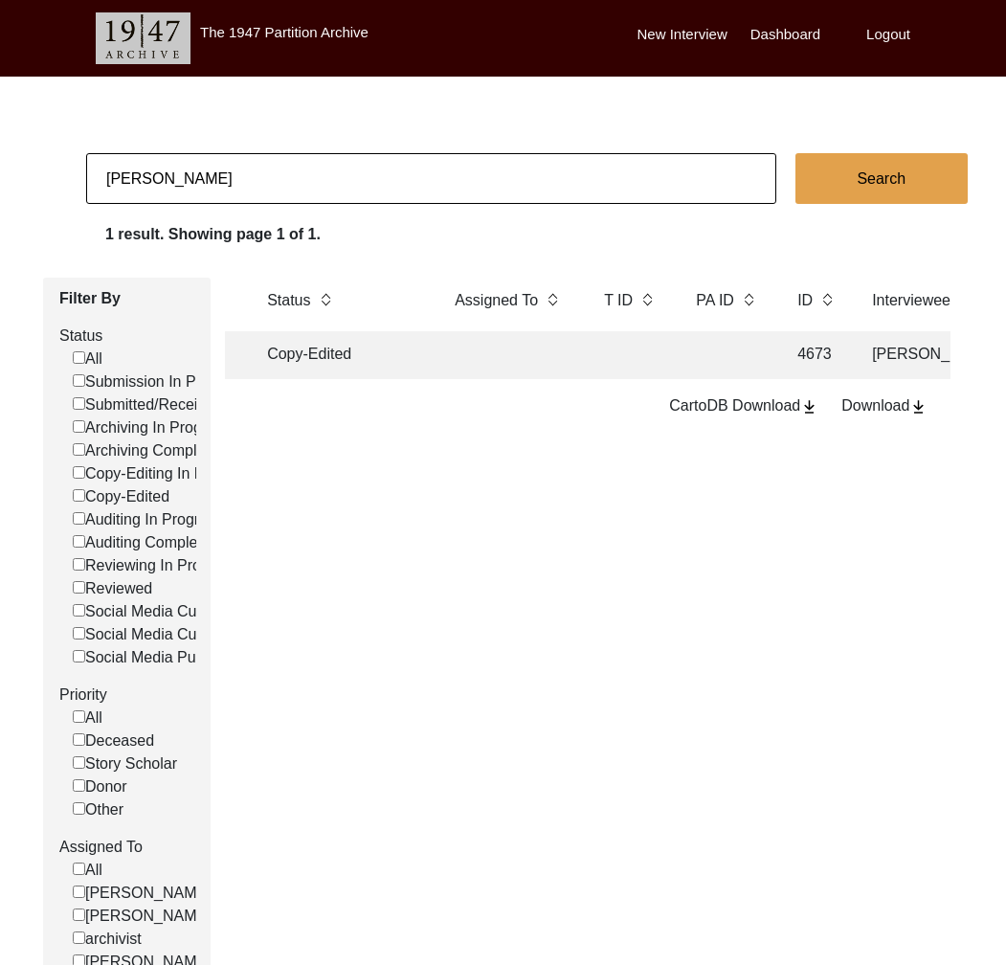
click at [379, 373] on td "Copy-Edited" at bounding box center [342, 355] width 172 height 48
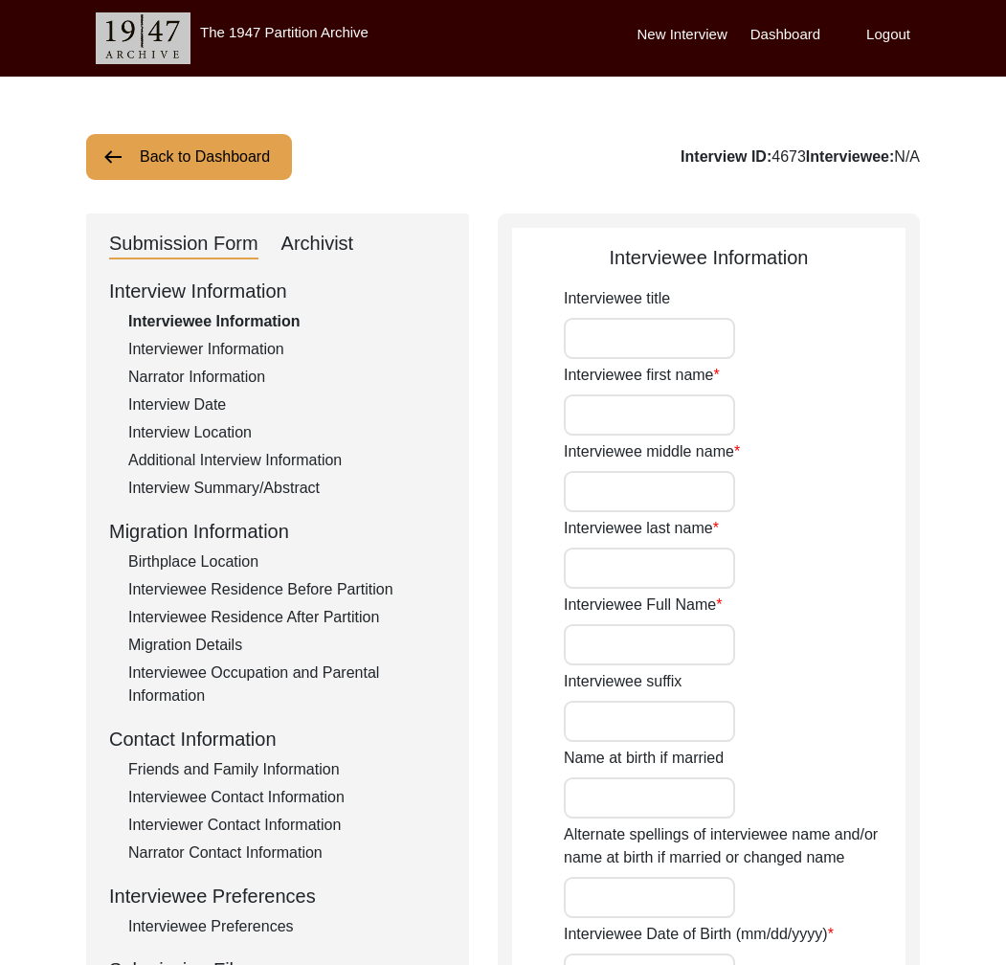
type input "Mr."
type input "[PERSON_NAME]"
type input "Chawla"
type input "[PERSON_NAME]"
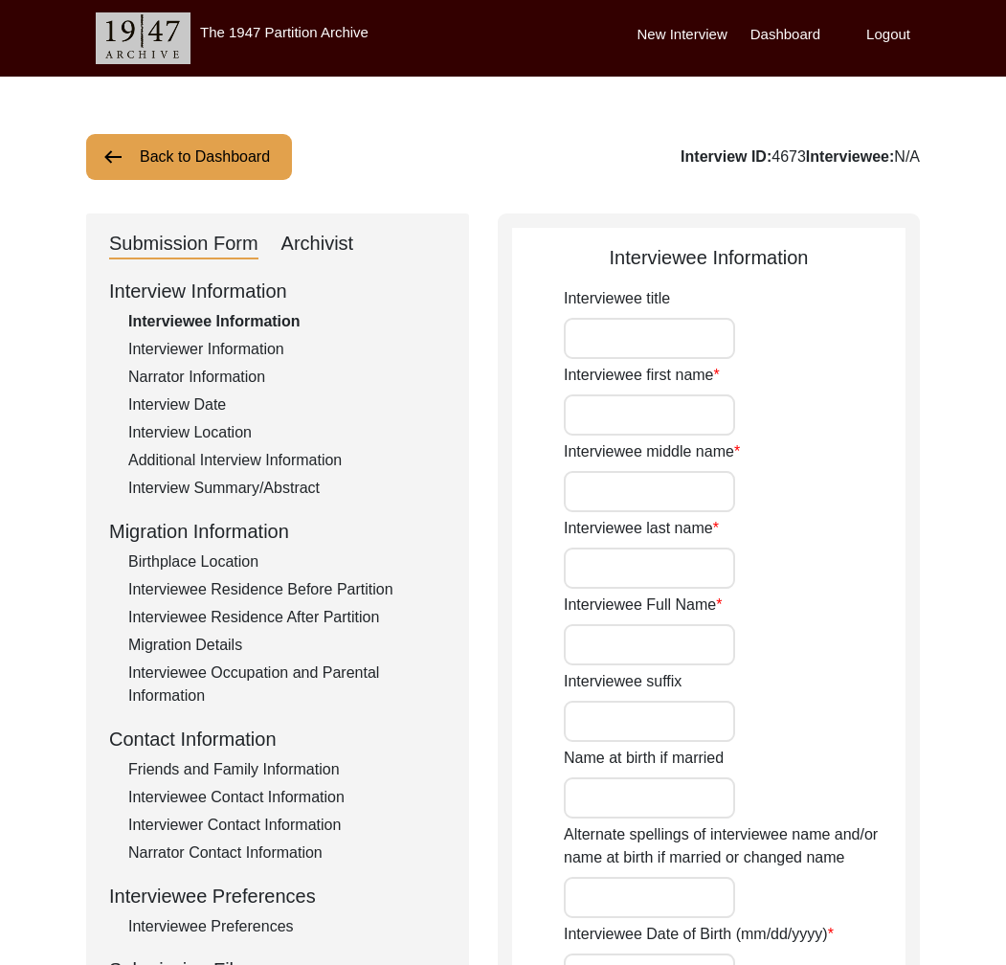
type input "[DATE]"
type input "80"
type input "[DEMOGRAPHIC_DATA]"
type input "Punjabi"
type input "[DEMOGRAPHIC_DATA]"
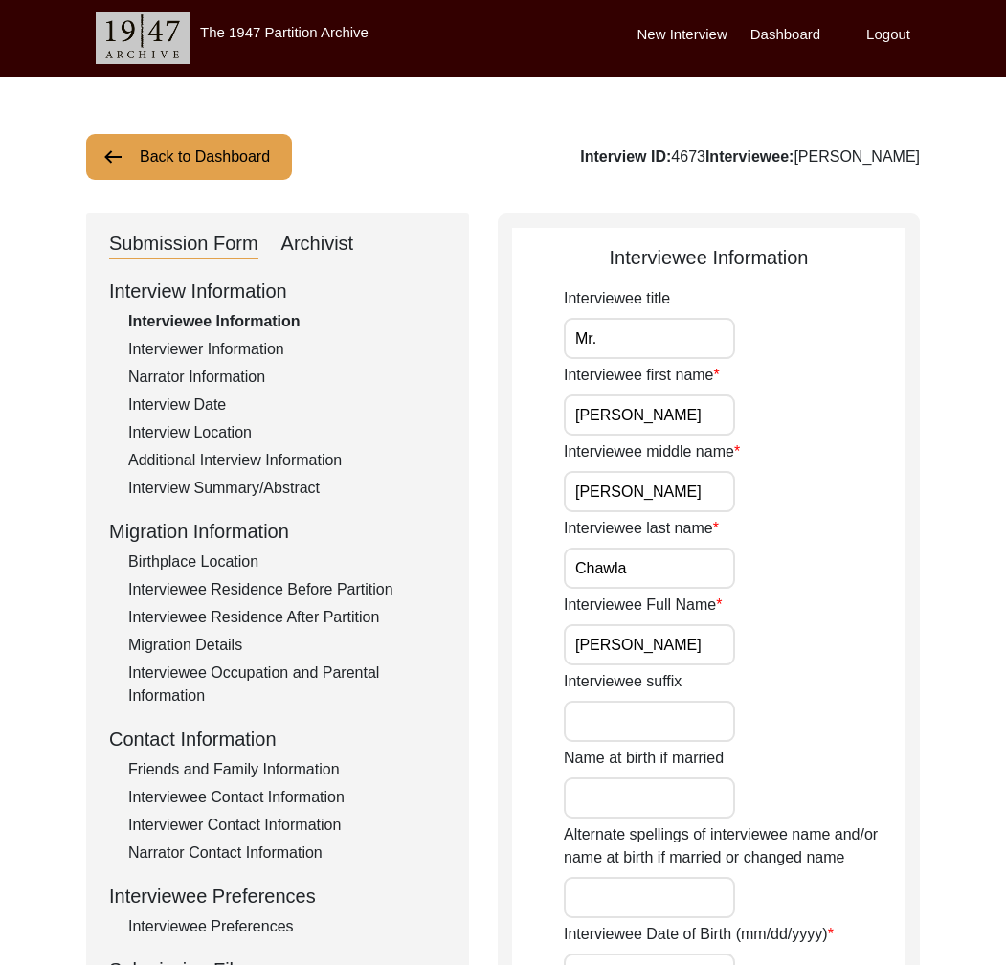
click at [244, 157] on button "Back to Dashboard" at bounding box center [189, 157] width 206 height 46
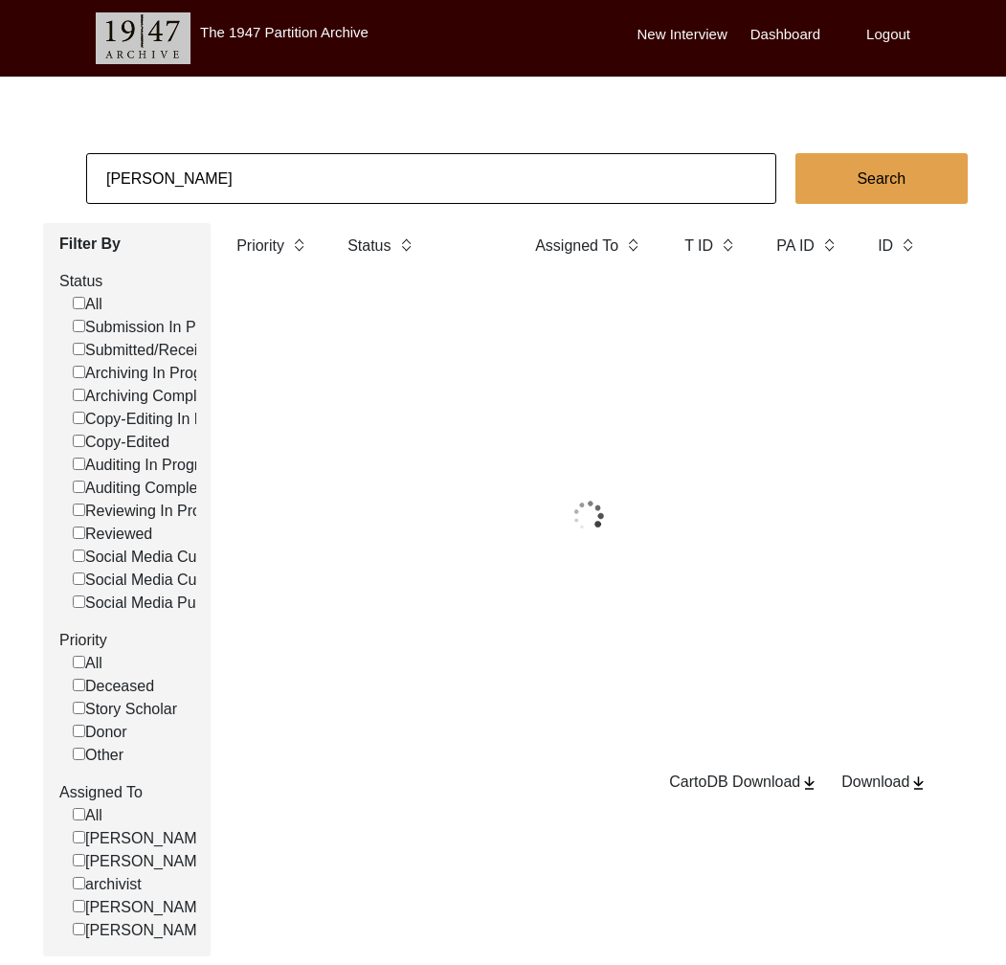
click at [278, 177] on input "[PERSON_NAME]" at bounding box center [431, 178] width 690 height 51
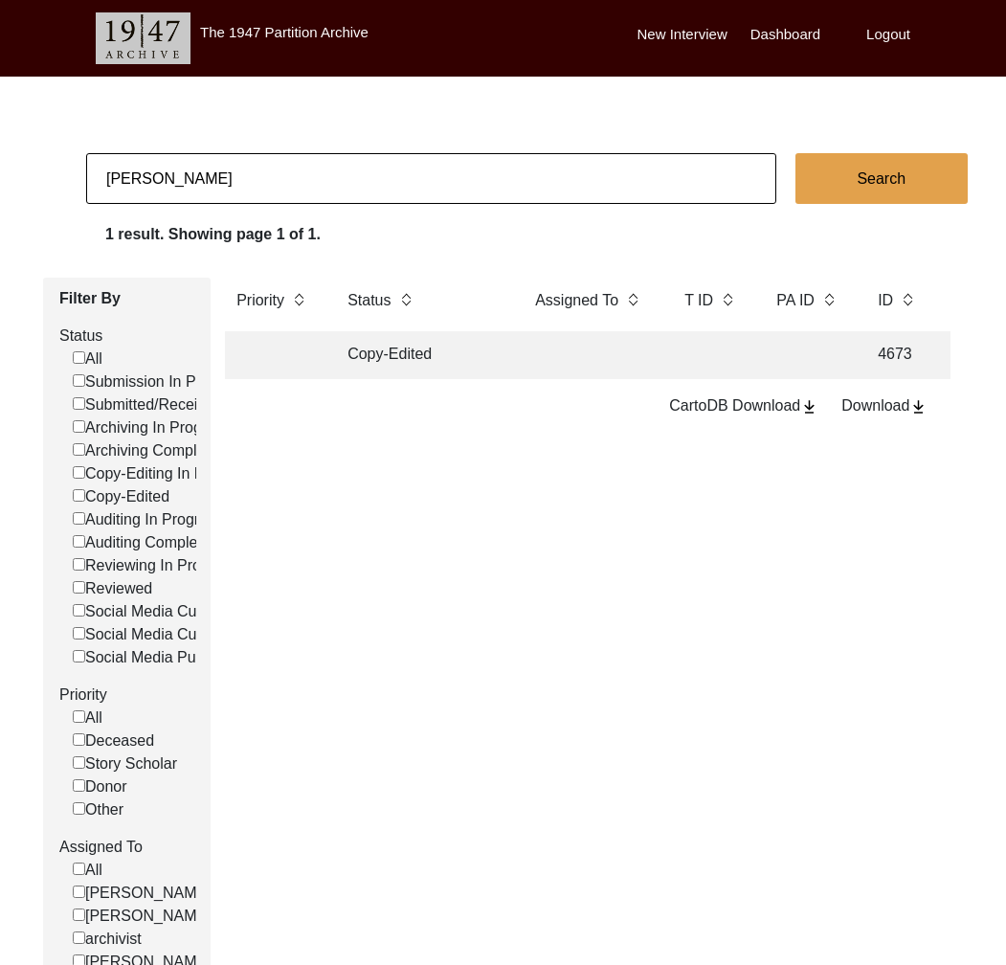
click at [278, 177] on input "[PERSON_NAME]" at bounding box center [431, 178] width 690 height 51
type input "[PERSON_NAME]"
checkbox input "false"
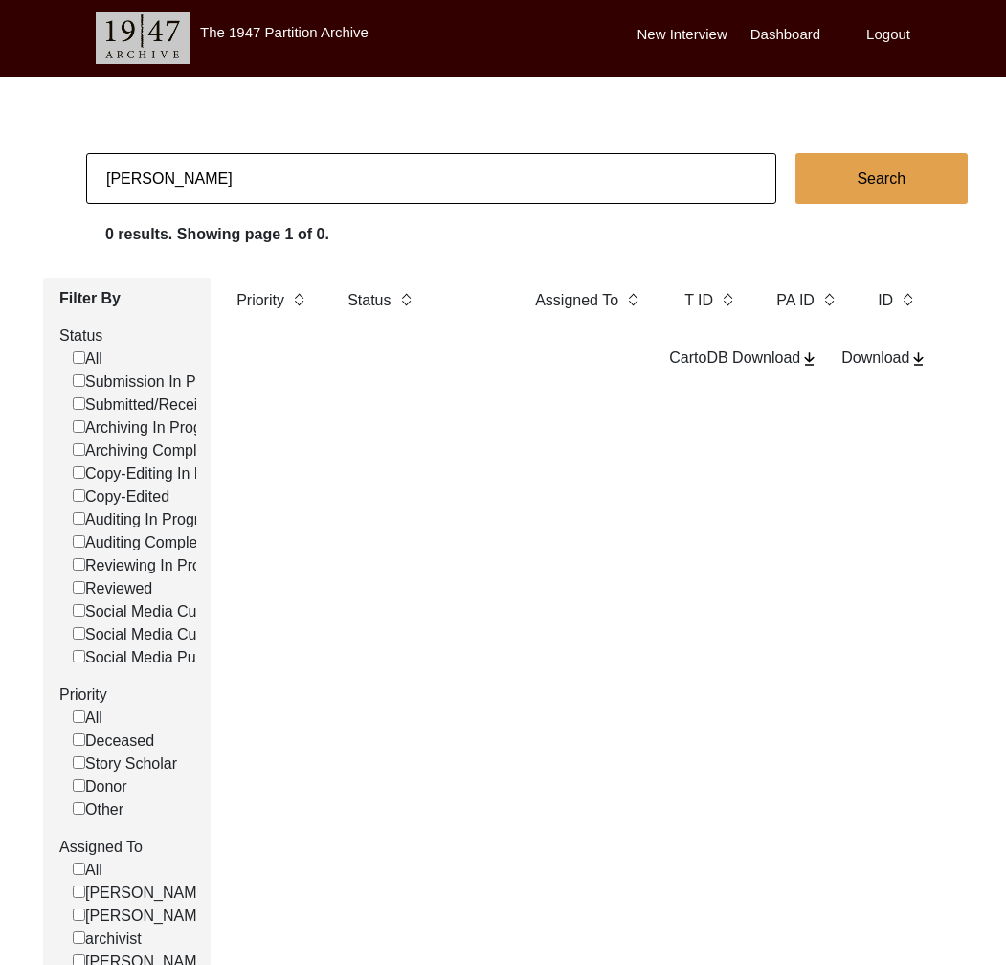
click at [312, 184] on input "[PERSON_NAME]" at bounding box center [431, 178] width 690 height 51
paste input "[PERSON_NAME]"
type input "[PERSON_NAME]"
checkbox input "false"
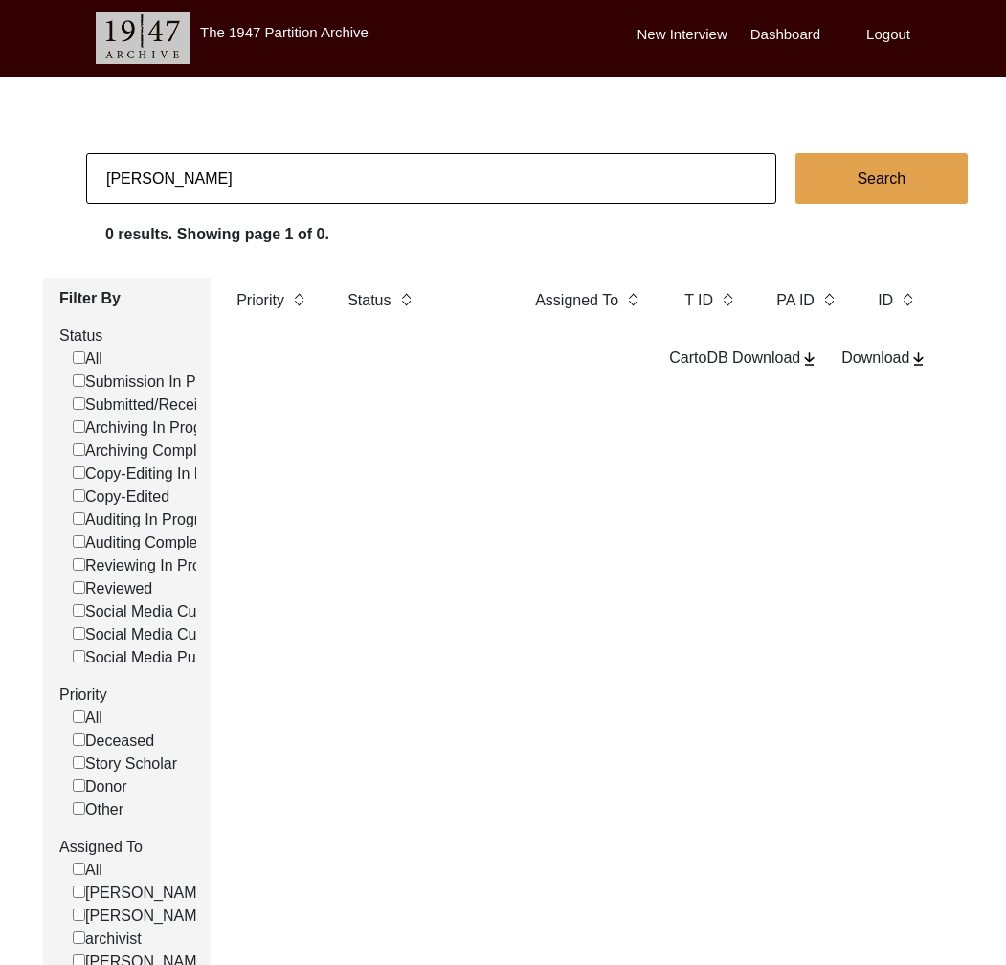
checkbox input "false"
